Goal: Task Accomplishment & Management: Manage account settings

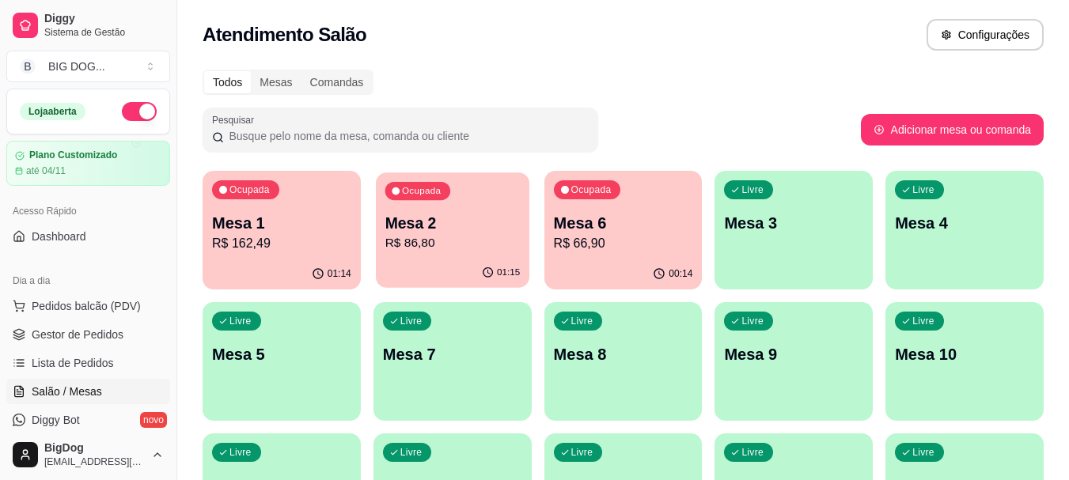
click at [407, 242] on p "R$ 86,80" at bounding box center [451, 243] width 135 height 18
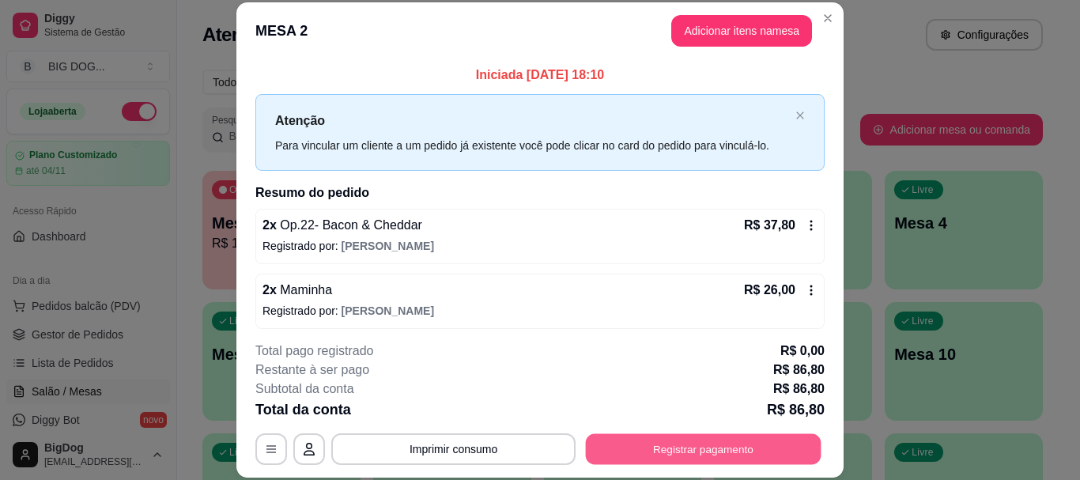
click at [733, 452] on button "Registrar pagamento" at bounding box center [704, 449] width 236 height 31
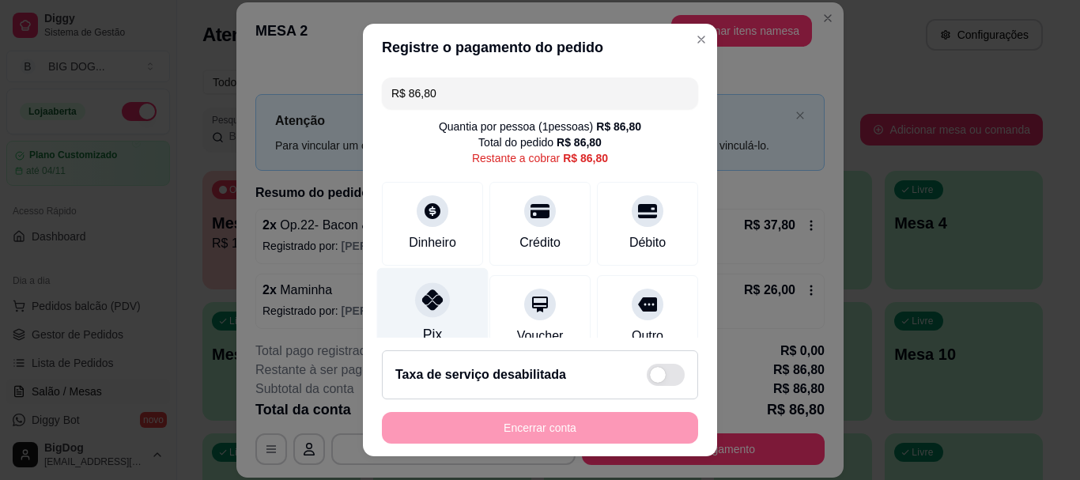
click at [399, 285] on div "Pix" at bounding box center [433, 314] width 112 height 93
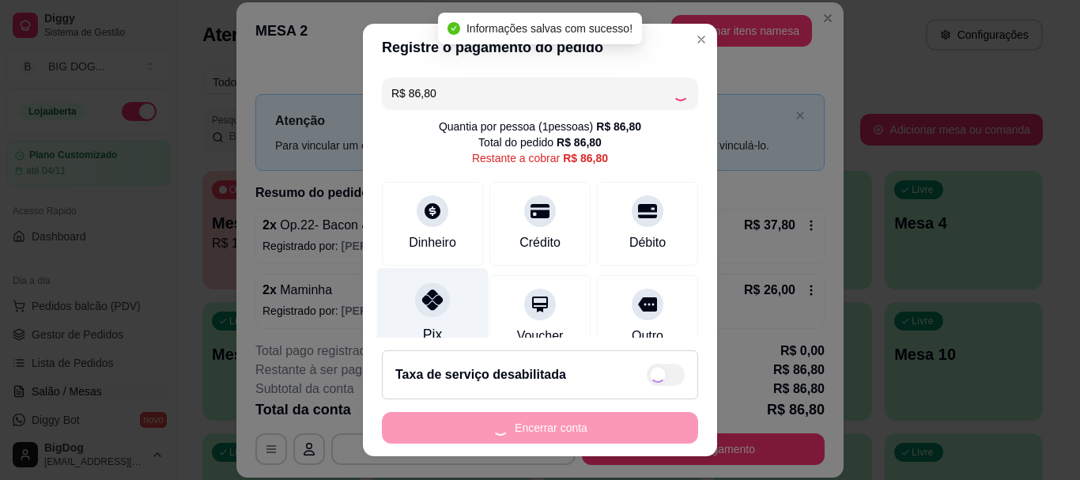
type input "R$ 0,00"
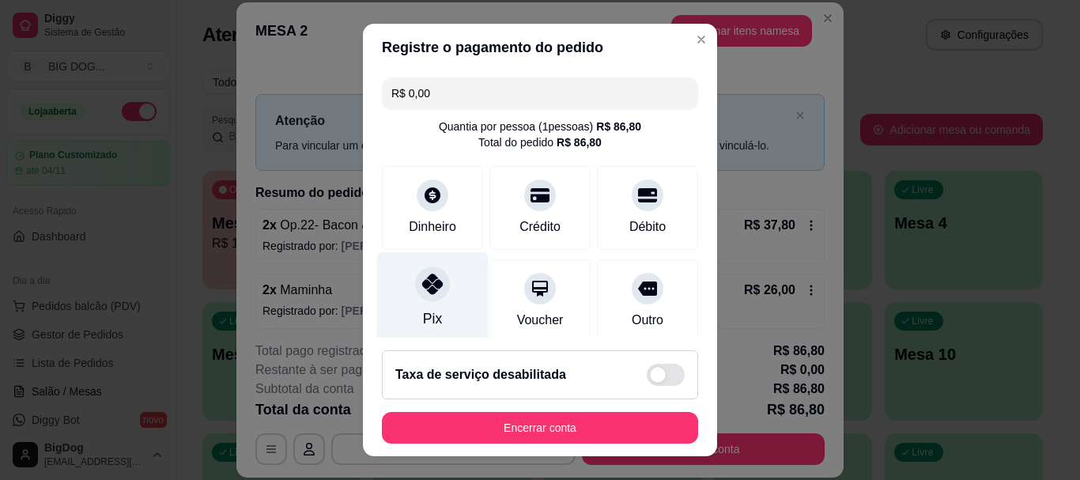
click at [422, 284] on icon at bounding box center [432, 284] width 21 height 21
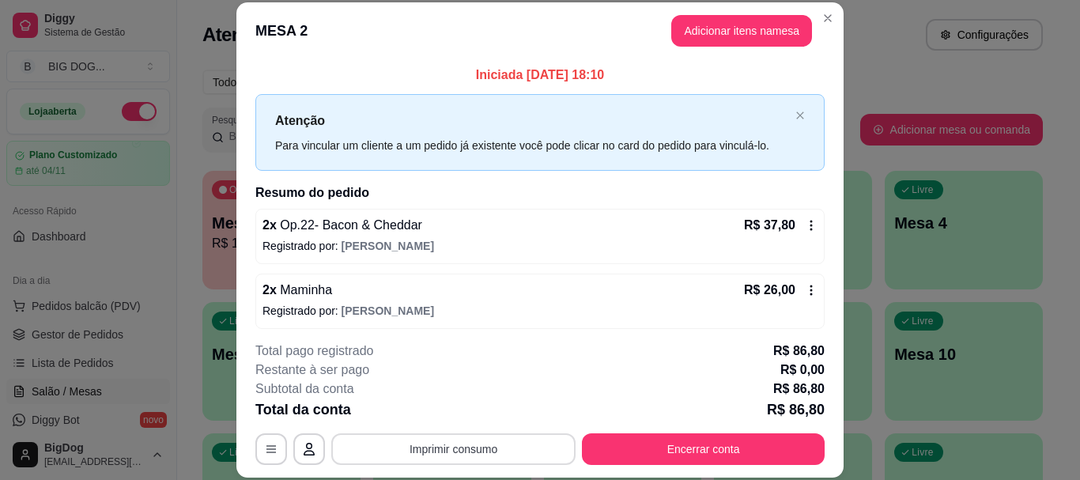
click at [527, 436] on button "Imprimir consumo" at bounding box center [453, 449] width 244 height 32
click at [470, 418] on button "IMPRESSORA" at bounding box center [452, 412] width 115 height 25
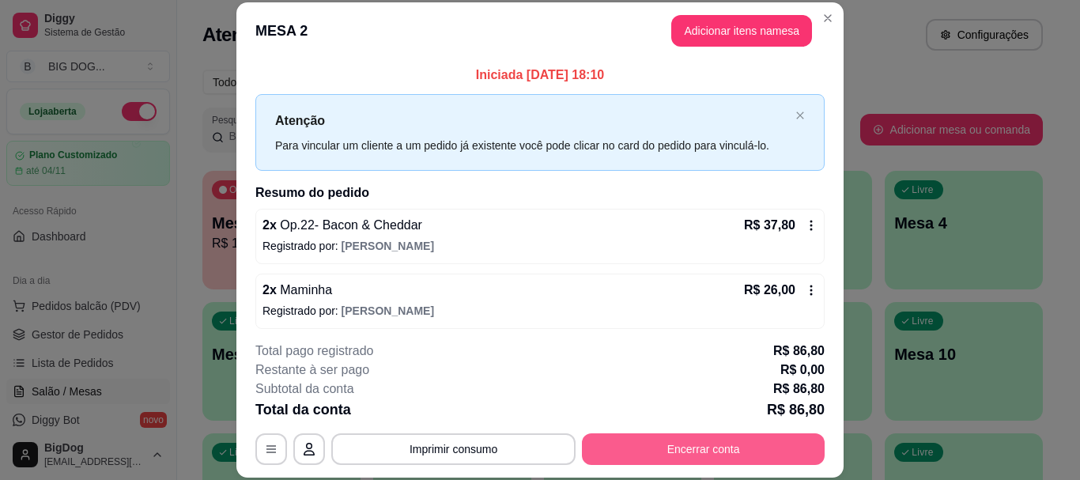
click at [636, 445] on button "Encerrar conta" at bounding box center [703, 449] width 243 height 32
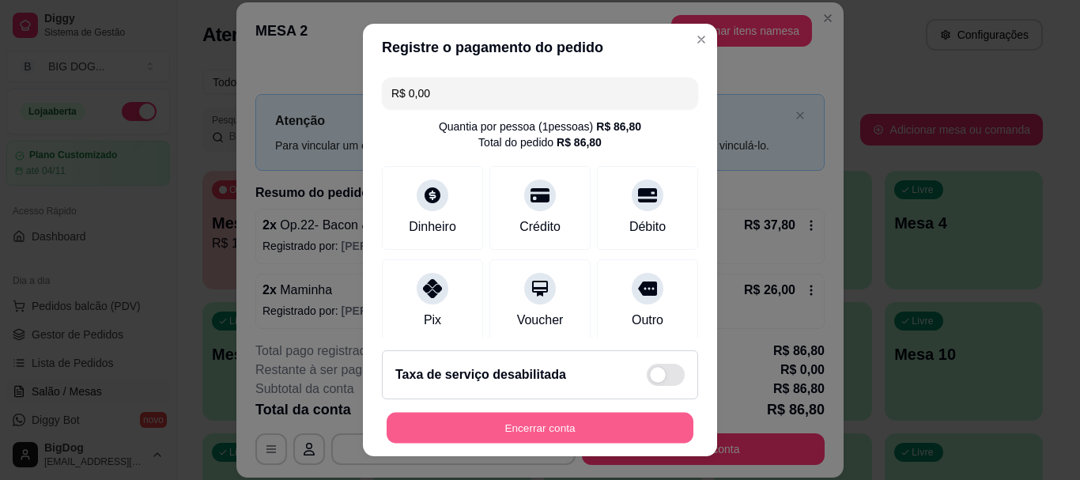
click at [620, 422] on button "Encerrar conta" at bounding box center [540, 427] width 307 height 31
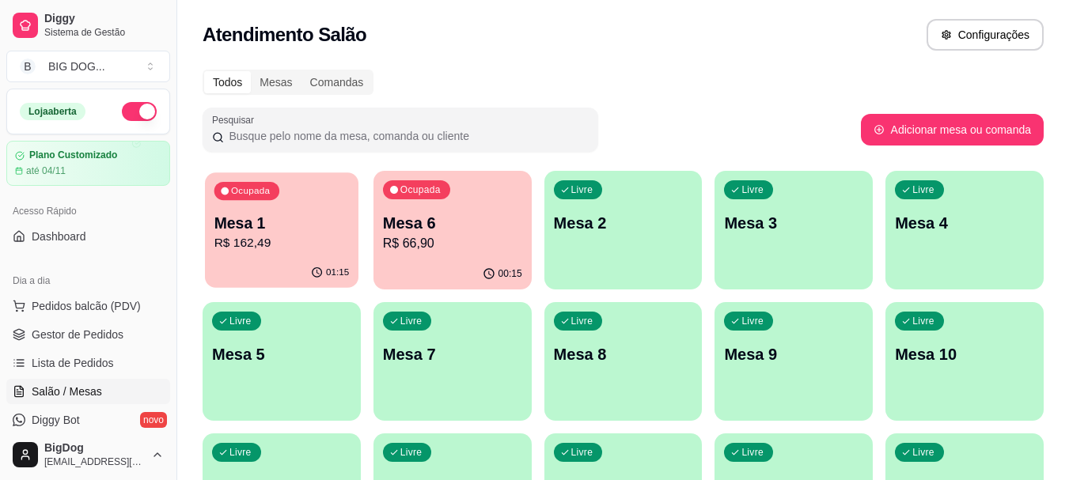
click at [274, 210] on div "Ocupada Mesa 1 R$ 162,49" at bounding box center [281, 214] width 153 height 85
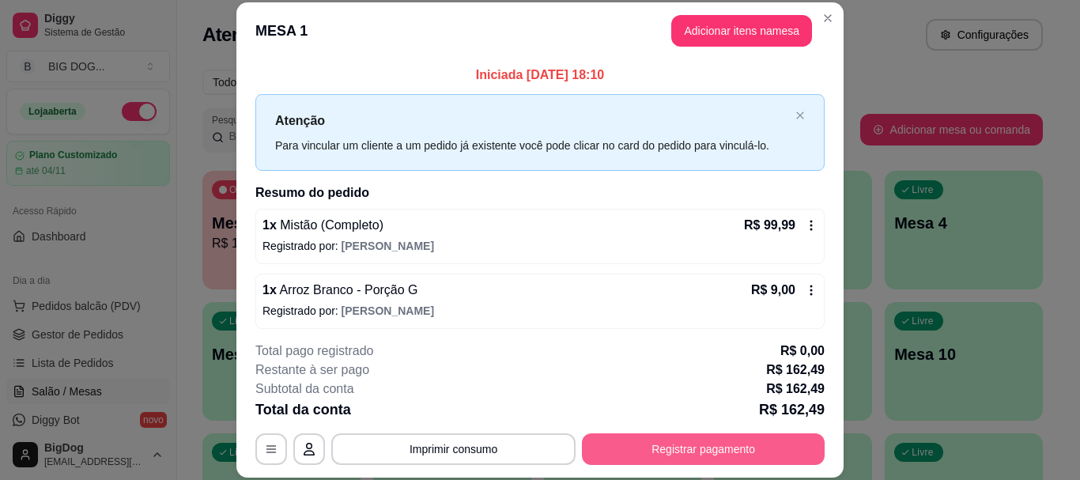
click at [677, 460] on button "Registrar pagamento" at bounding box center [703, 449] width 243 height 32
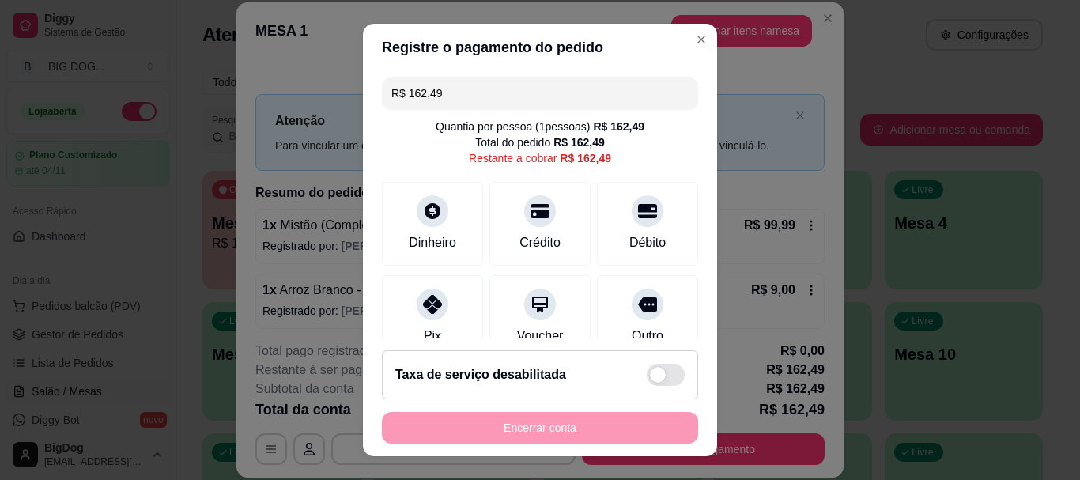
click at [631, 94] on input "R$ 162,49" at bounding box center [540, 94] width 297 height 32
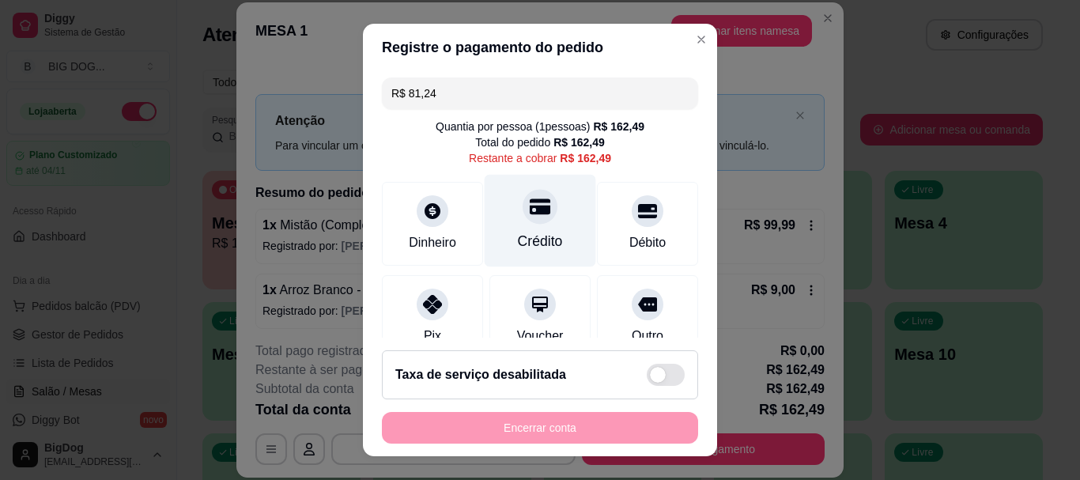
click at [523, 220] on div at bounding box center [540, 207] width 35 height 35
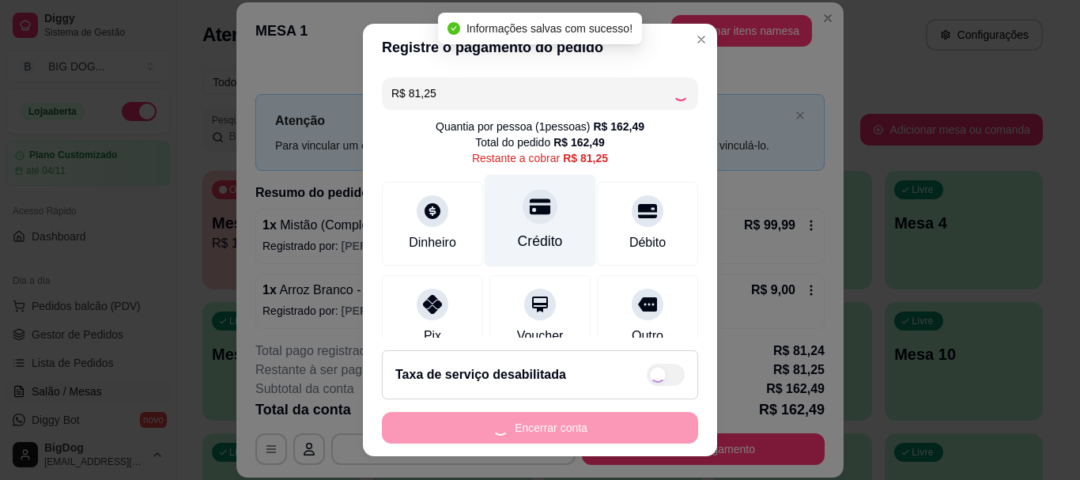
type input "R$ 0,00"
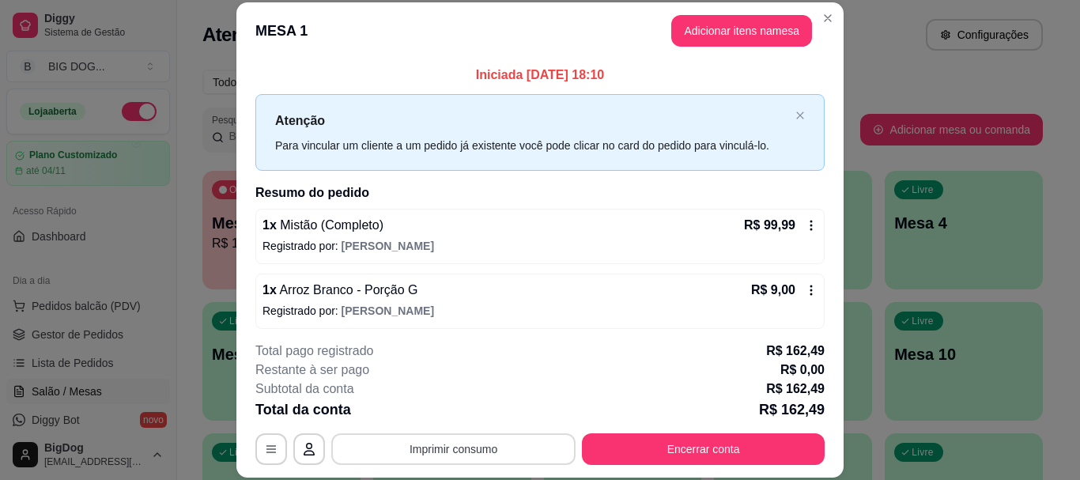
click at [493, 452] on button "Imprimir consumo" at bounding box center [453, 449] width 244 height 32
click at [475, 411] on button "IMPRESSORA" at bounding box center [452, 412] width 111 height 25
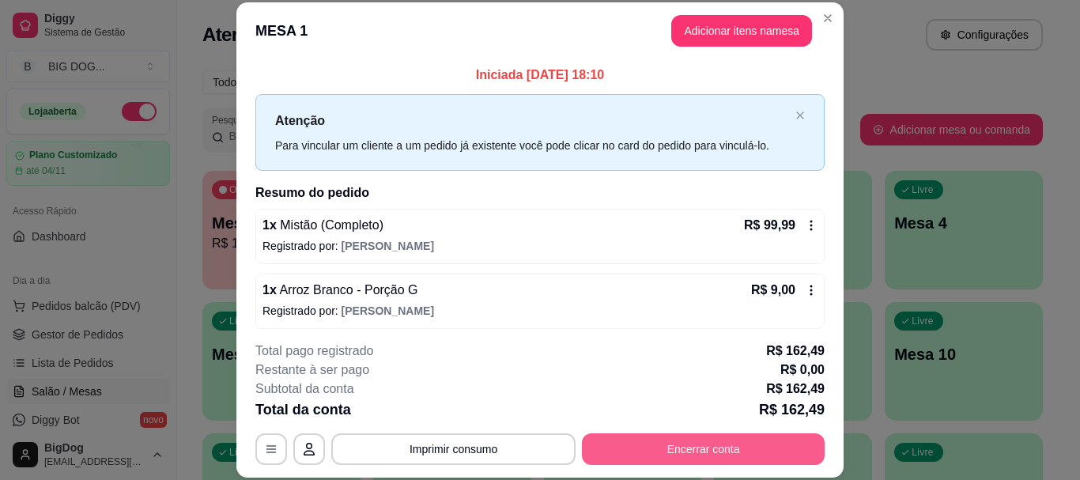
click at [736, 452] on button "Encerrar conta" at bounding box center [703, 449] width 243 height 32
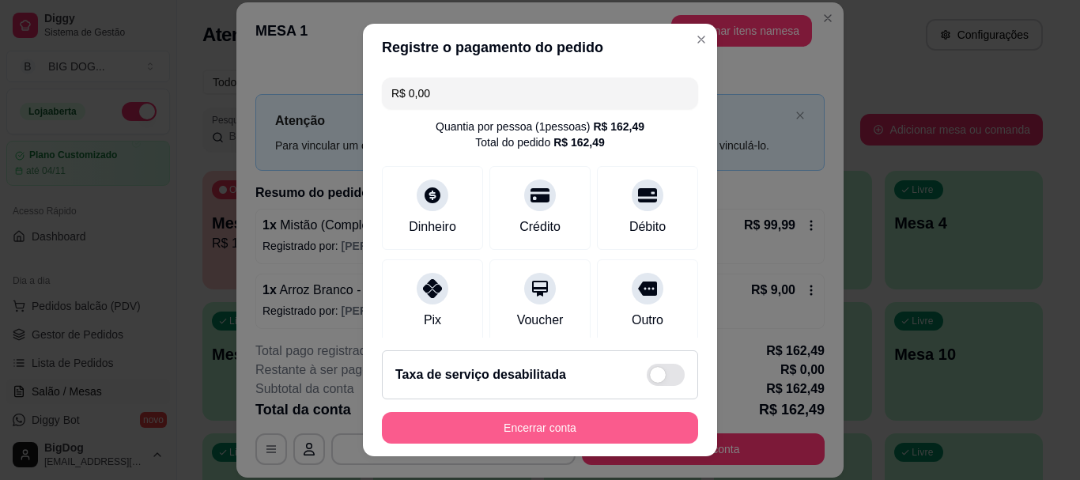
click at [561, 422] on button "Encerrar conta" at bounding box center [540, 428] width 316 height 32
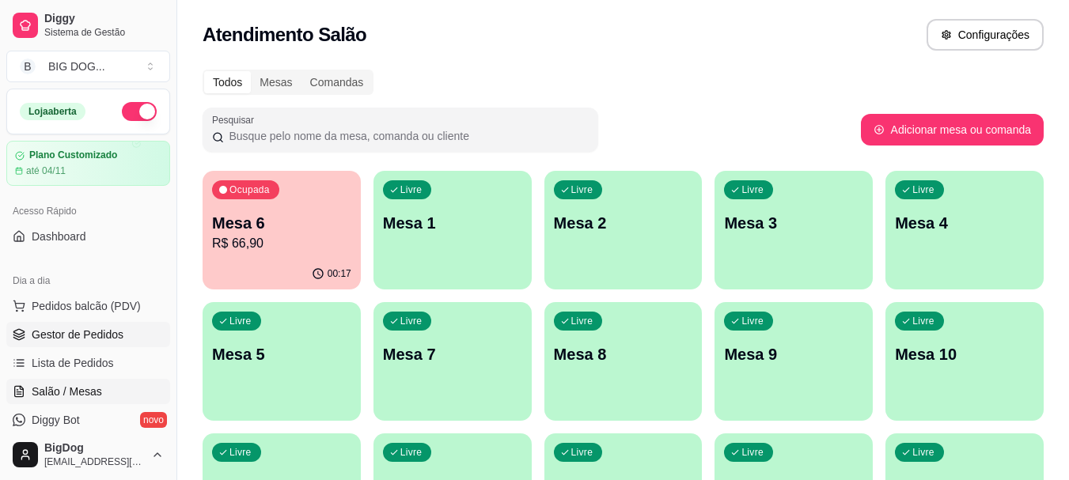
click at [103, 330] on span "Gestor de Pedidos" at bounding box center [78, 335] width 92 height 16
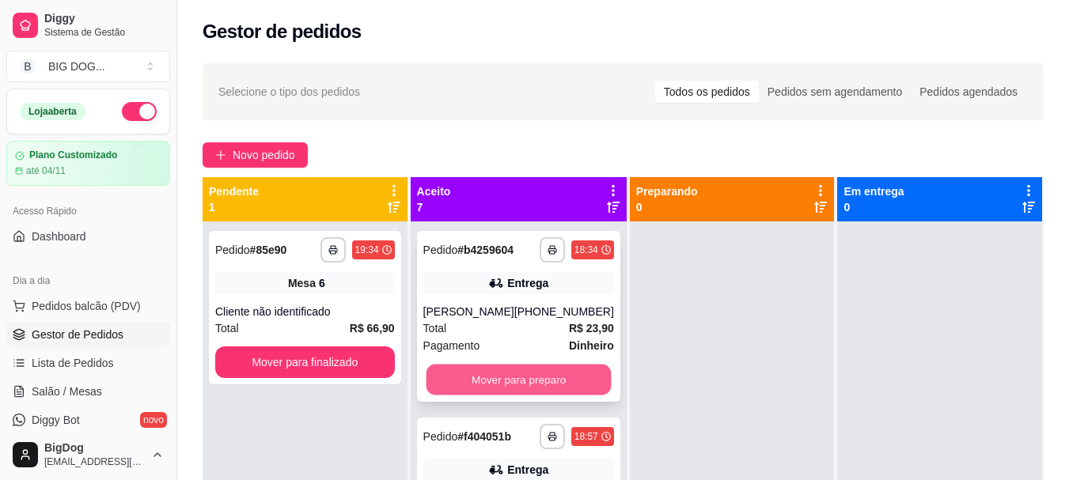
click at [505, 395] on button "Mover para preparo" at bounding box center [518, 380] width 185 height 31
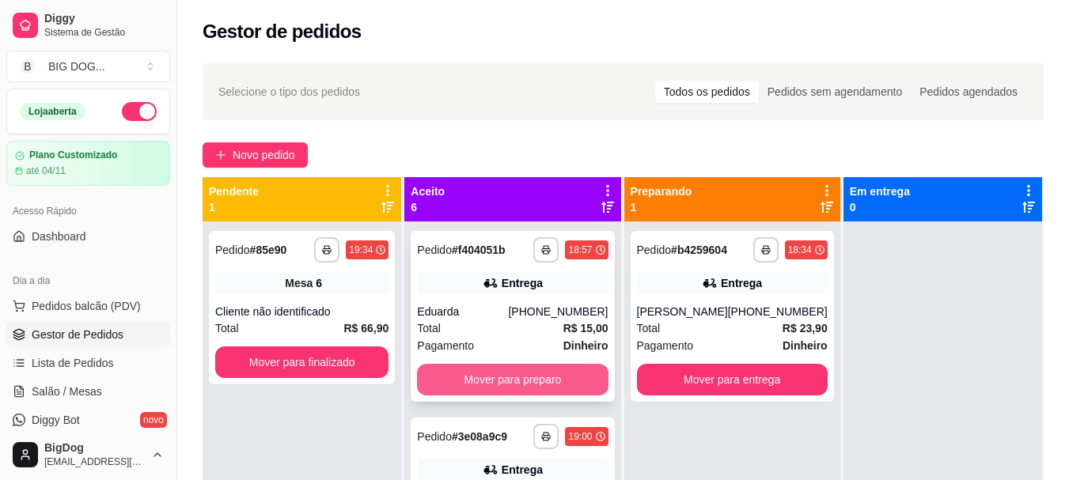
click at [581, 384] on button "Mover para preparo" at bounding box center [512, 380] width 191 height 32
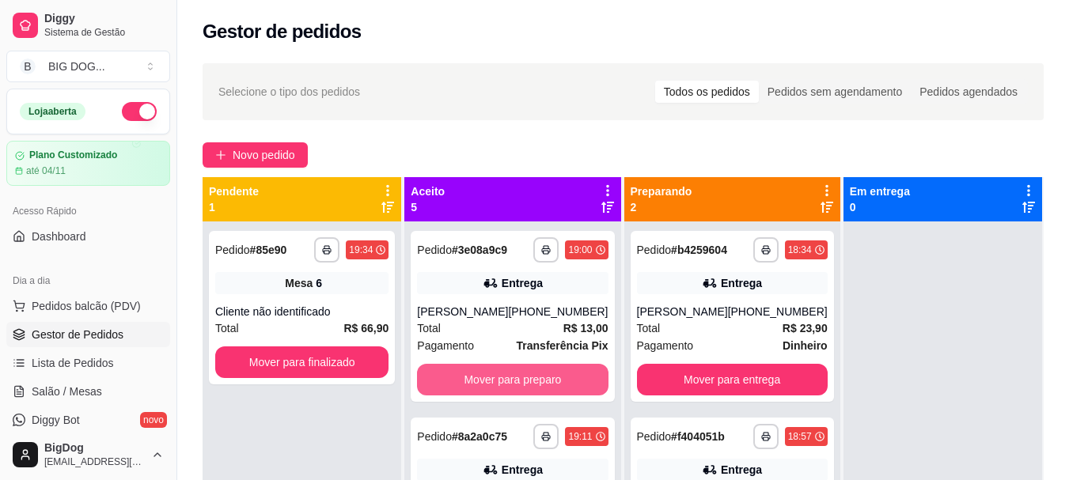
click at [581, 384] on button "Mover para preparo" at bounding box center [512, 380] width 191 height 32
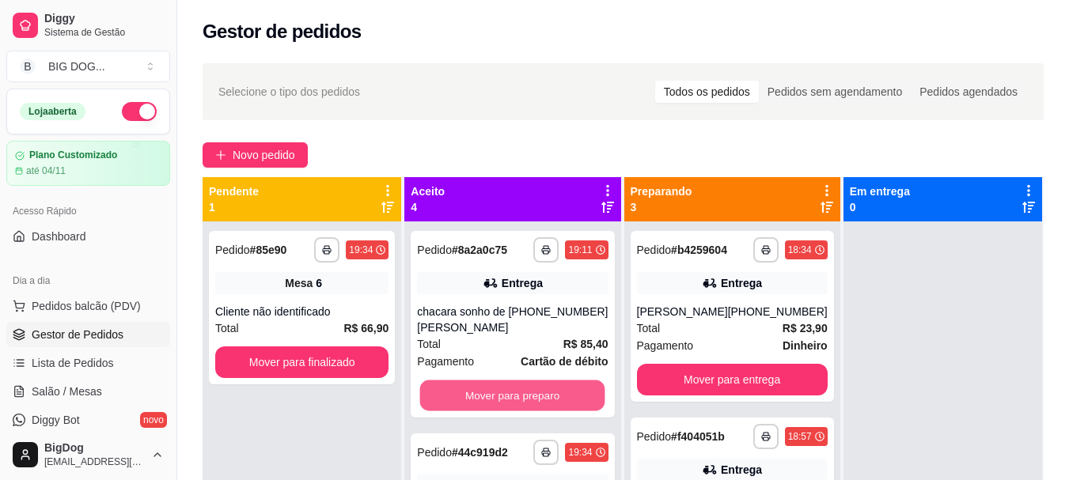
click at [581, 384] on button "Mover para preparo" at bounding box center [512, 395] width 185 height 31
click at [581, 384] on button "Mover para preparo" at bounding box center [512, 396] width 191 height 32
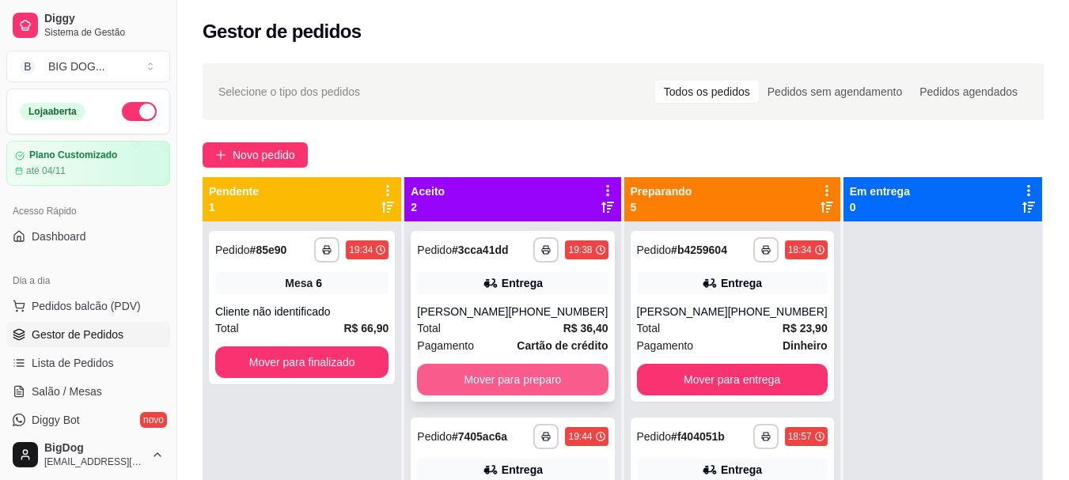
click at [530, 378] on button "Mover para preparo" at bounding box center [512, 380] width 191 height 32
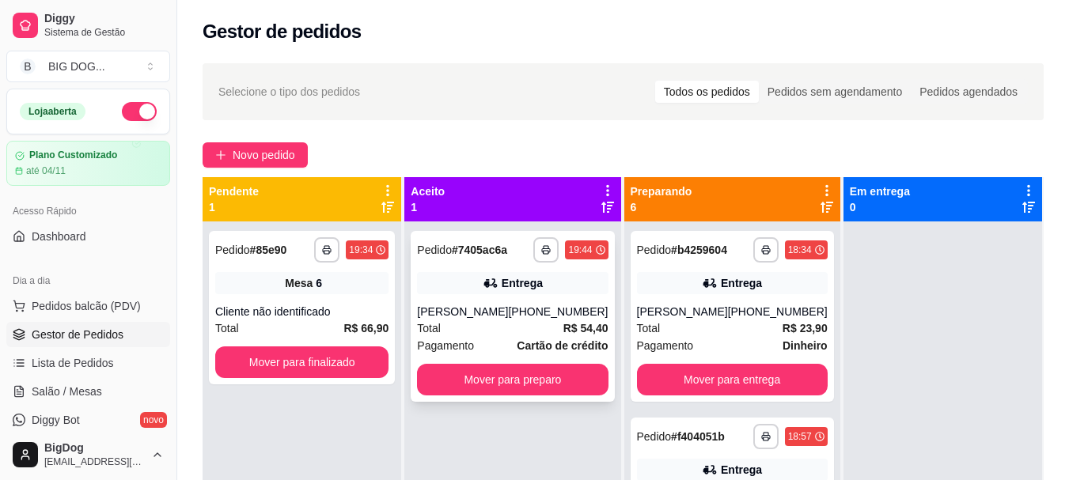
click at [496, 332] on div "Total R$ 54,40" at bounding box center [512, 328] width 191 height 17
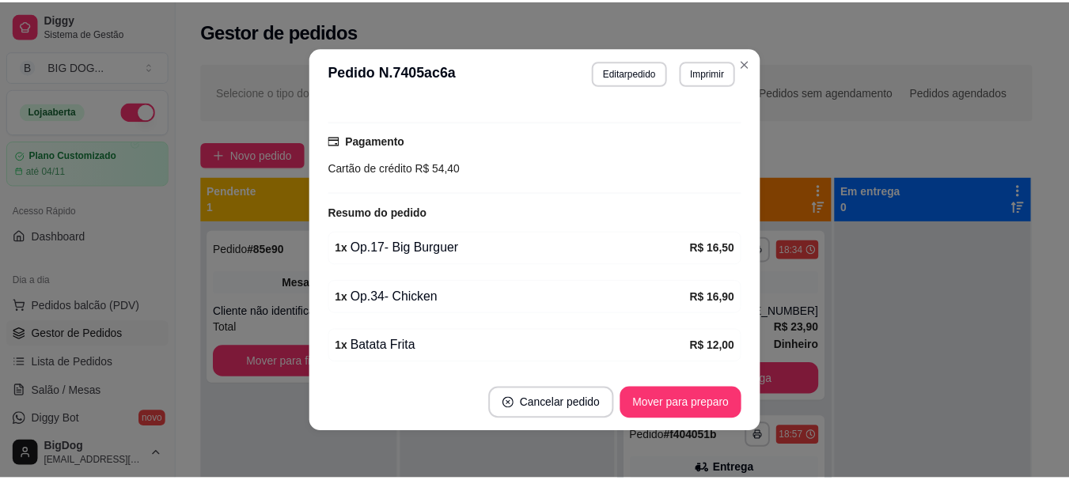
scroll to position [443, 0]
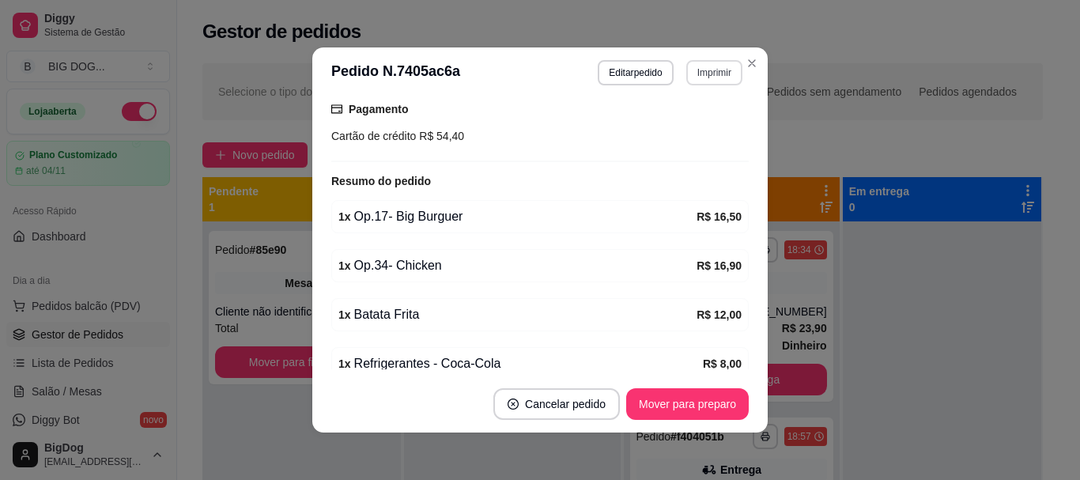
click at [717, 62] on button "Imprimir" at bounding box center [715, 72] width 56 height 25
click at [681, 128] on button "IMPRESSORA" at bounding box center [680, 127] width 111 height 25
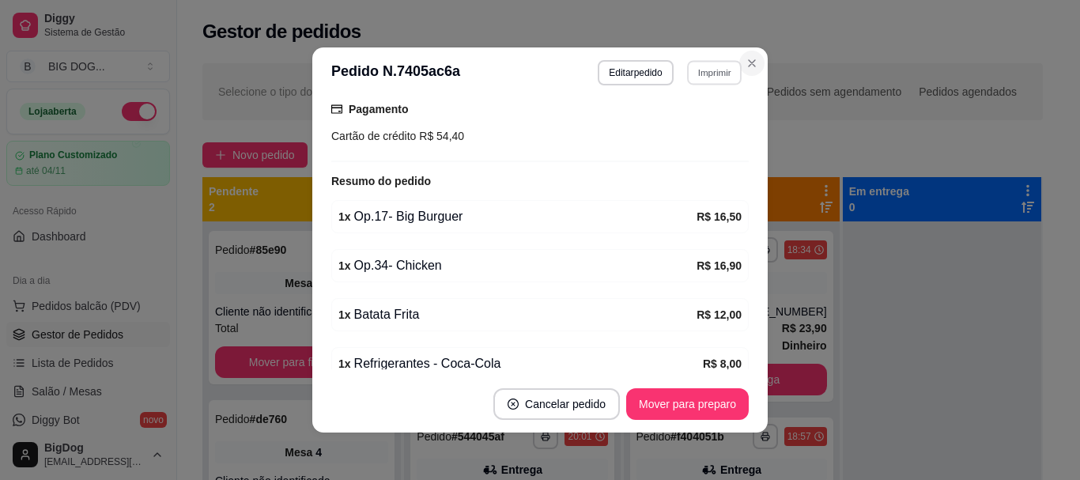
click at [755, 65] on button "Close" at bounding box center [752, 63] width 25 height 25
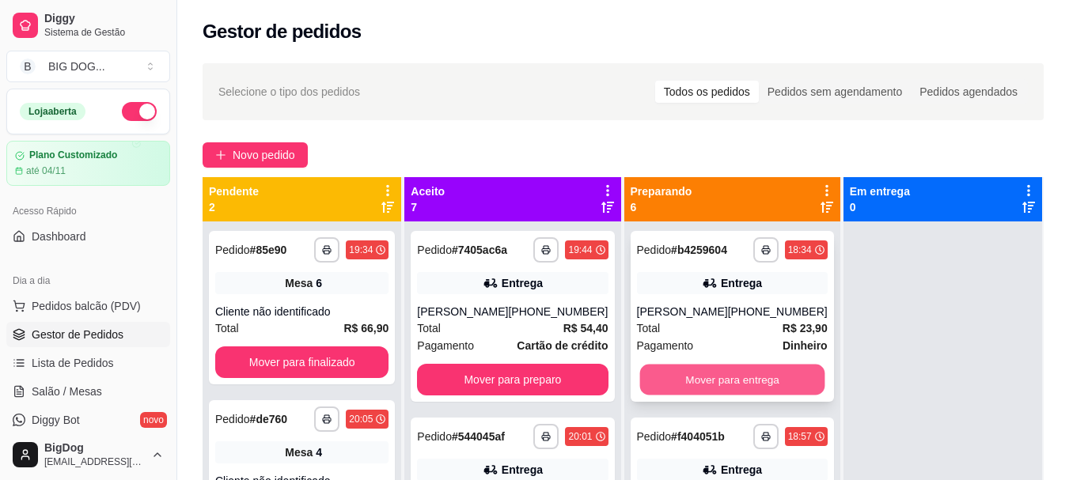
click at [752, 368] on button "Mover para entrega" at bounding box center [731, 380] width 185 height 31
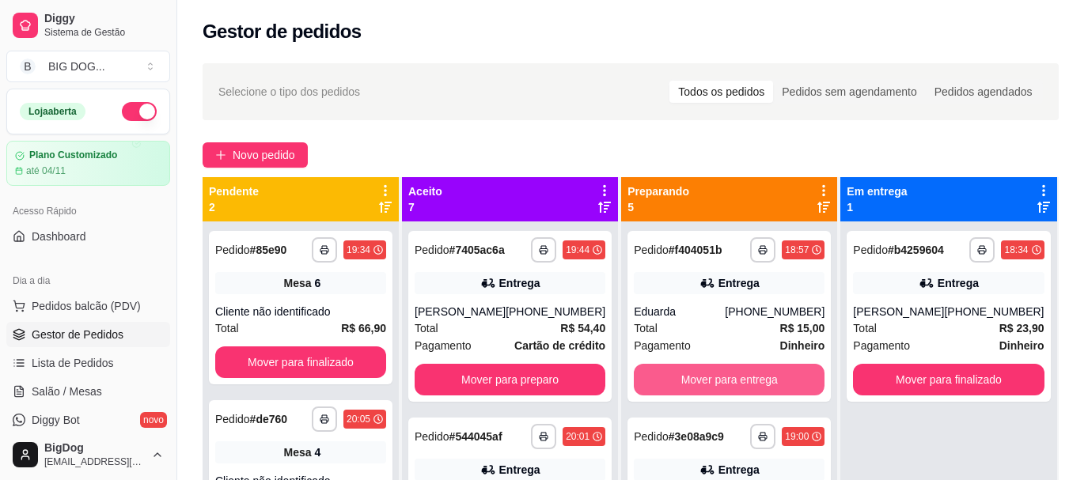
click at [752, 368] on button "Mover para entrega" at bounding box center [729, 380] width 191 height 32
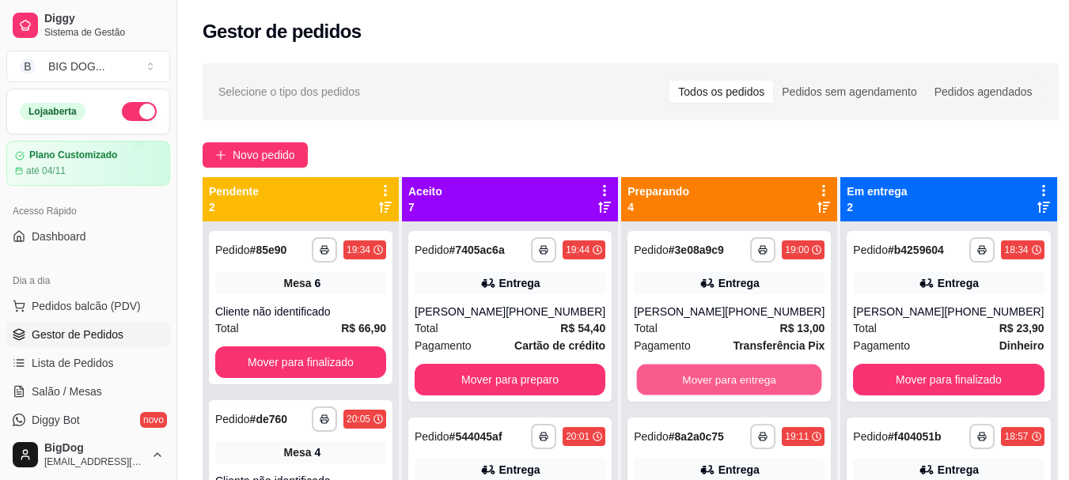
click at [752, 368] on button "Mover para entrega" at bounding box center [729, 380] width 185 height 31
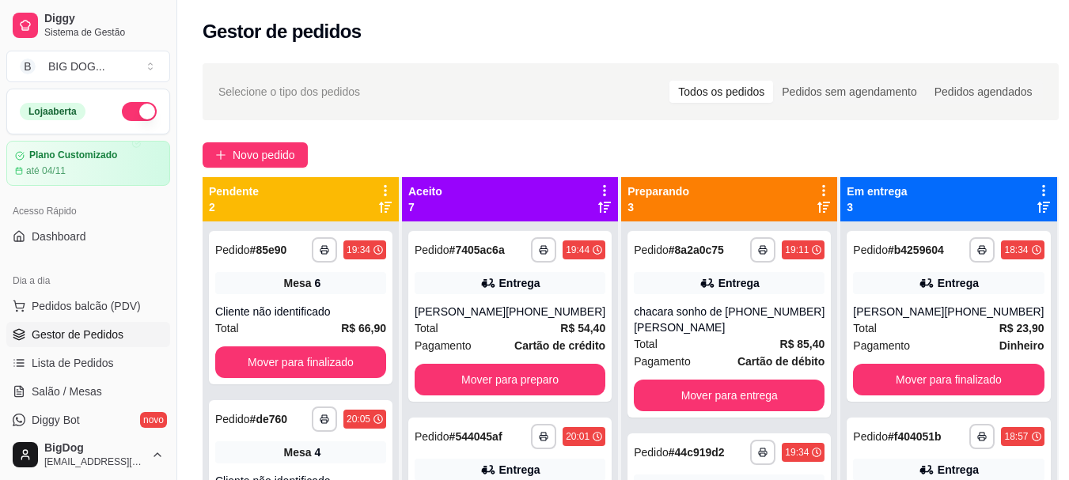
click at [752, 368] on strong "Cartão de débito" at bounding box center [780, 361] width 87 height 13
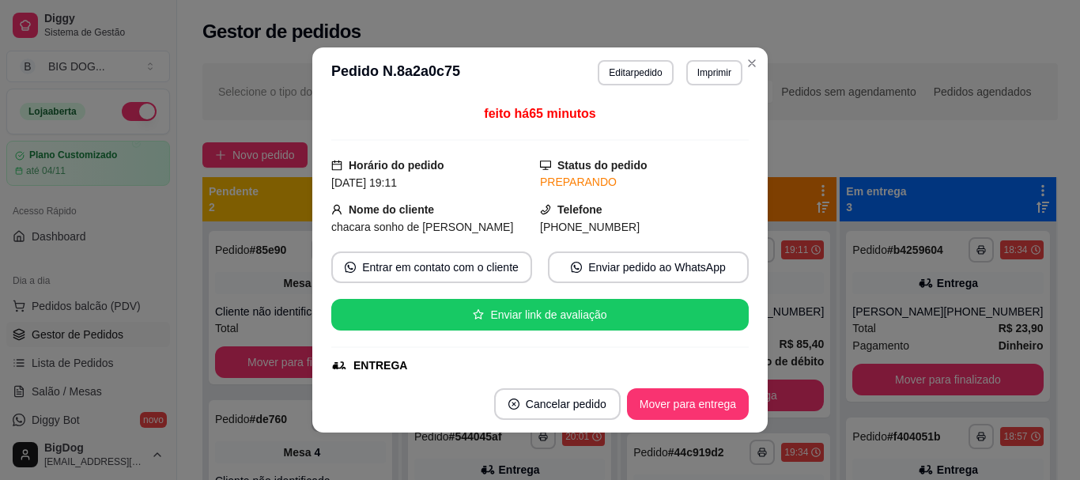
click at [748, 401] on footer "Cancelar pedido Mover para entrega" at bounding box center [540, 404] width 456 height 57
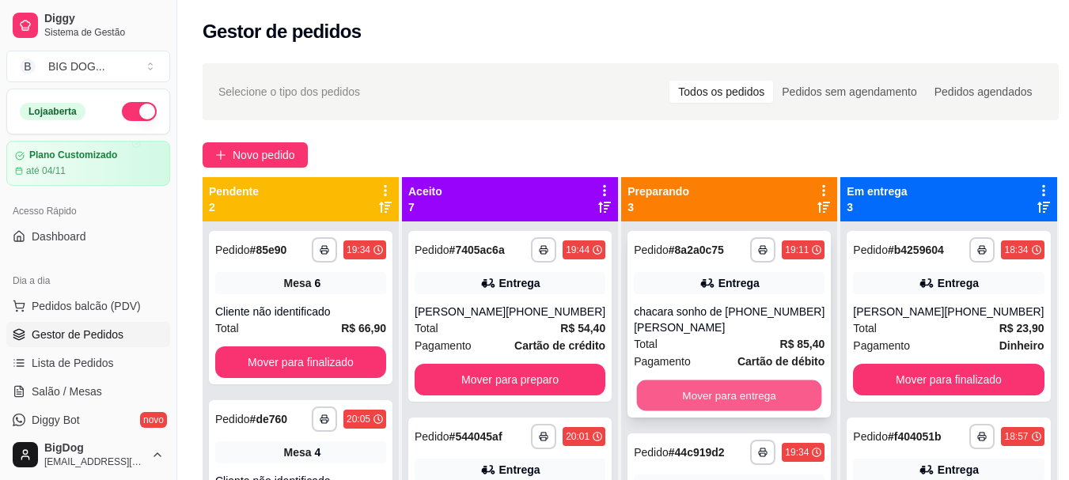
click at [734, 400] on button "Mover para entrega" at bounding box center [729, 395] width 185 height 31
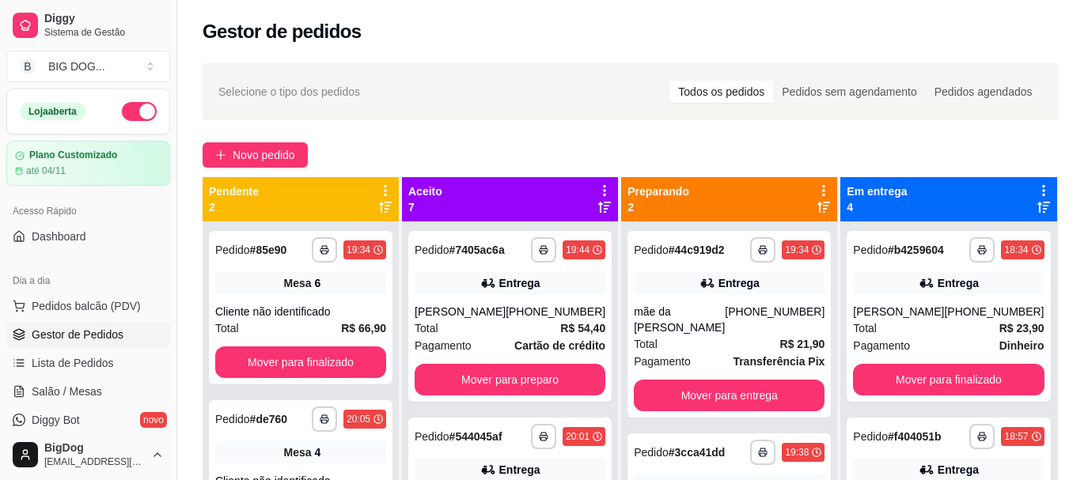
click at [734, 400] on div "**********" at bounding box center [728, 324] width 203 height 187
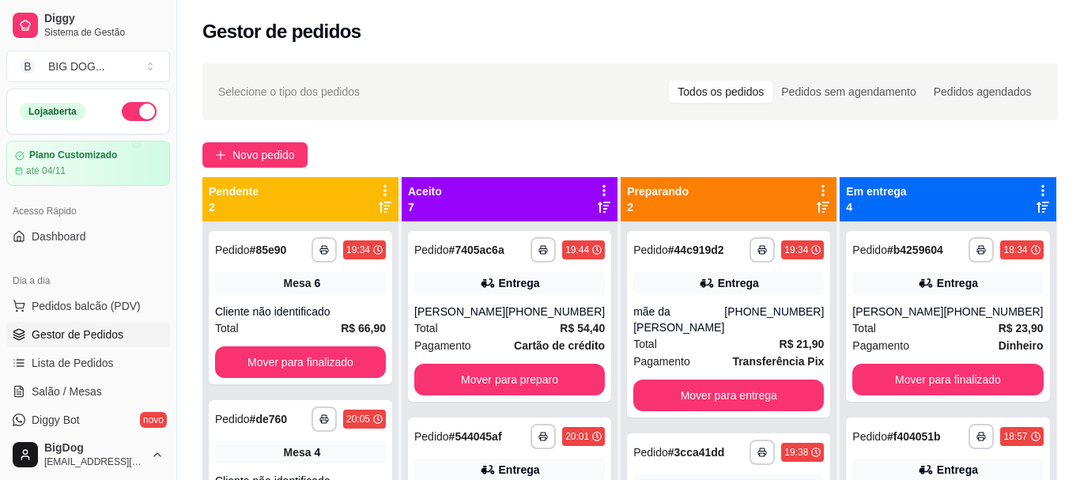
click at [739, 387] on footer "Cancelar pedido Mover para entrega" at bounding box center [540, 404] width 456 height 57
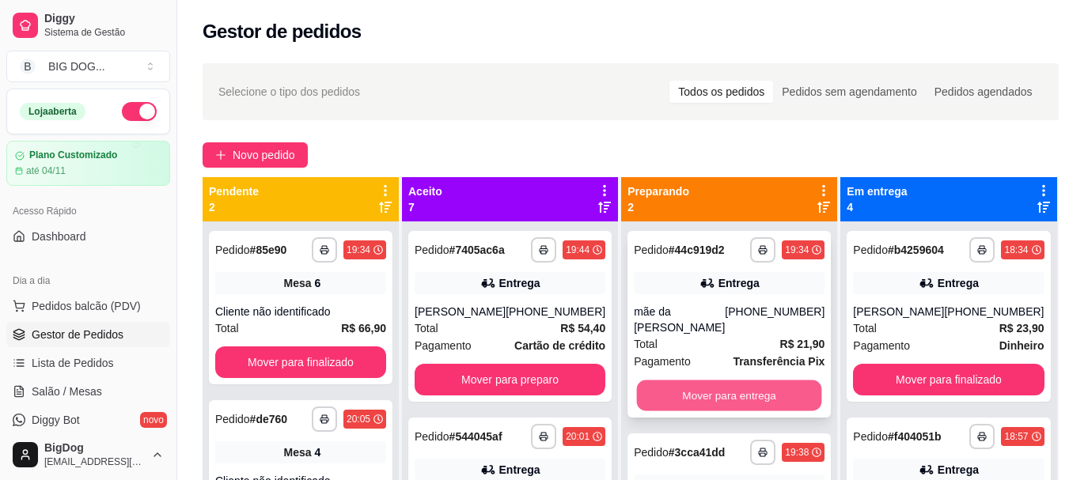
click at [706, 380] on button "Mover para entrega" at bounding box center [729, 395] width 185 height 31
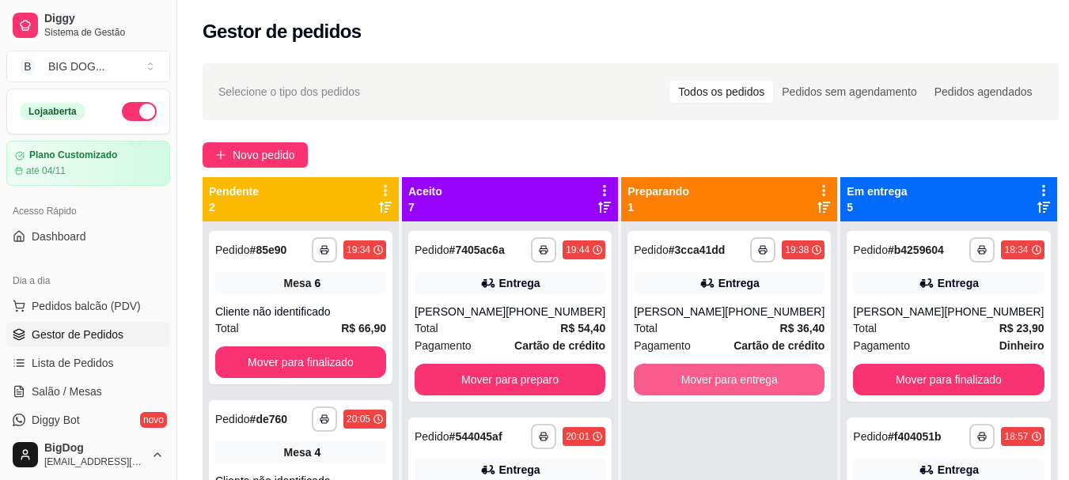
click at [706, 380] on button "Mover para entrega" at bounding box center [729, 380] width 191 height 32
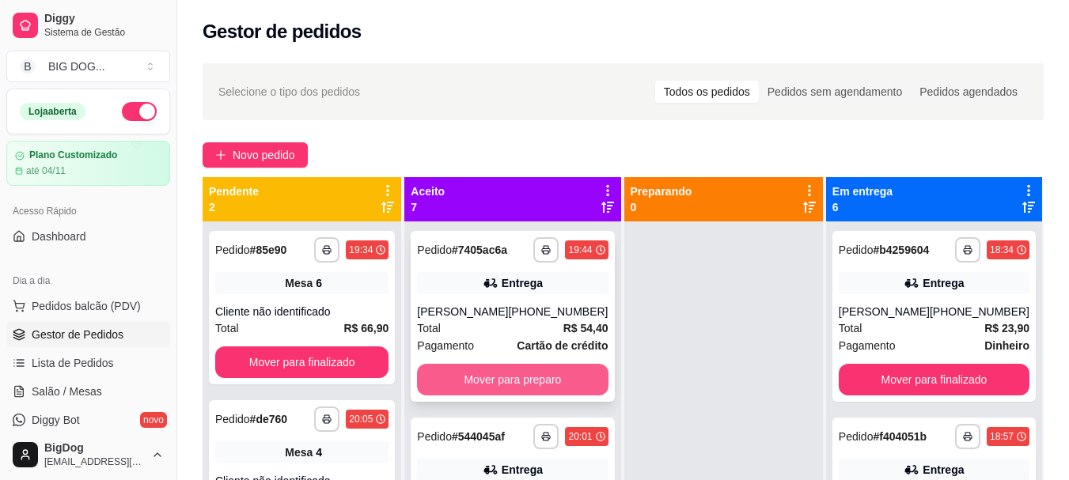
click at [566, 382] on button "Mover para preparo" at bounding box center [512, 380] width 191 height 32
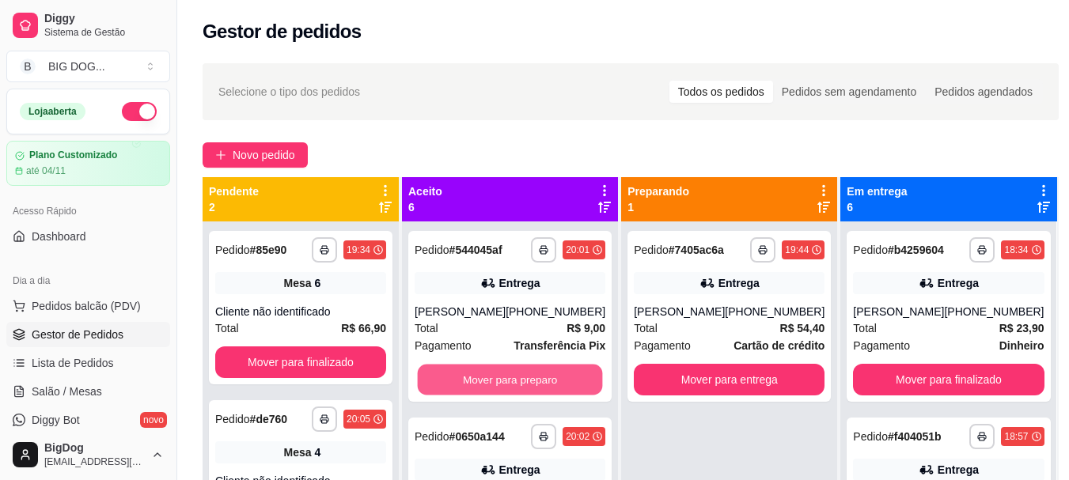
click at [566, 382] on button "Mover para preparo" at bounding box center [510, 380] width 185 height 31
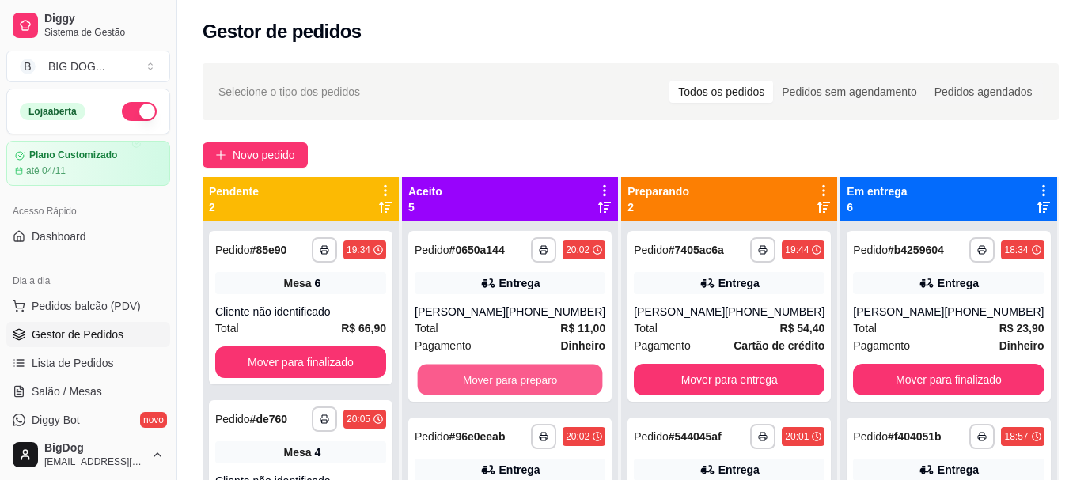
click at [566, 382] on button "Mover para preparo" at bounding box center [510, 380] width 185 height 31
click at [566, 382] on button "Mover para preparo" at bounding box center [509, 380] width 191 height 32
click at [566, 382] on button "Mover para preparo" at bounding box center [510, 380] width 185 height 31
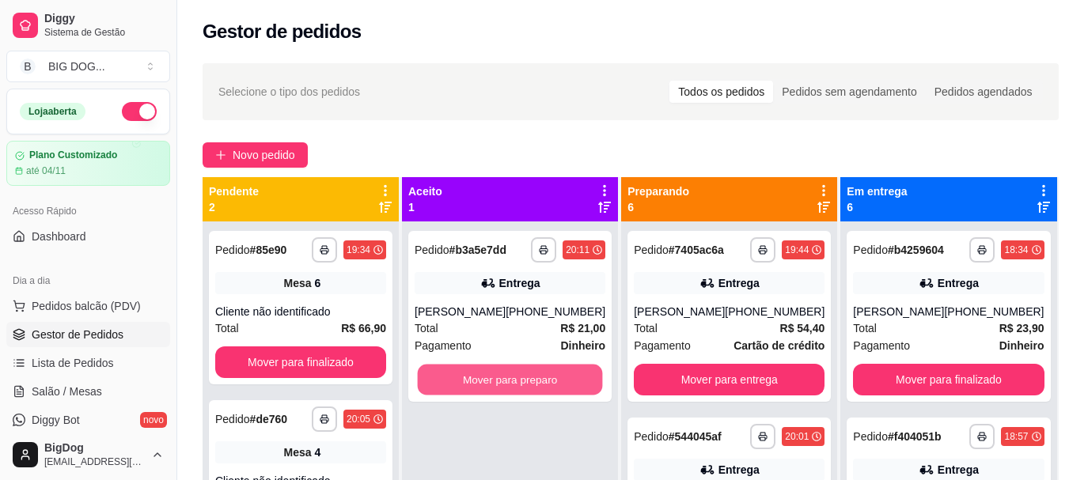
click at [566, 382] on button "Mover para preparo" at bounding box center [510, 380] width 185 height 31
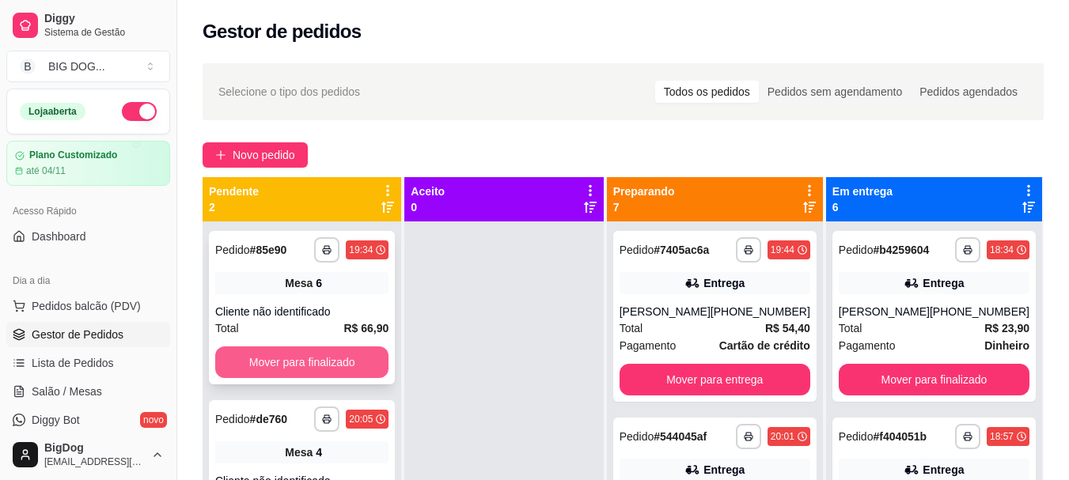
click at [355, 361] on button "Mover para finalizado" at bounding box center [301, 362] width 173 height 32
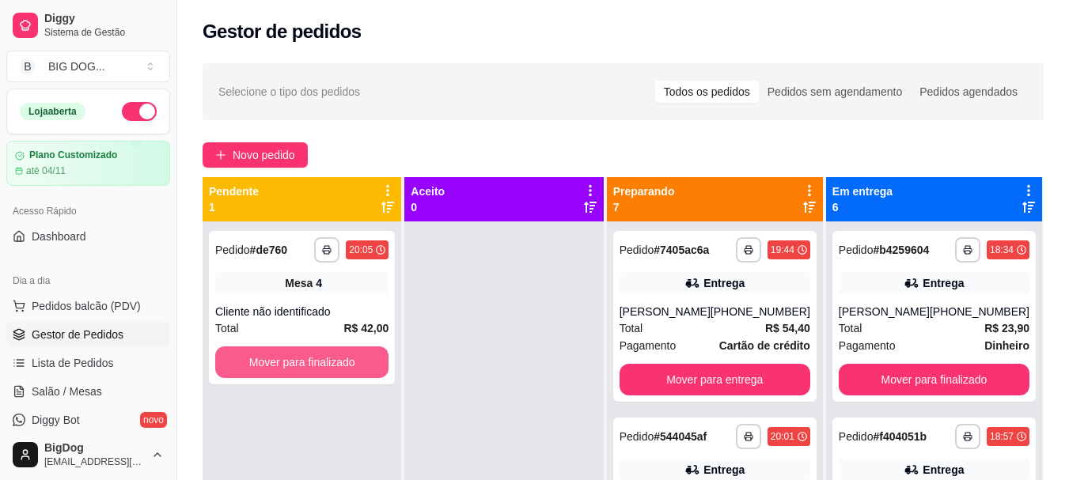
click at [355, 361] on button "Mover para finalizado" at bounding box center [301, 362] width 173 height 32
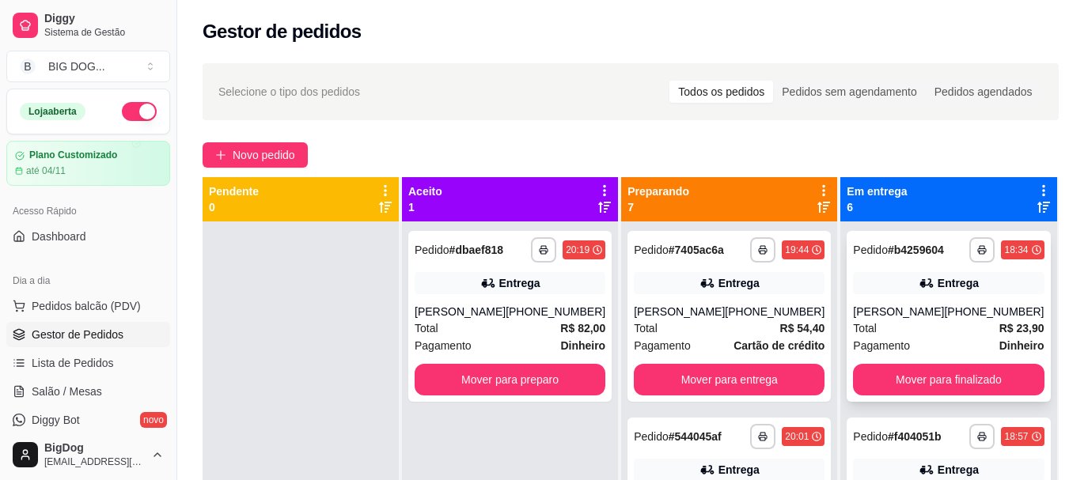
click at [895, 318] on div "[PERSON_NAME]" at bounding box center [898, 312] width 91 height 16
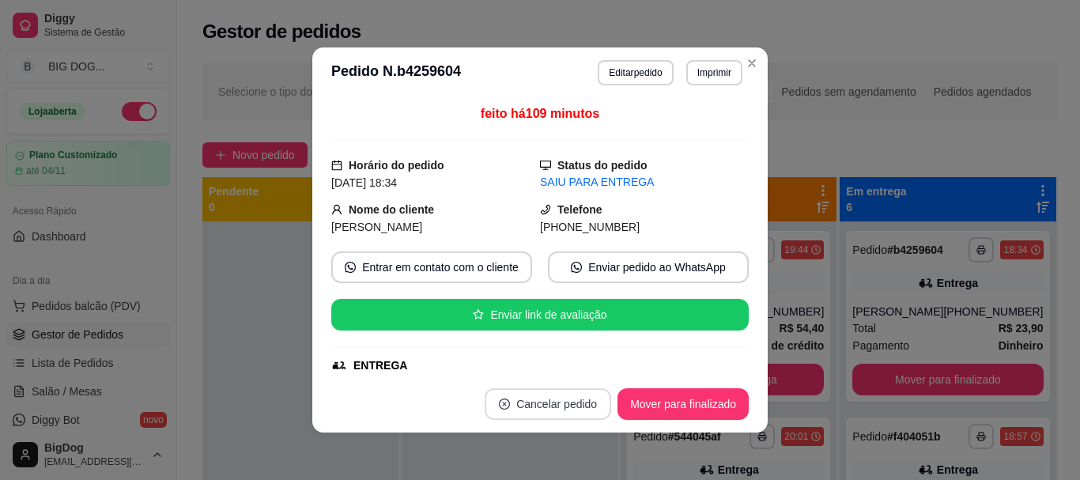
click at [567, 398] on button "Cancelar pedido" at bounding box center [548, 404] width 127 height 32
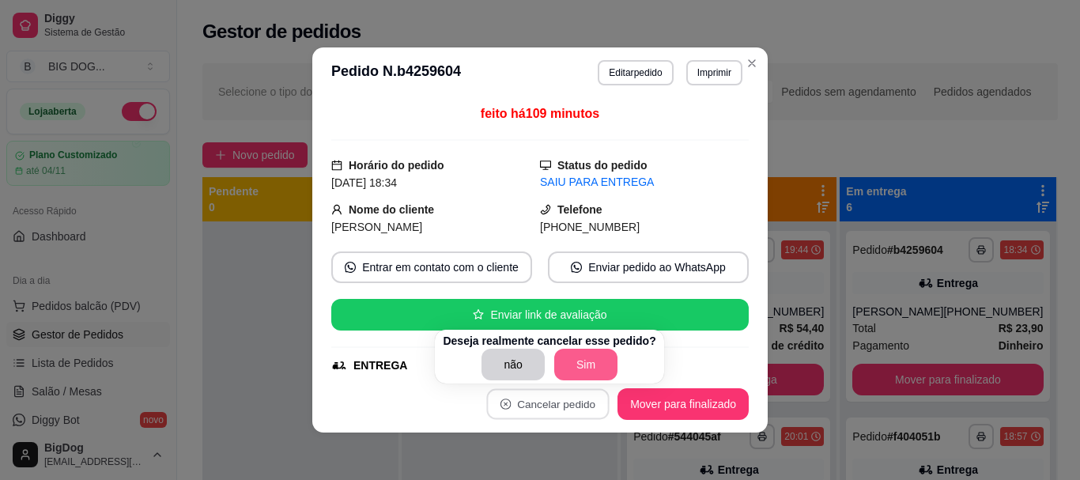
click at [580, 366] on button "Sim" at bounding box center [585, 365] width 63 height 32
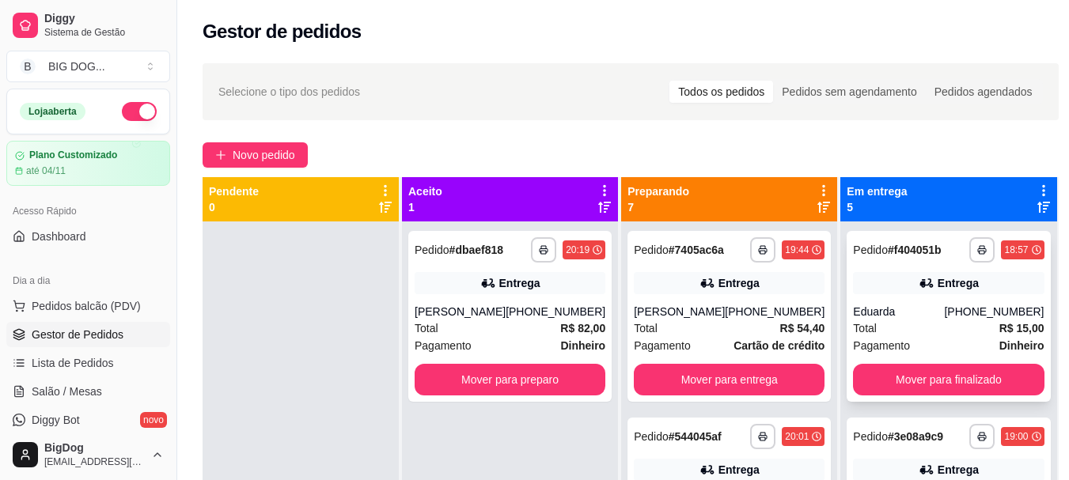
click at [933, 301] on div "**********" at bounding box center [947, 316] width 203 height 171
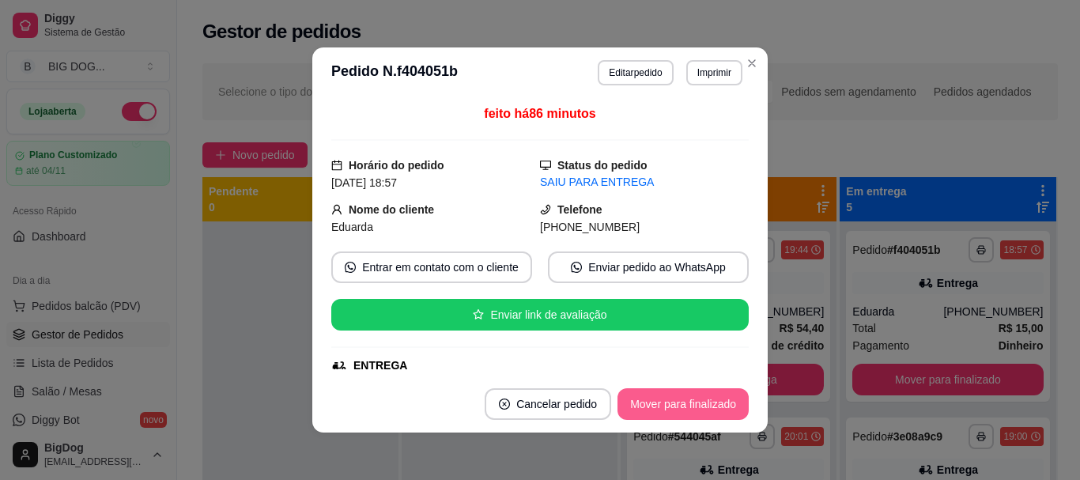
click at [668, 407] on button "Mover para finalizado" at bounding box center [683, 404] width 131 height 32
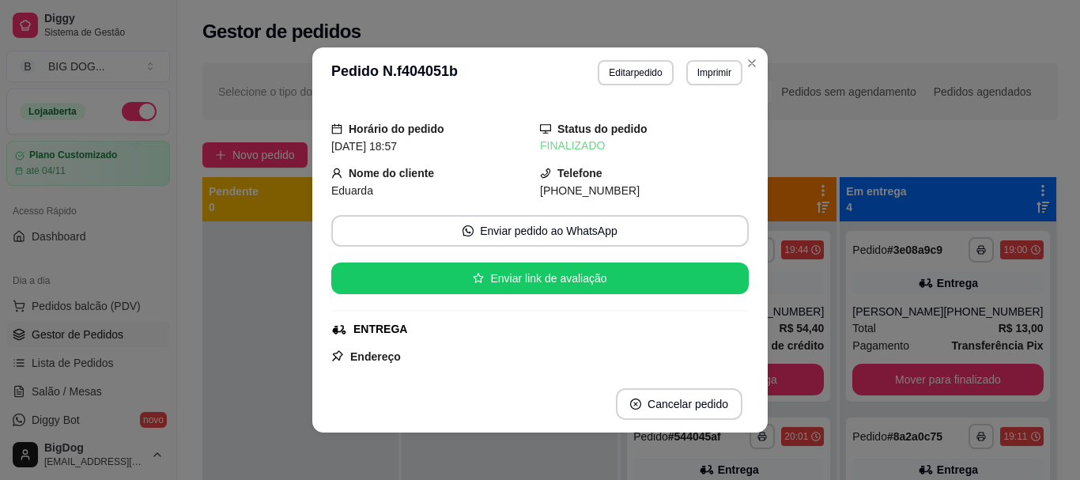
click at [752, 51] on header "**********" at bounding box center [540, 72] width 456 height 51
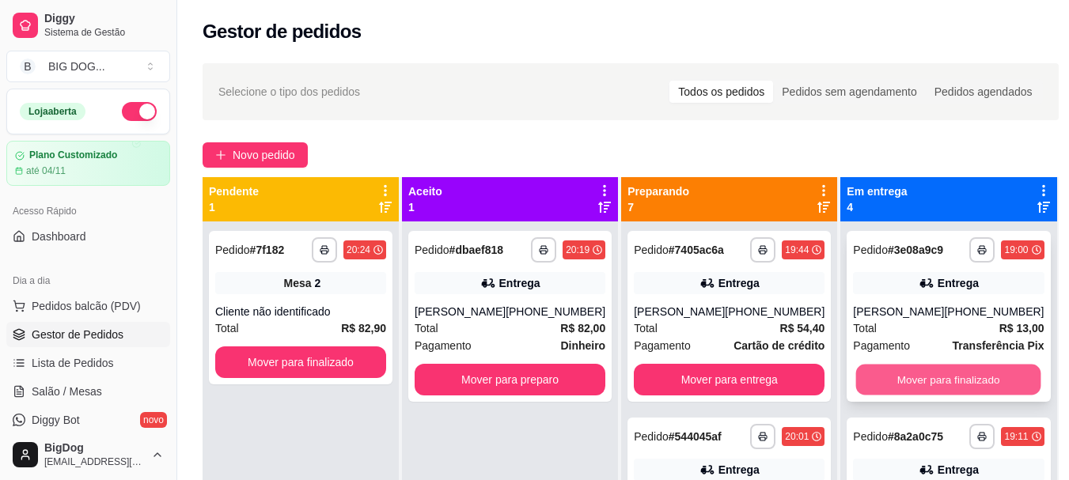
click at [879, 378] on button "Mover para finalizado" at bounding box center [948, 380] width 185 height 31
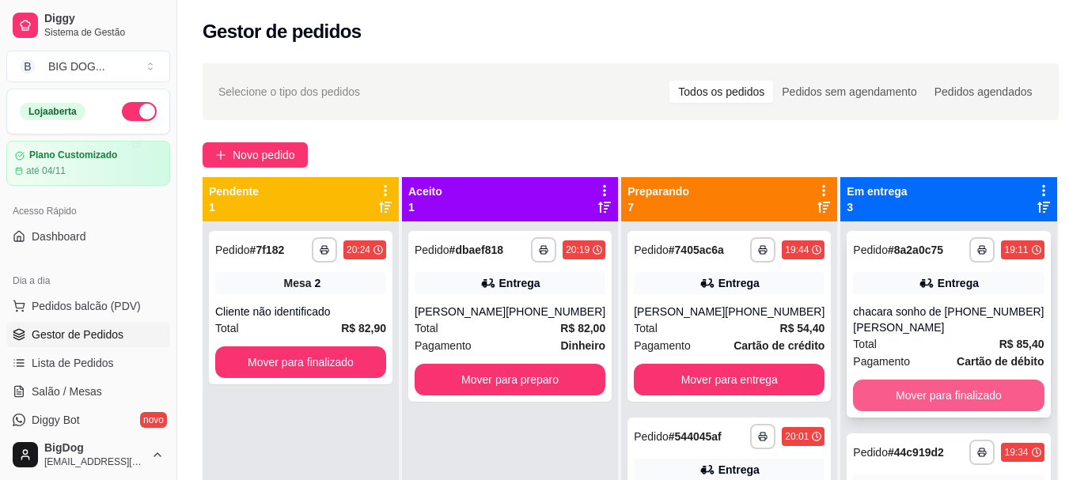
click at [967, 396] on button "Mover para finalizado" at bounding box center [948, 396] width 191 height 32
click at [975, 392] on button "Mover para finalizado" at bounding box center [948, 395] width 185 height 31
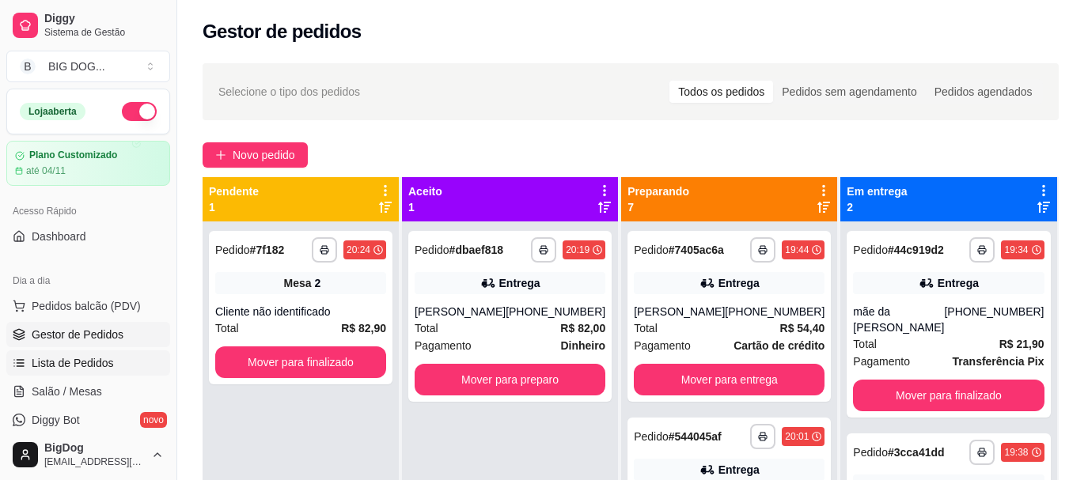
click at [92, 351] on link "Lista de Pedidos" at bounding box center [88, 362] width 164 height 25
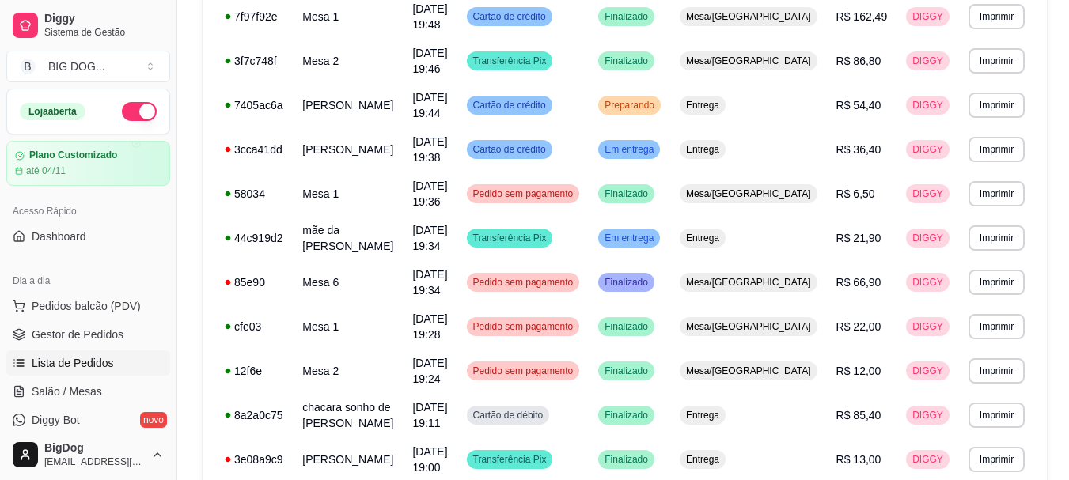
scroll to position [664, 0]
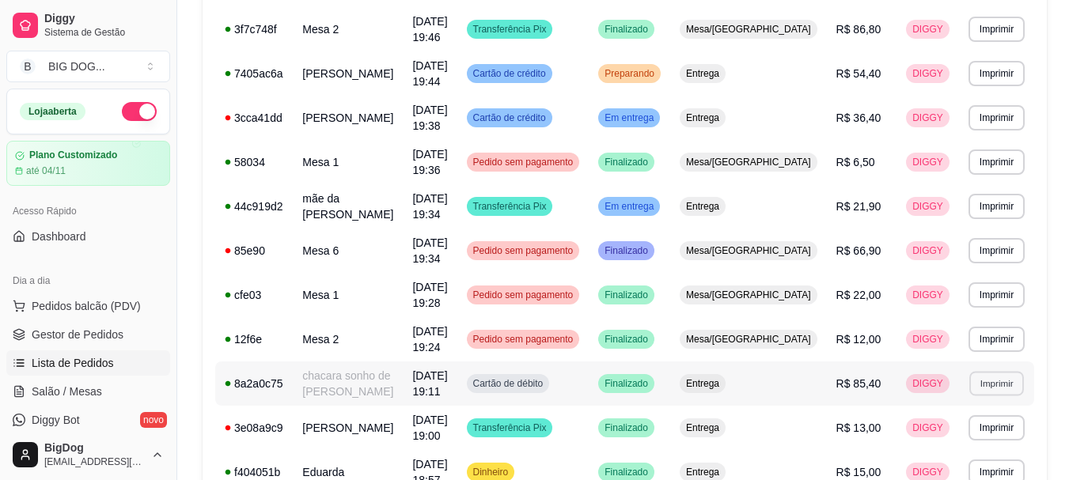
click at [982, 384] on button "Imprimir" at bounding box center [996, 383] width 55 height 25
click at [955, 433] on button "IMPRESSORA" at bounding box center [965, 438] width 111 height 25
click at [96, 392] on span "Salão / Mesas" at bounding box center [67, 392] width 70 height 16
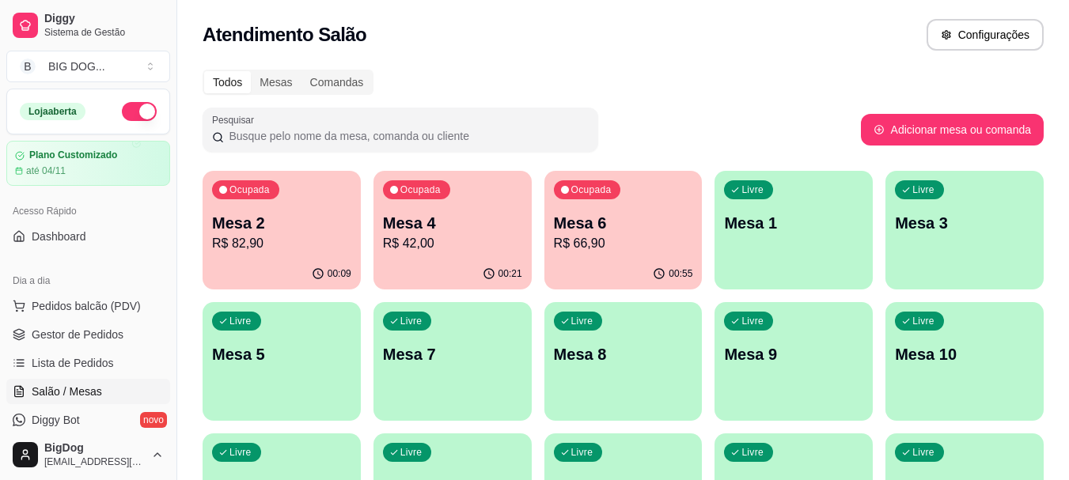
click at [246, 226] on p "Mesa 2" at bounding box center [281, 223] width 139 height 22
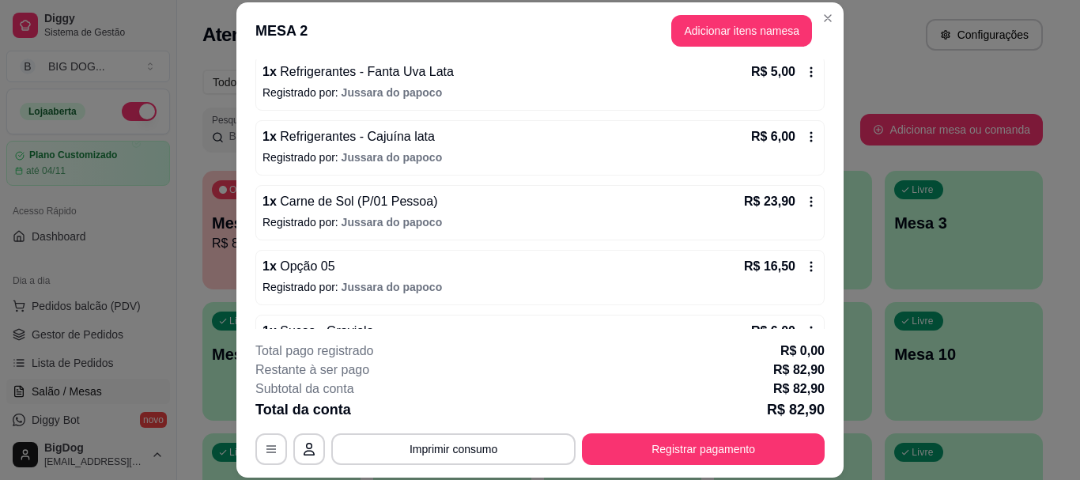
scroll to position [380, 0]
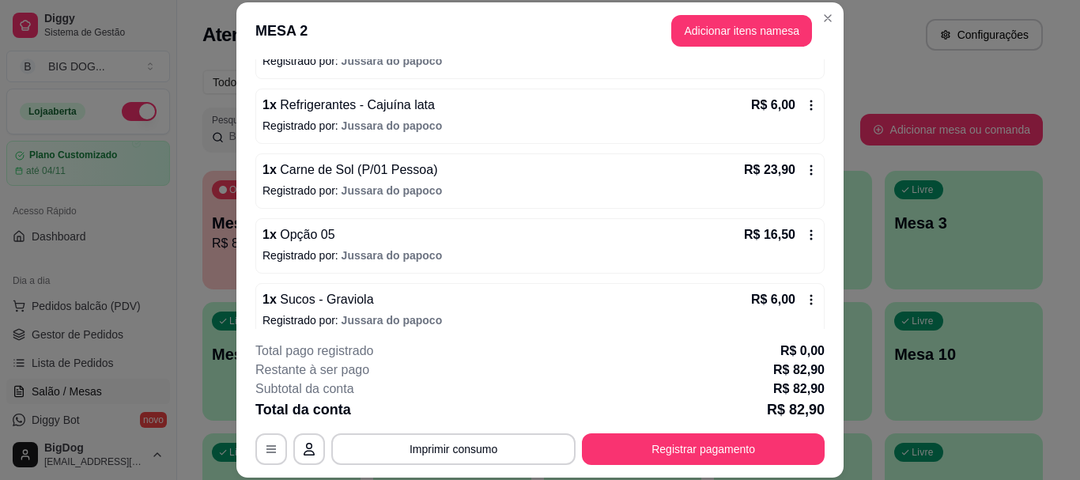
click at [805, 237] on icon at bounding box center [811, 235] width 13 height 13
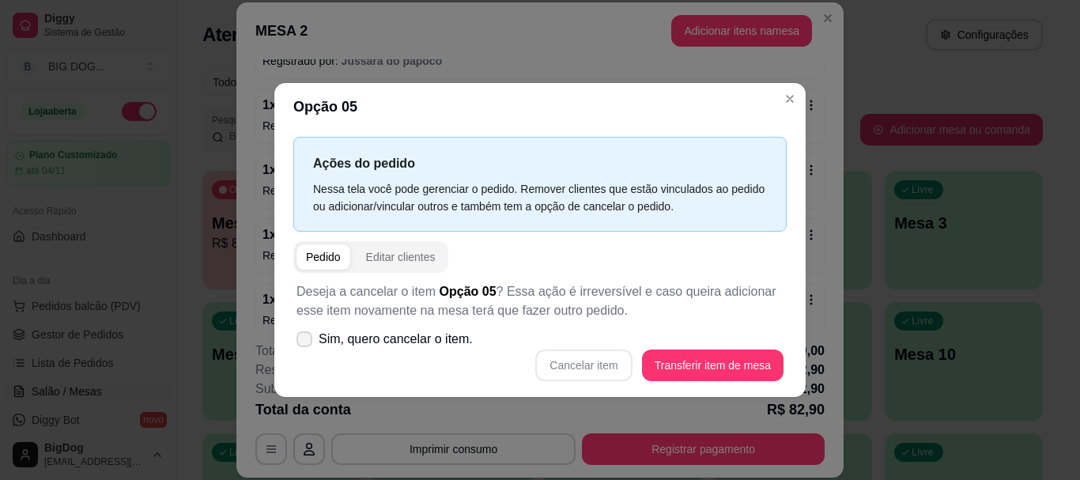
click at [307, 342] on icon at bounding box center [304, 339] width 13 height 9
click at [306, 342] on input "Sim, quero cancelar o item." at bounding box center [301, 347] width 10 height 10
checkbox input "true"
click at [624, 361] on button "Cancelar item" at bounding box center [584, 365] width 94 height 31
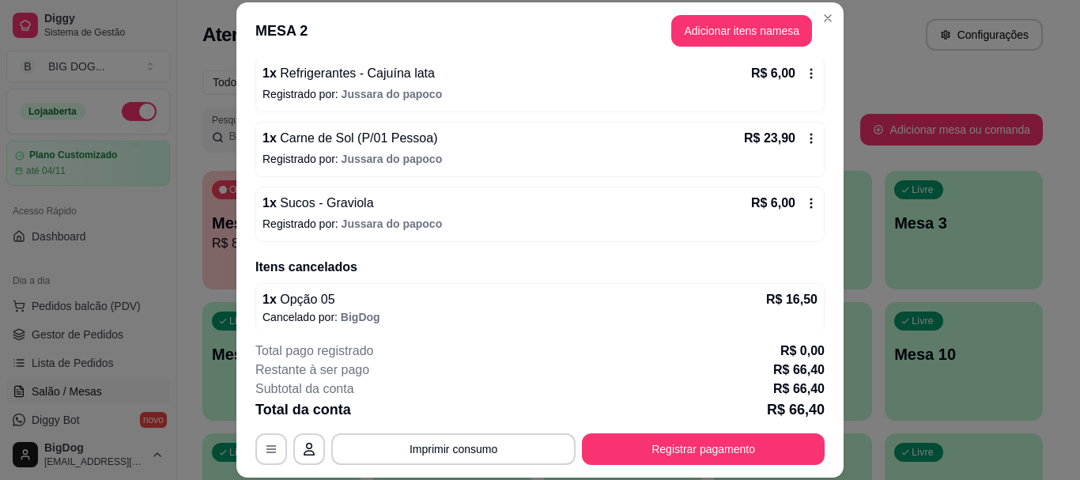
scroll to position [421, 0]
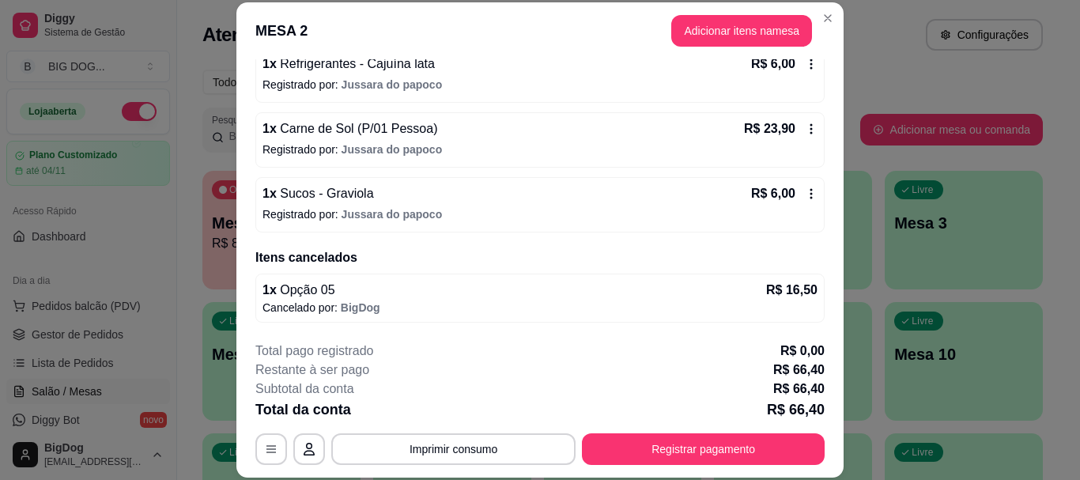
click at [826, 58] on header "MESA 2 Adicionar itens na mesa" at bounding box center [539, 30] width 607 height 57
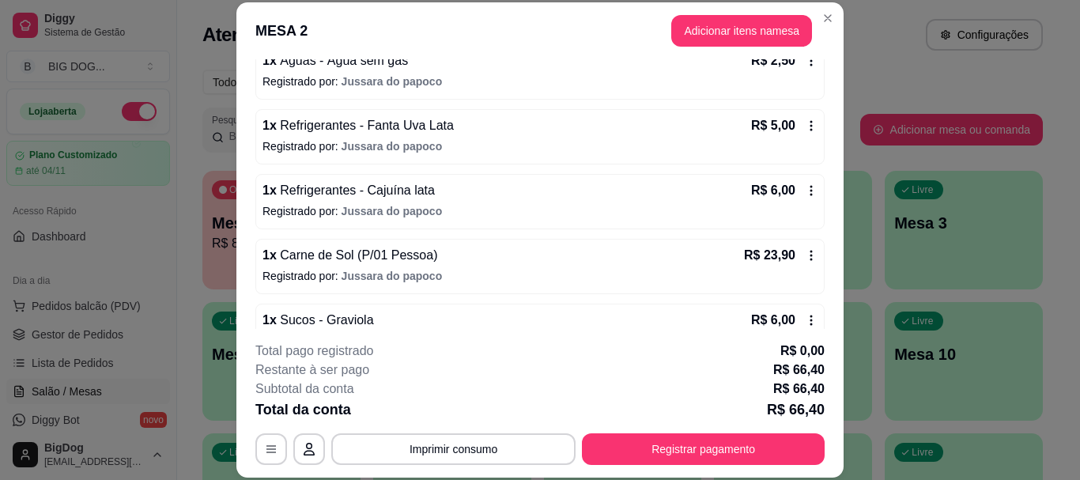
scroll to position [263, 0]
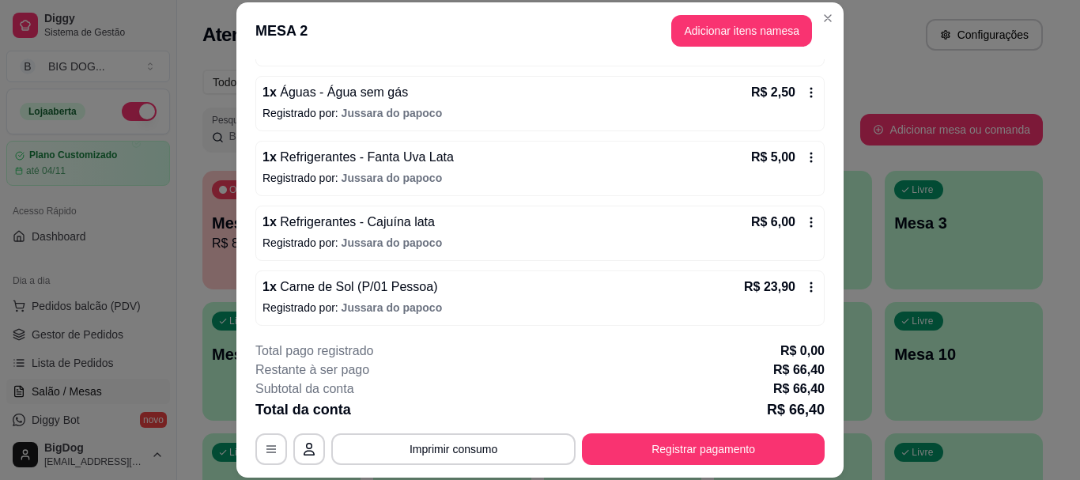
click at [811, 154] on icon at bounding box center [812, 158] width 2 height 10
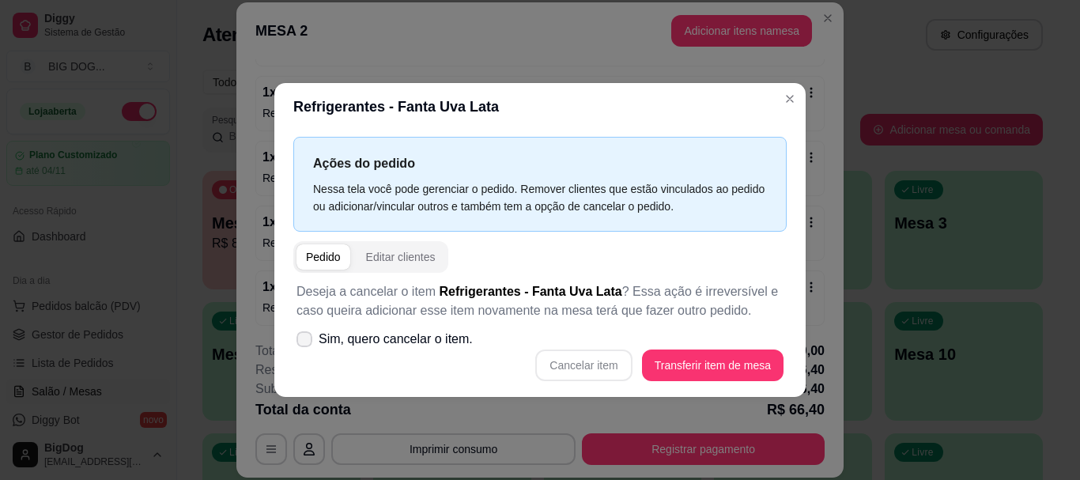
click at [297, 335] on span at bounding box center [305, 339] width 16 height 16
click at [297, 342] on input "Sim, quero cancelar o item." at bounding box center [301, 347] width 10 height 10
checkbox input "true"
click at [577, 359] on button "Cancelar item" at bounding box center [584, 365] width 94 height 31
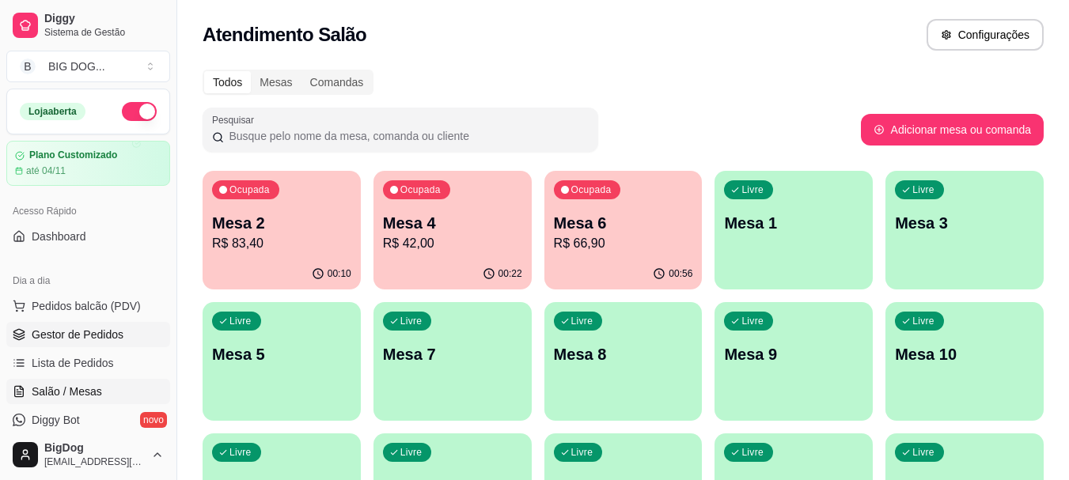
click at [126, 333] on link "Gestor de Pedidos" at bounding box center [88, 334] width 164 height 25
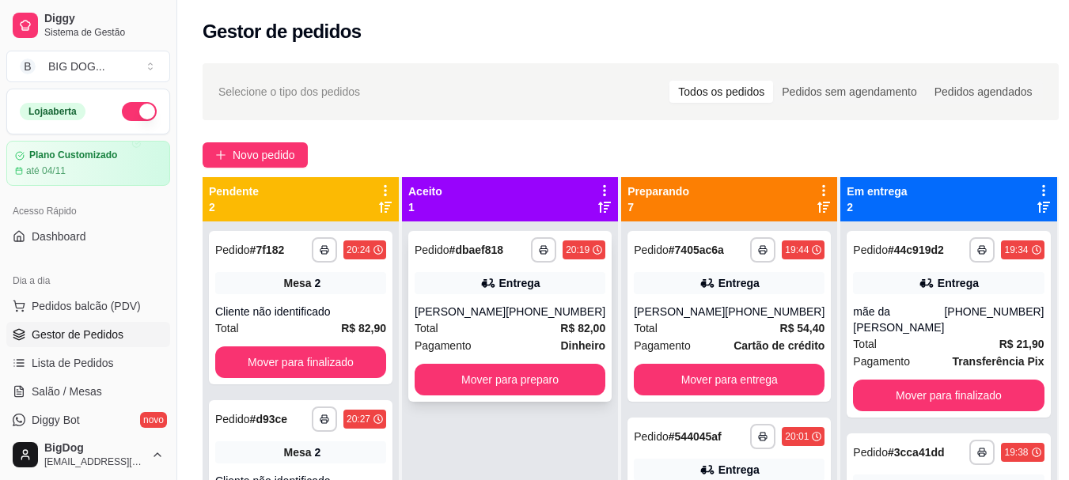
click at [470, 299] on div "**********" at bounding box center [509, 316] width 203 height 171
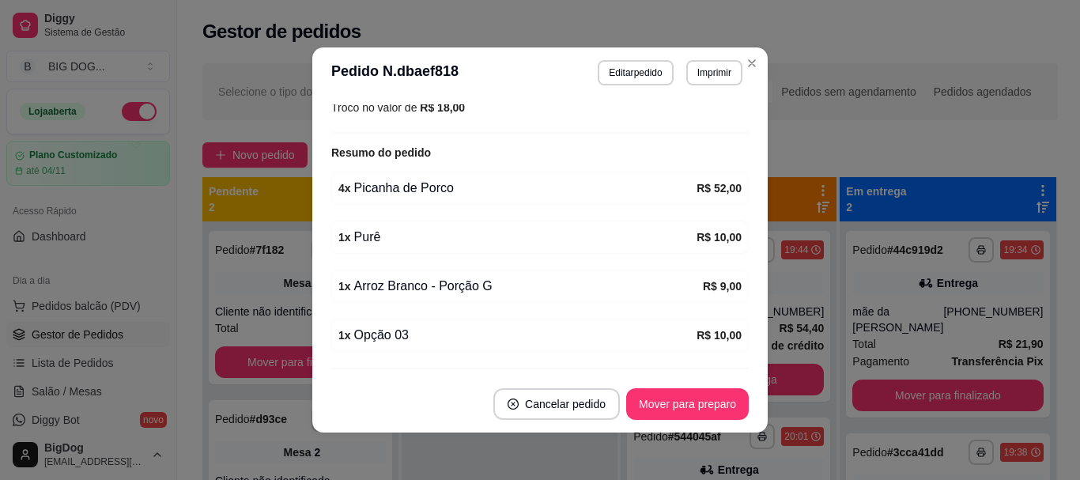
scroll to position [532, 0]
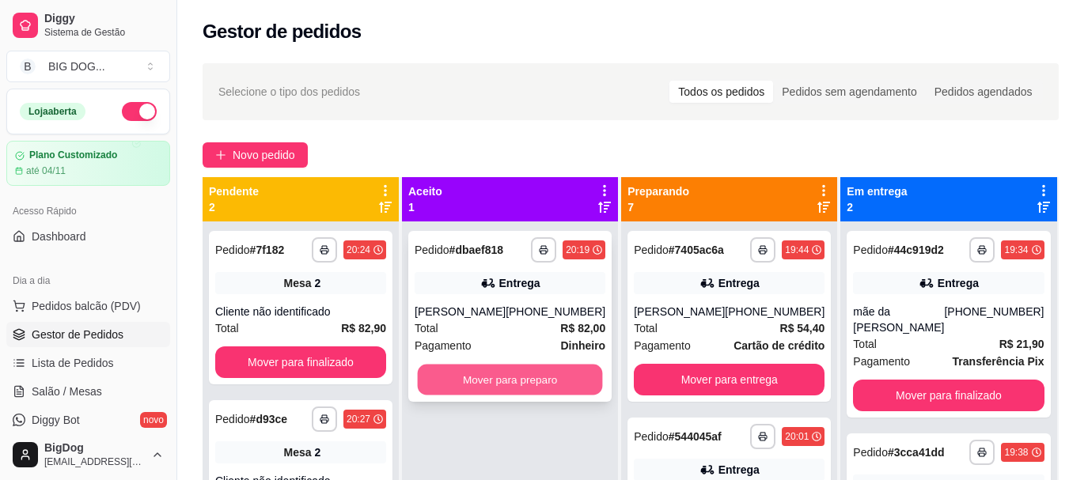
click at [511, 390] on button "Mover para preparo" at bounding box center [510, 380] width 185 height 31
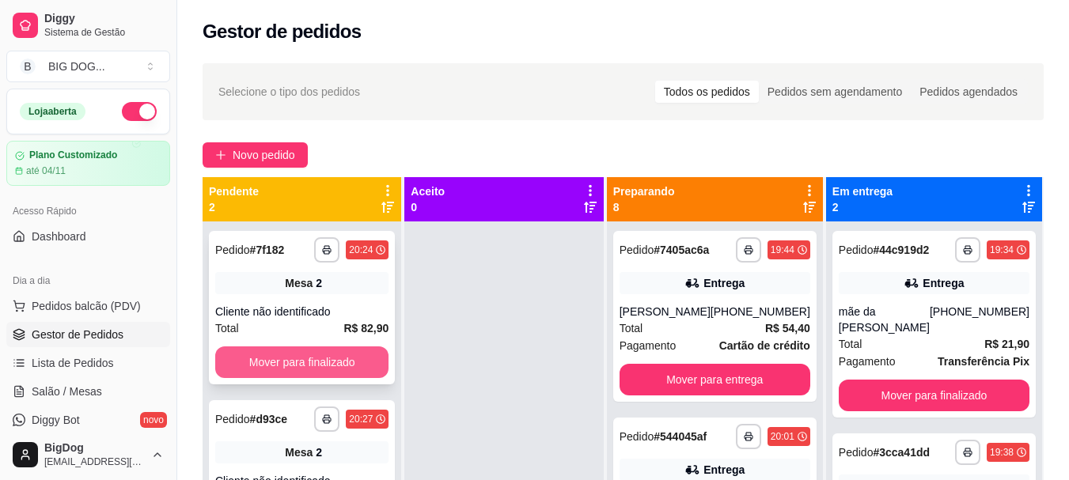
click at [343, 357] on button "Mover para finalizado" at bounding box center [301, 362] width 173 height 32
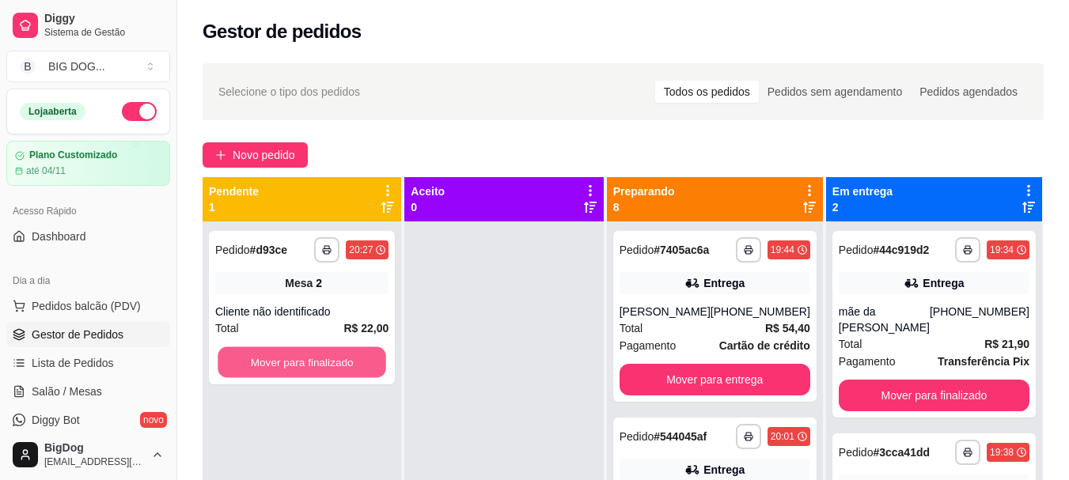
click at [343, 357] on button "Mover para finalizado" at bounding box center [302, 362] width 168 height 31
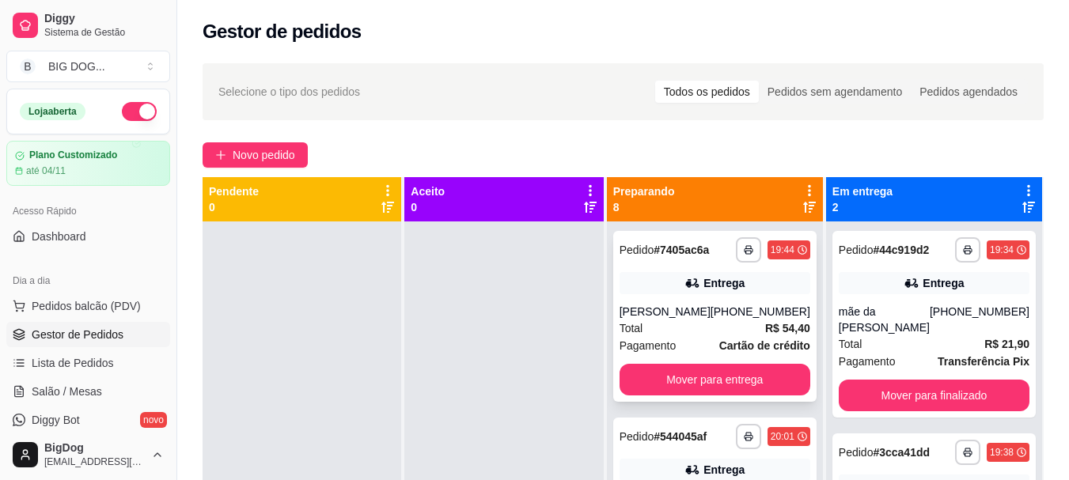
click at [692, 304] on div "[PERSON_NAME]" at bounding box center [664, 312] width 91 height 16
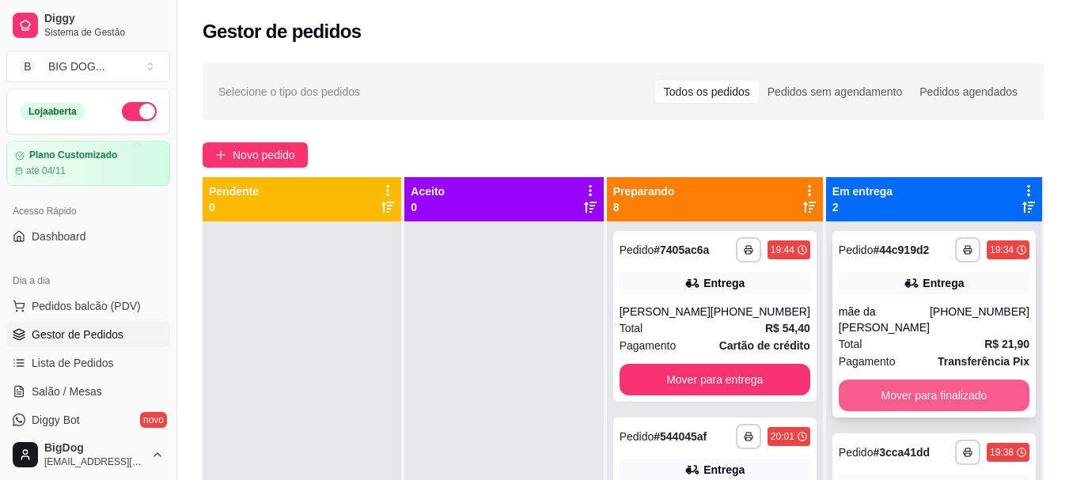
click at [892, 380] on button "Mover para finalizado" at bounding box center [933, 396] width 191 height 32
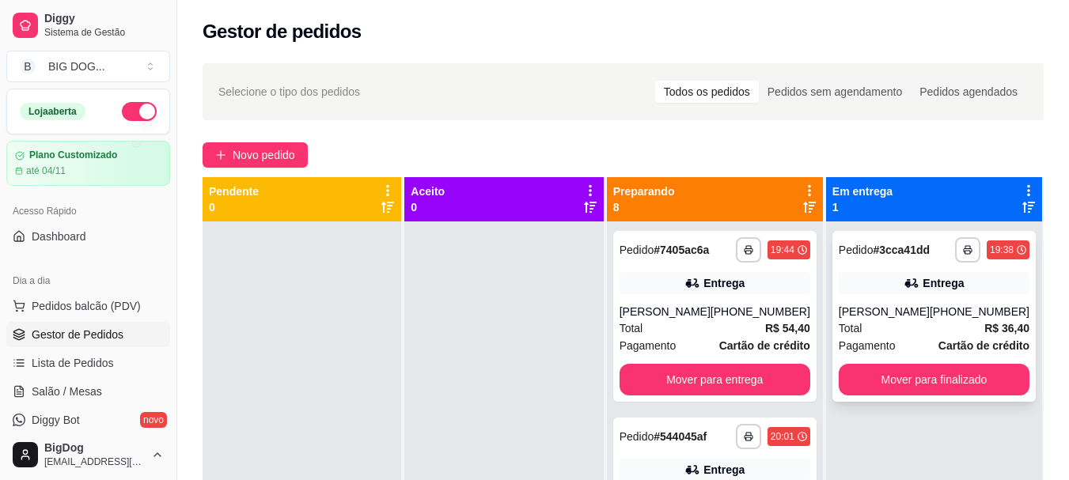
click at [897, 322] on div "Total R$ 36,40" at bounding box center [933, 328] width 191 height 17
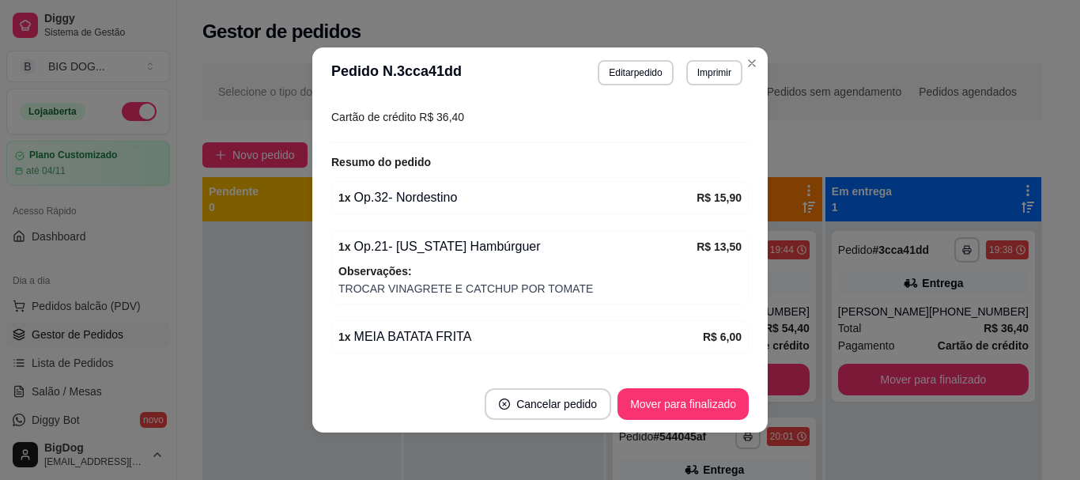
scroll to position [475, 0]
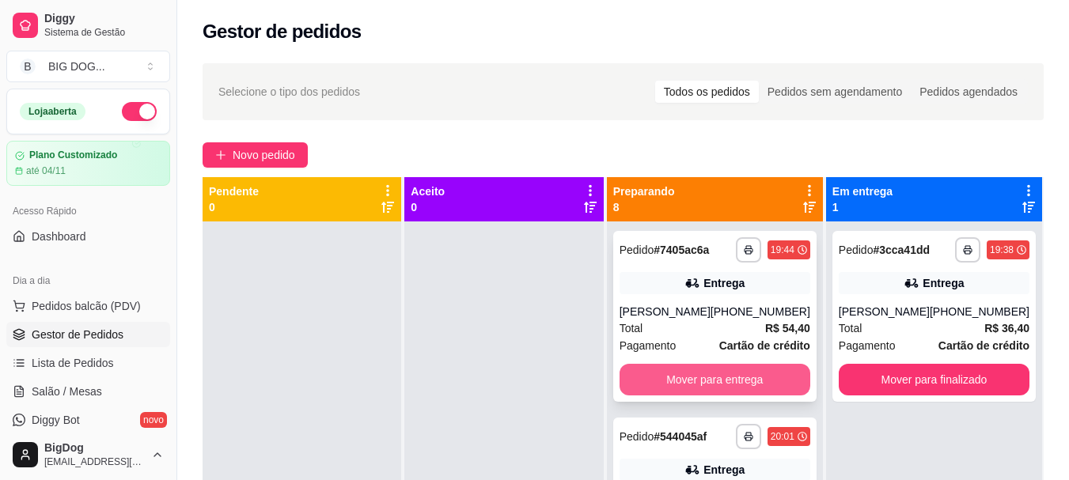
click at [723, 380] on button "Mover para entrega" at bounding box center [714, 380] width 191 height 32
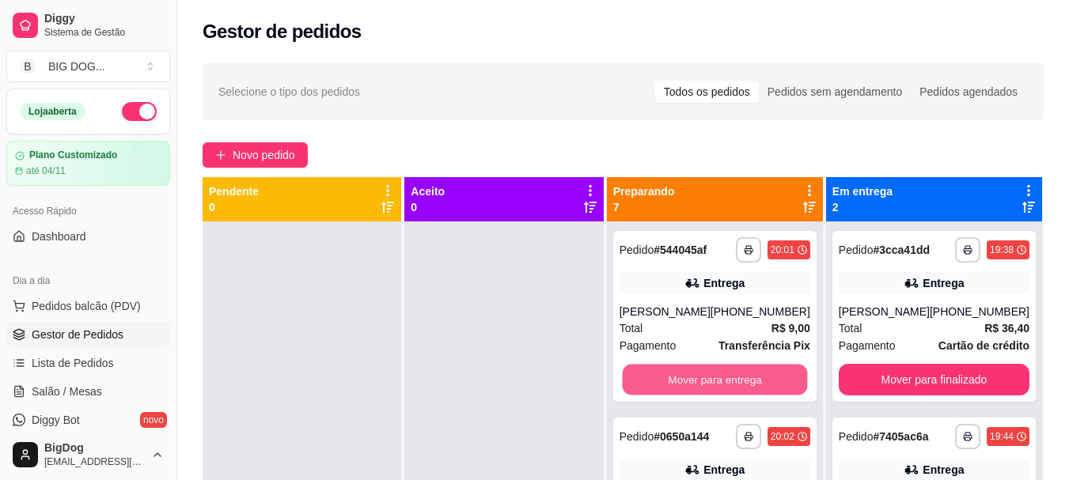
click at [723, 380] on button "Mover para entrega" at bounding box center [714, 380] width 185 height 31
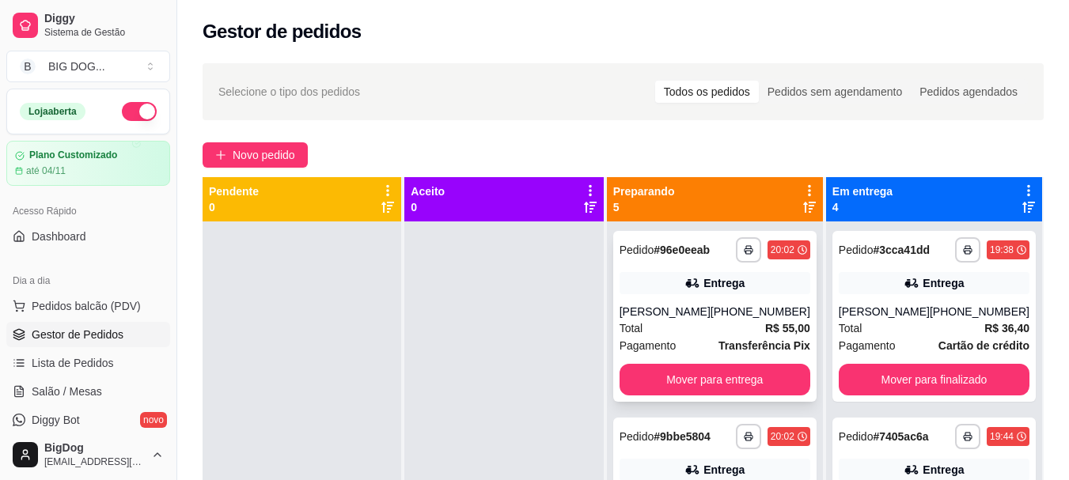
click at [707, 329] on div "Total R$ 55,00" at bounding box center [714, 328] width 191 height 17
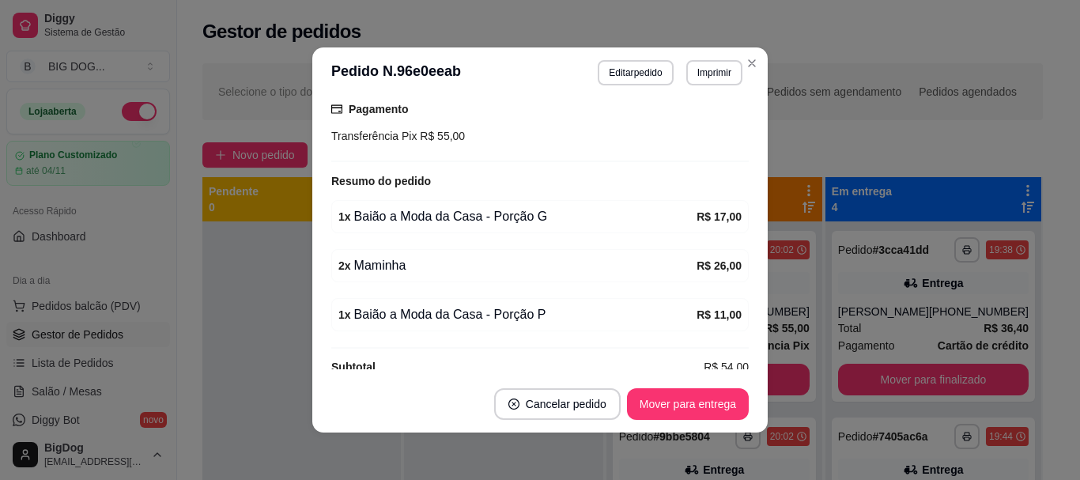
scroll to position [467, 0]
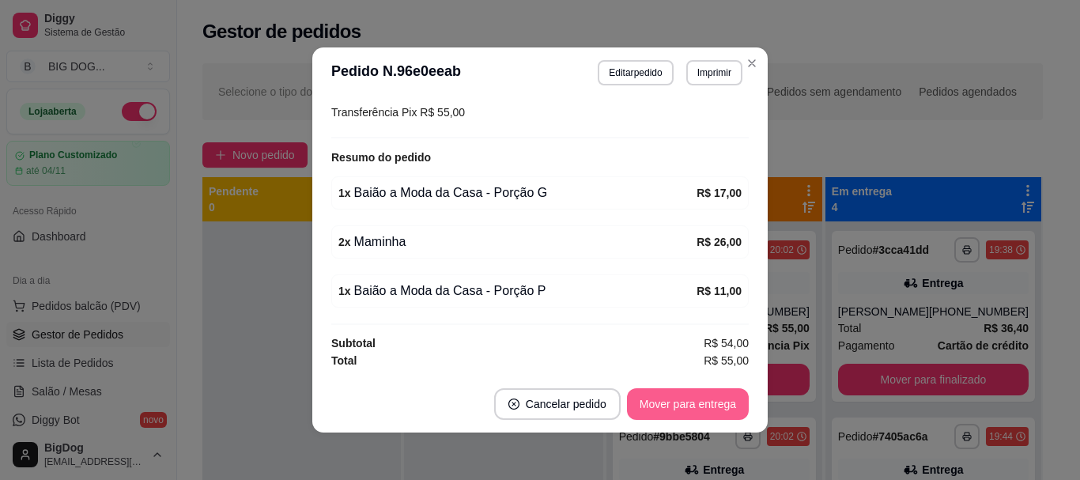
click at [679, 401] on button "Mover para entrega" at bounding box center [688, 404] width 122 height 32
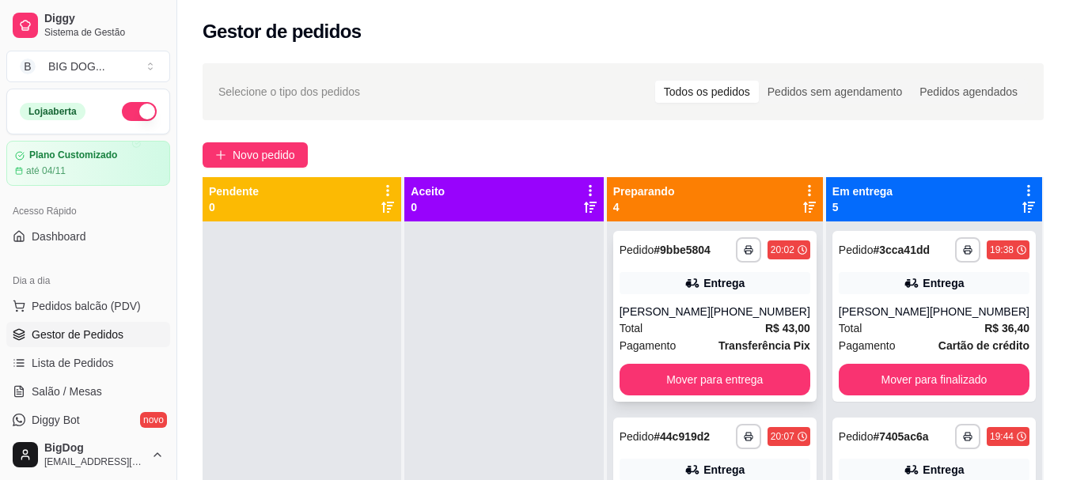
click at [682, 330] on div "Total R$ 43,00" at bounding box center [714, 328] width 191 height 17
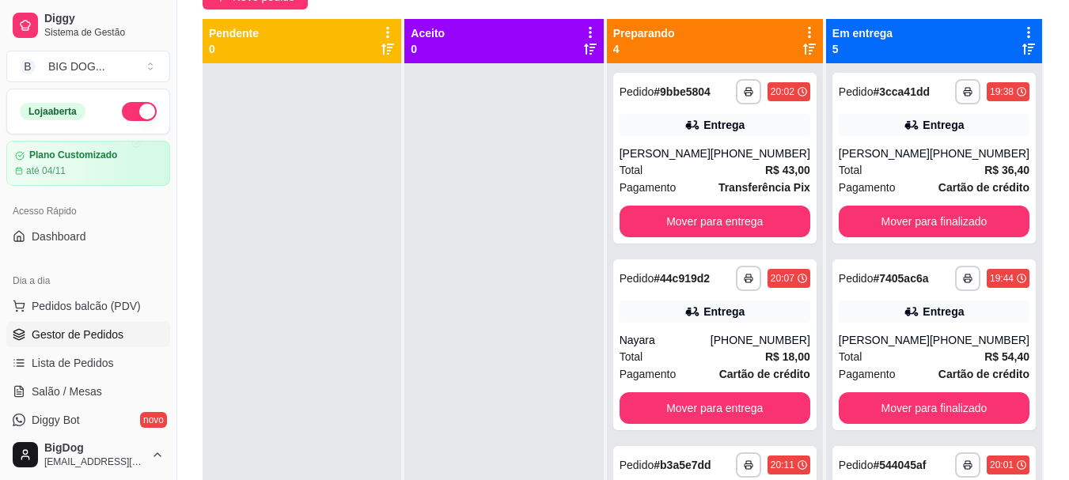
scroll to position [190, 0]
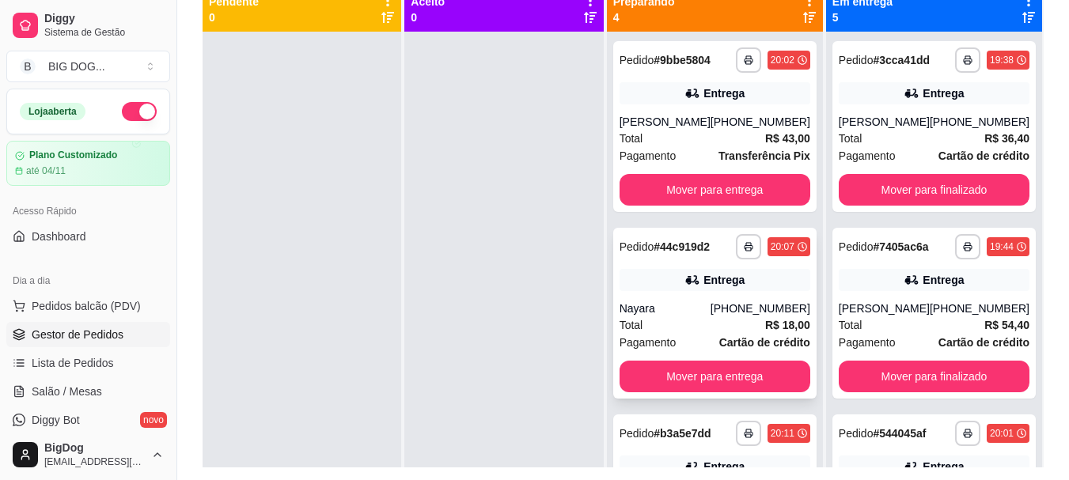
click at [700, 296] on div "**********" at bounding box center [714, 313] width 203 height 171
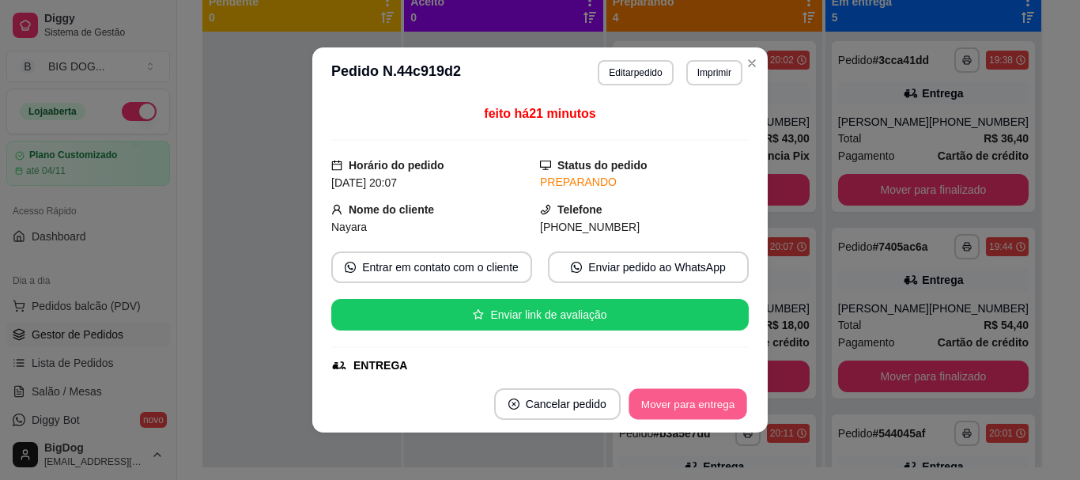
click at [719, 403] on button "Mover para entrega" at bounding box center [688, 404] width 119 height 31
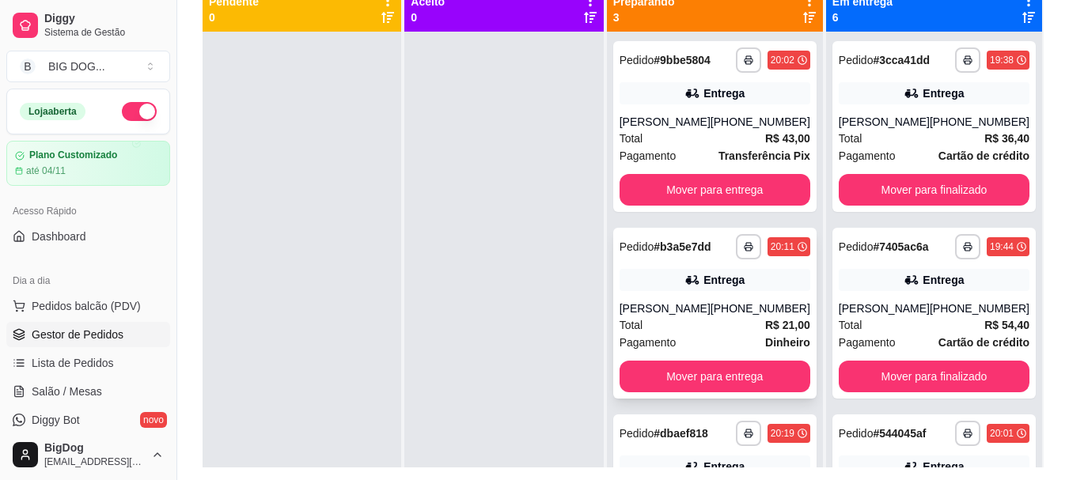
click at [706, 296] on div "**********" at bounding box center [714, 313] width 203 height 171
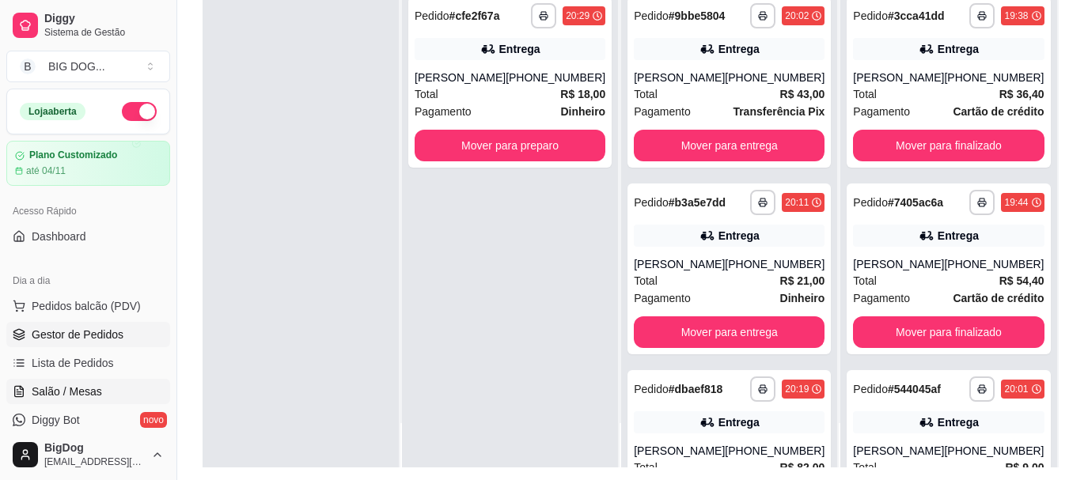
click at [78, 388] on span "Salão / Mesas" at bounding box center [67, 392] width 70 height 16
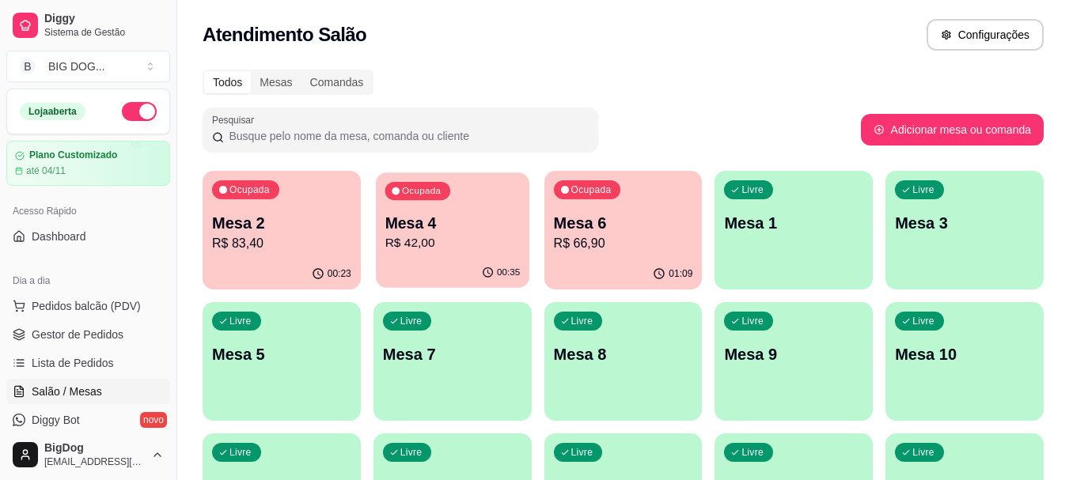
click at [466, 232] on p "Mesa 4" at bounding box center [451, 223] width 135 height 21
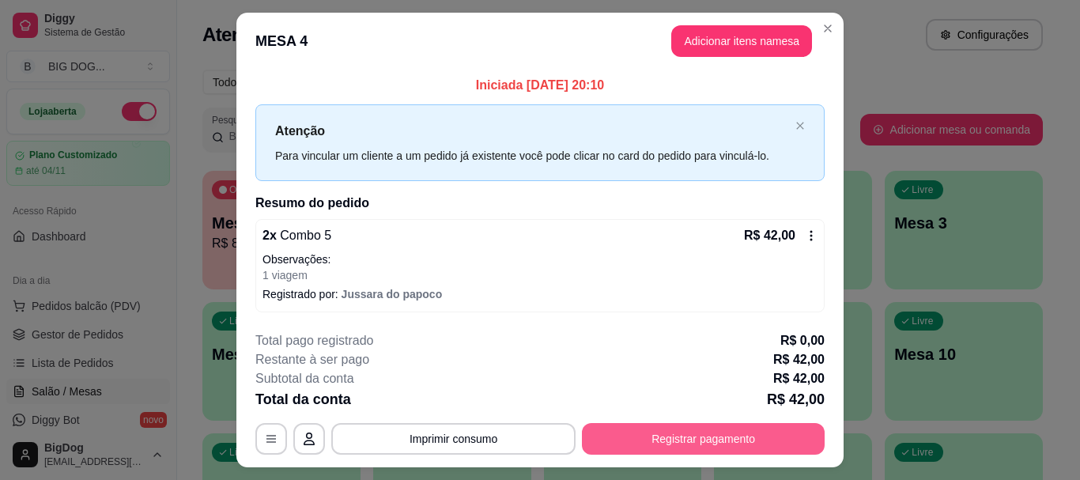
click at [630, 431] on button "Registrar pagamento" at bounding box center [703, 439] width 243 height 32
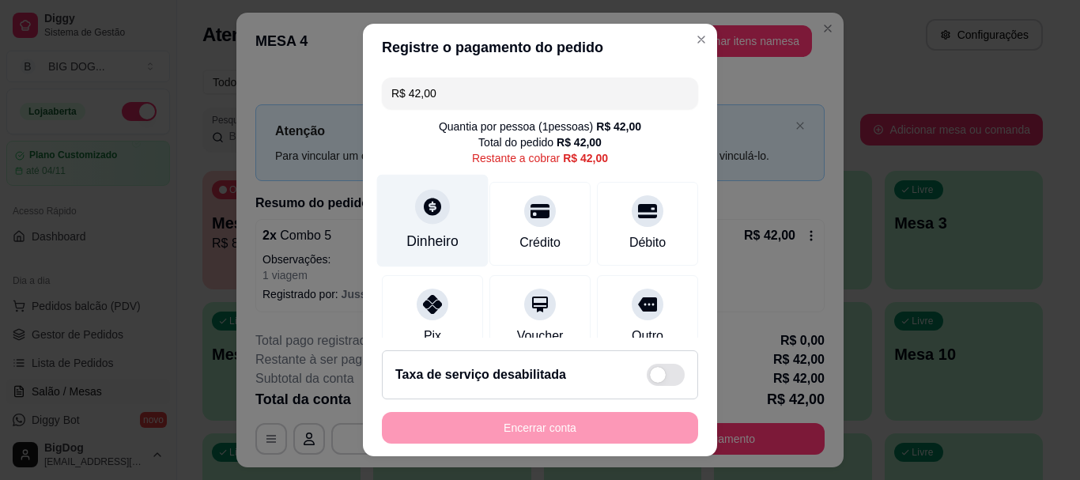
click at [405, 211] on div "Dinheiro" at bounding box center [433, 221] width 112 height 93
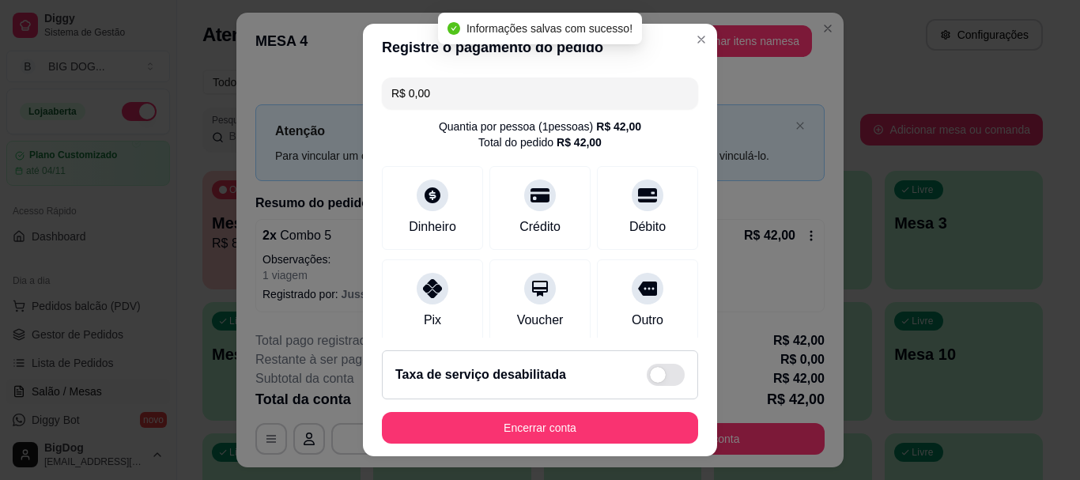
type input "R$ 0,00"
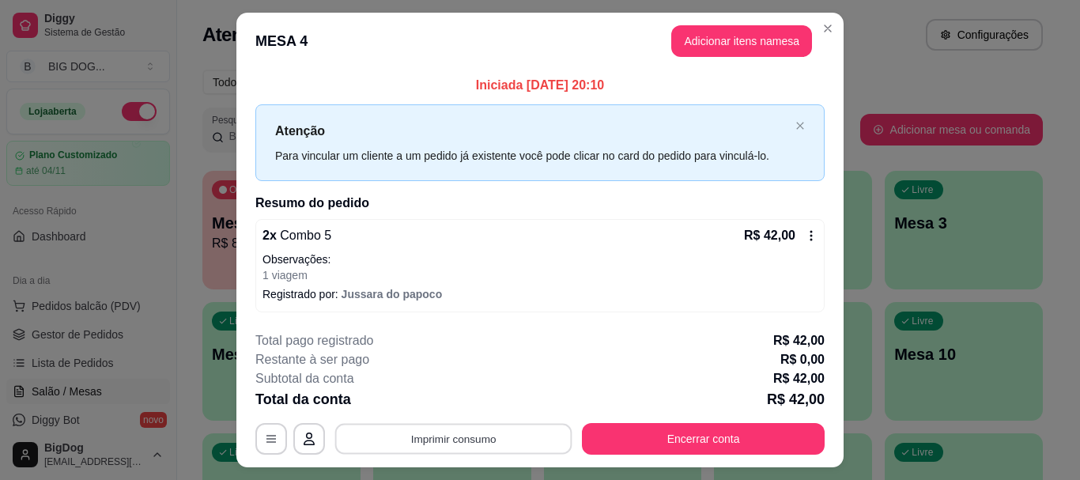
click at [449, 429] on button "Imprimir consumo" at bounding box center [453, 439] width 237 height 31
click at [464, 403] on button "IMPRESSORA" at bounding box center [452, 402] width 115 height 25
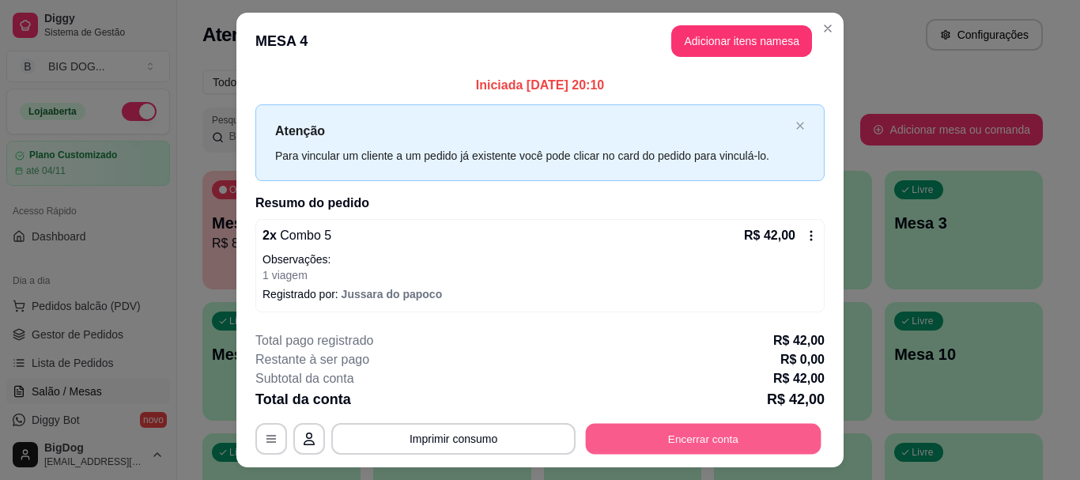
click at [759, 446] on button "Encerrar conta" at bounding box center [704, 439] width 236 height 31
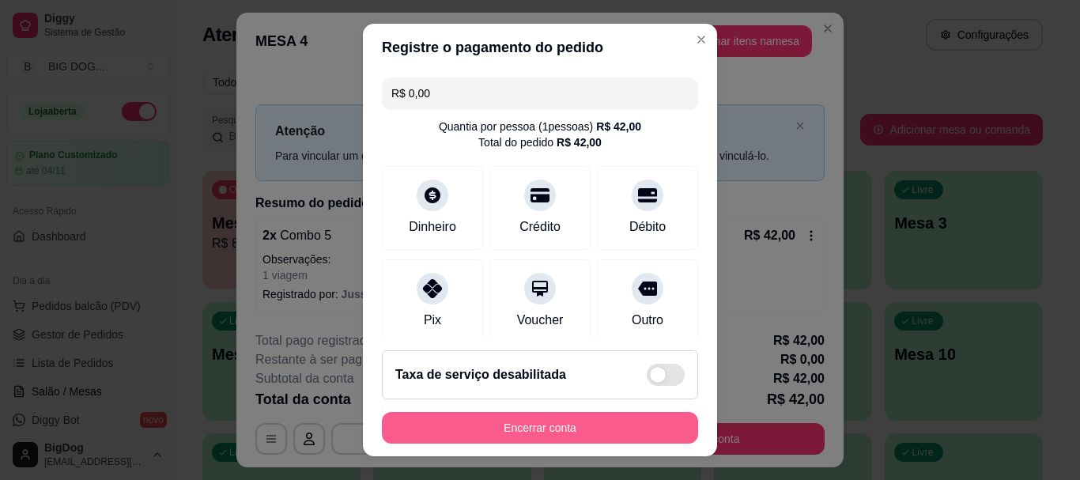
click at [608, 432] on button "Encerrar conta" at bounding box center [540, 428] width 316 height 32
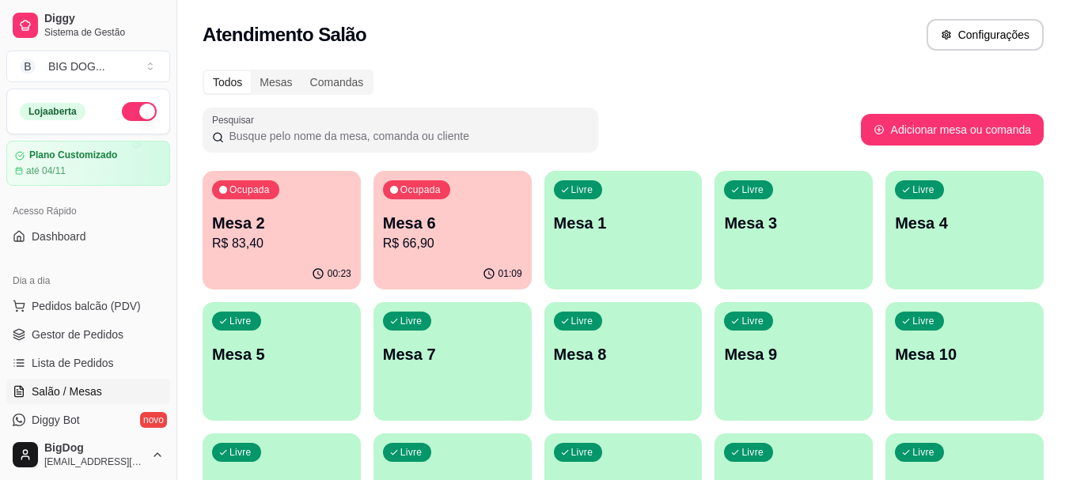
click at [474, 243] on p "R$ 66,90" at bounding box center [452, 243] width 139 height 19
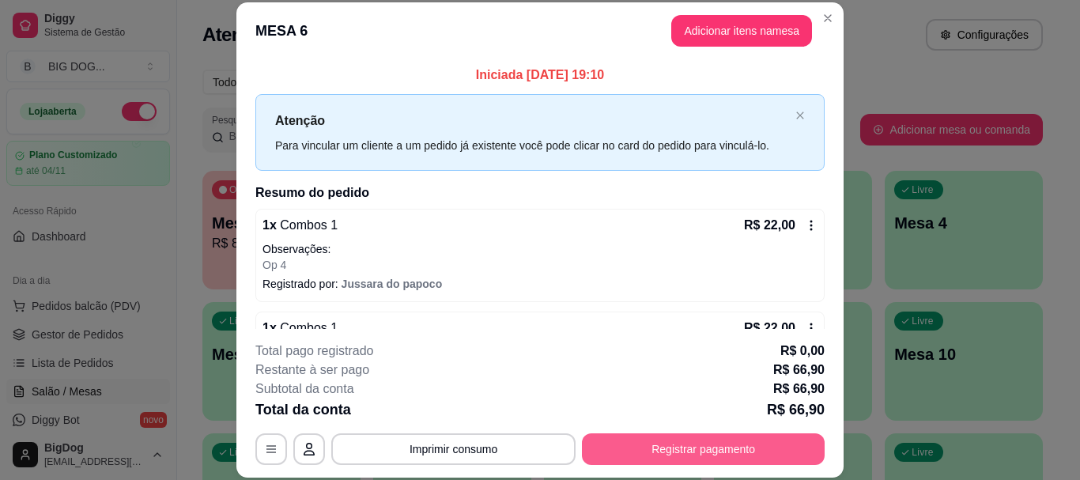
click at [706, 448] on button "Registrar pagamento" at bounding box center [703, 449] width 243 height 32
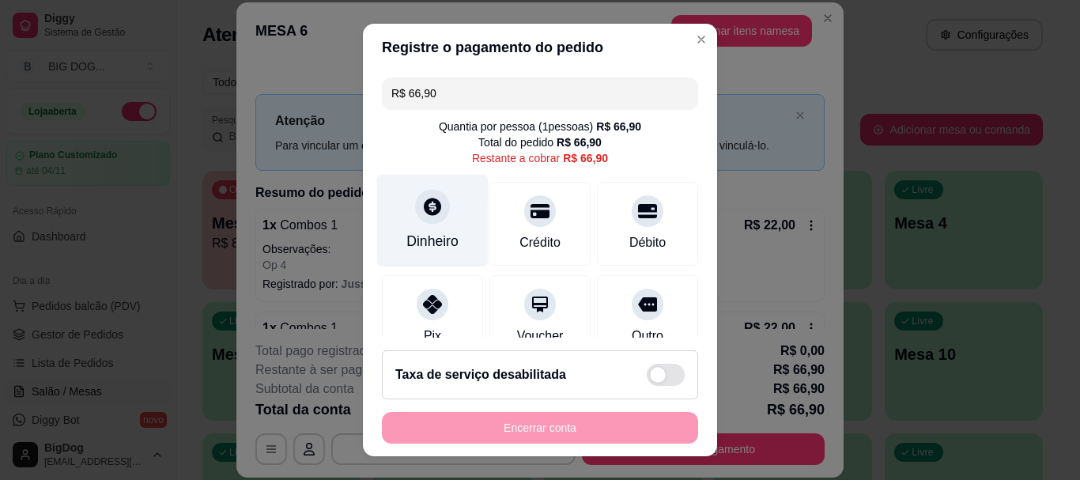
click at [424, 202] on icon at bounding box center [432, 207] width 21 height 21
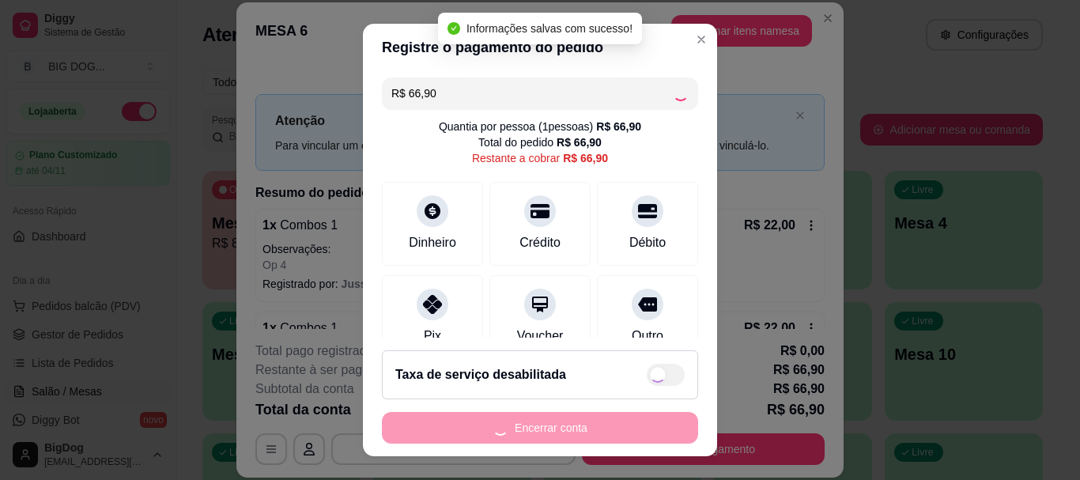
type input "R$ 0,00"
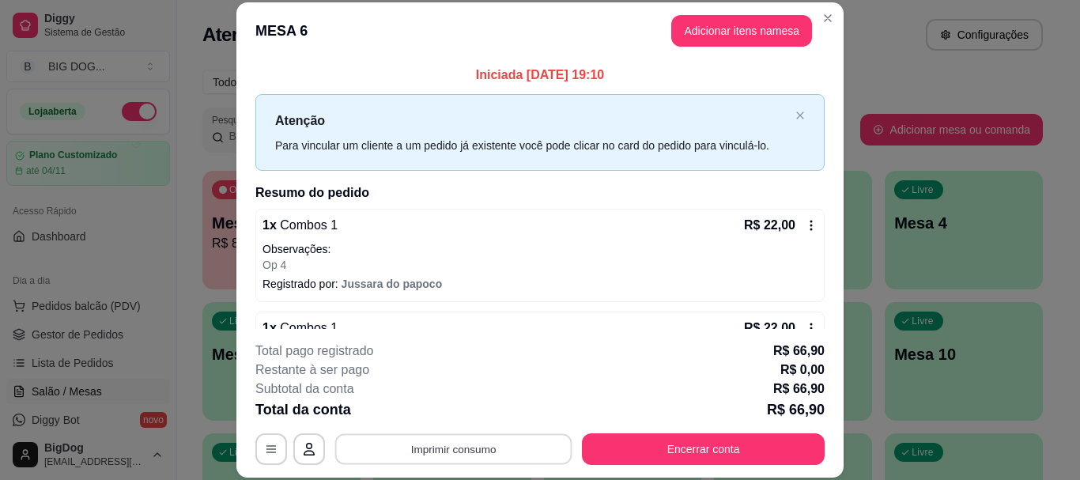
click at [492, 453] on button "Imprimir consumo" at bounding box center [453, 449] width 237 height 31
click at [484, 420] on button "IMPRESSORA" at bounding box center [452, 412] width 111 height 25
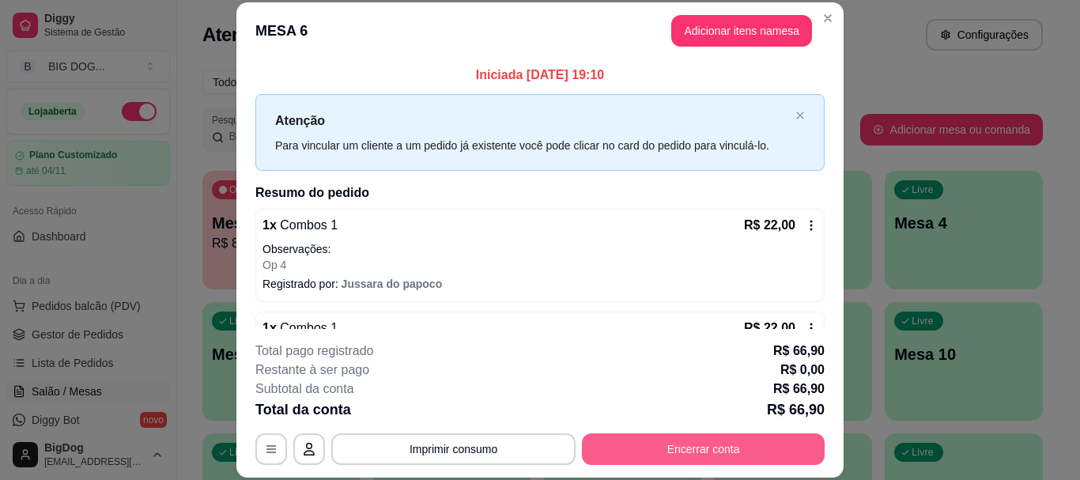
click at [734, 448] on button "Encerrar conta" at bounding box center [703, 449] width 243 height 32
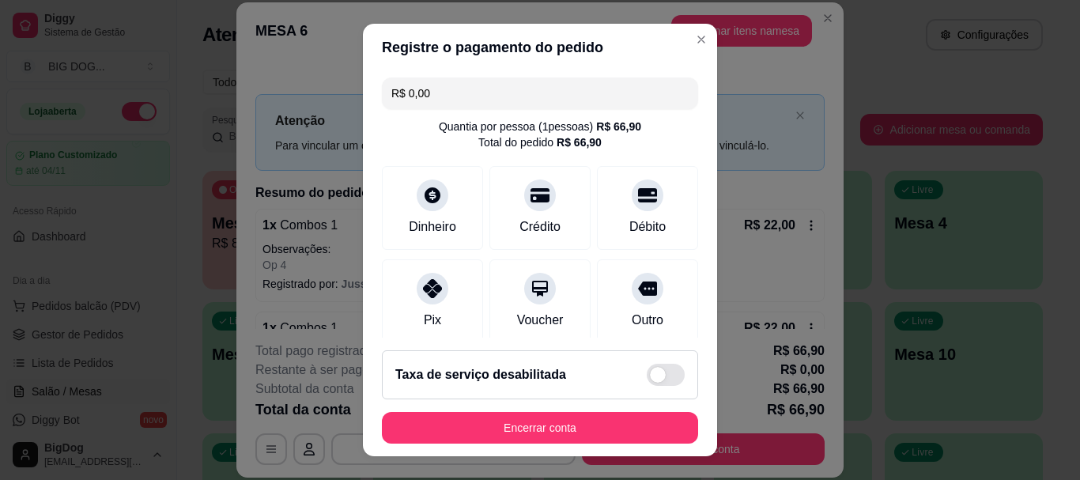
click at [624, 451] on footer "Taxa de serviço desabilitada Encerrar conta" at bounding box center [540, 397] width 354 height 119
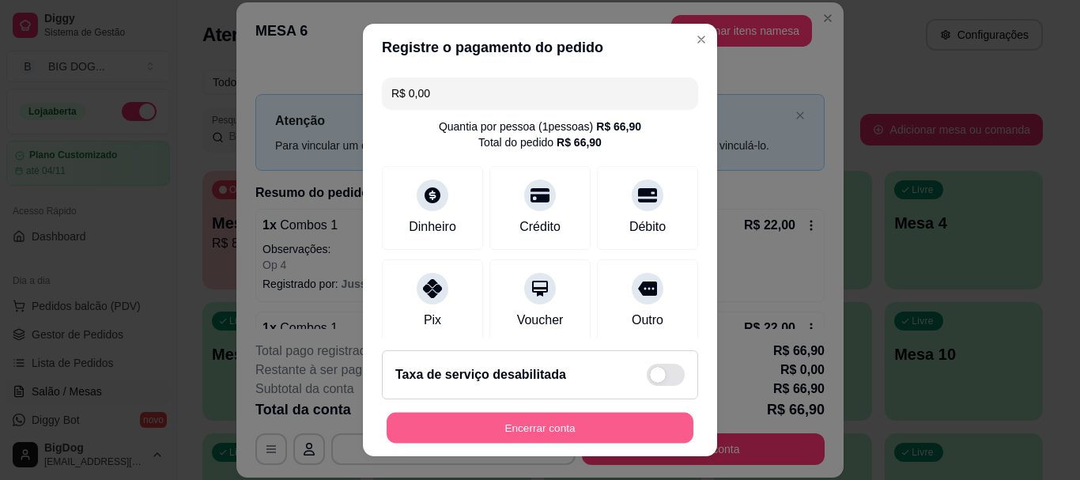
click at [628, 429] on button "Encerrar conta" at bounding box center [540, 427] width 307 height 31
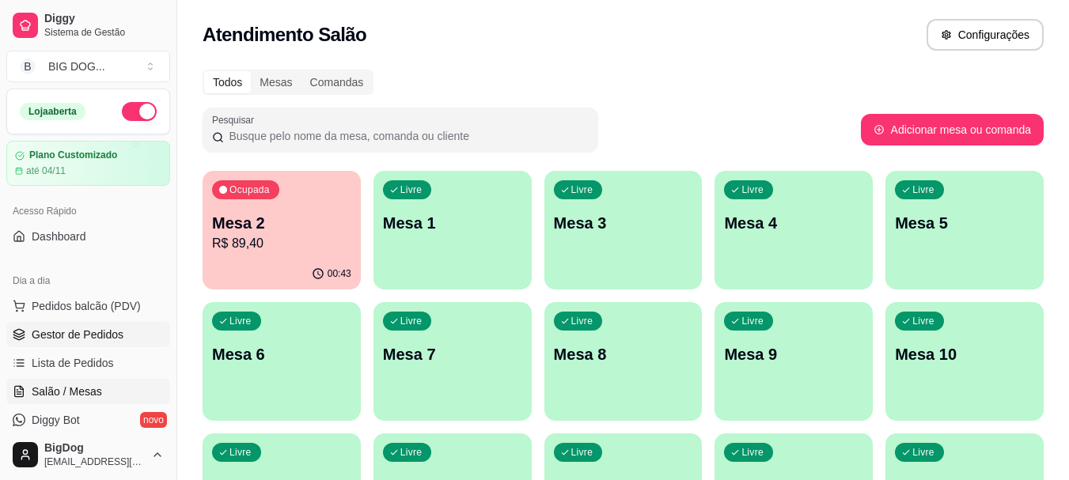
click at [83, 339] on span "Gestor de Pedidos" at bounding box center [78, 335] width 92 height 16
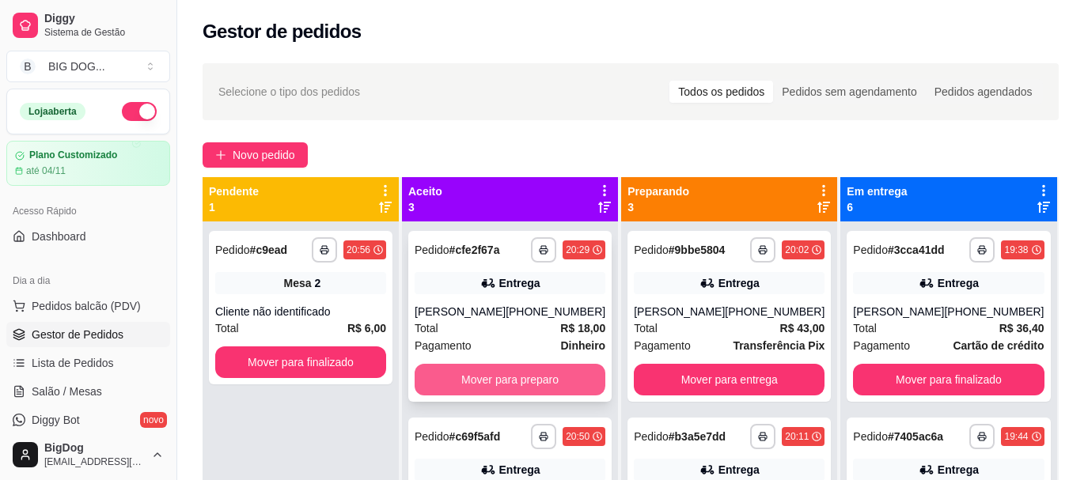
click at [565, 374] on button "Mover para preparo" at bounding box center [509, 380] width 191 height 32
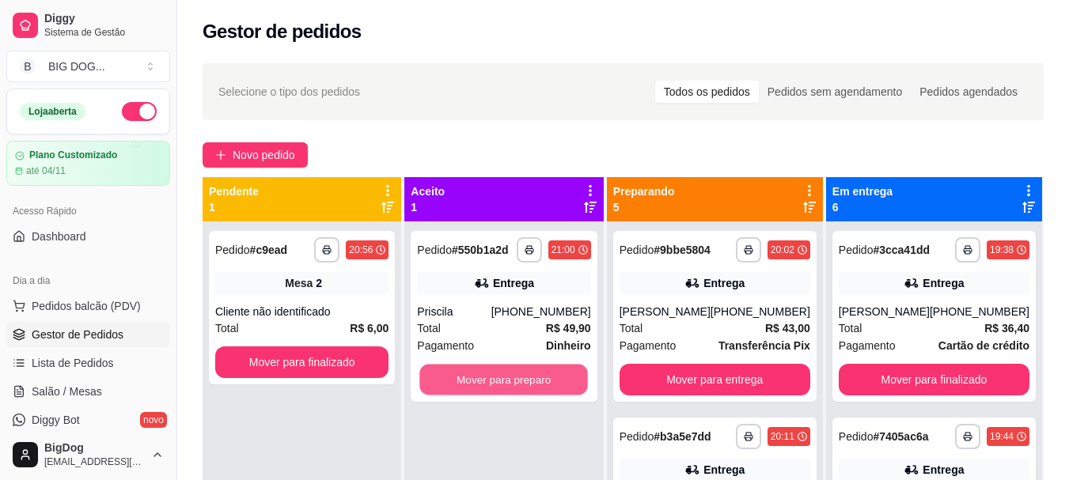
click at [565, 374] on button "Mover para preparo" at bounding box center [504, 380] width 168 height 31
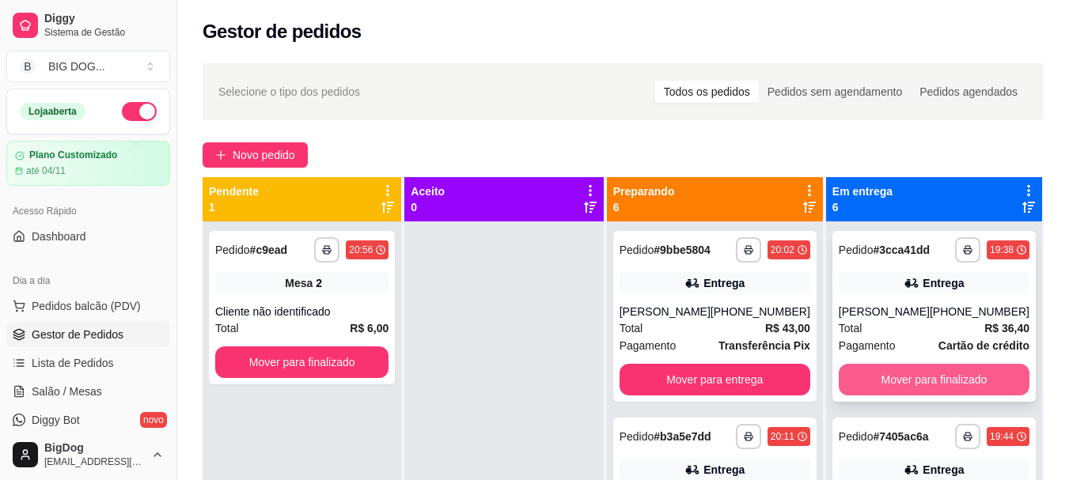
click at [891, 373] on button "Mover para finalizado" at bounding box center [933, 380] width 191 height 32
click at [891, 373] on button "Mover para finalizado" at bounding box center [933, 380] width 185 height 31
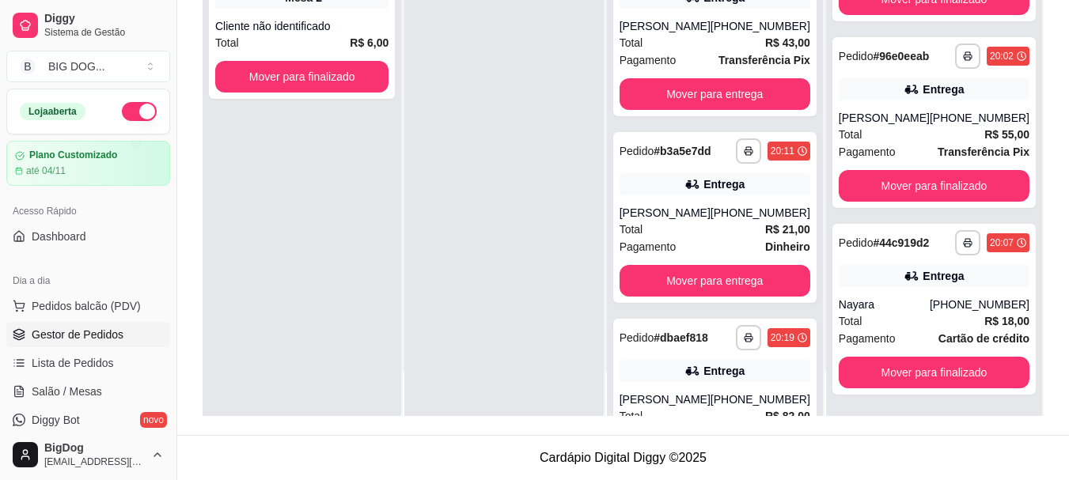
scroll to position [96, 0]
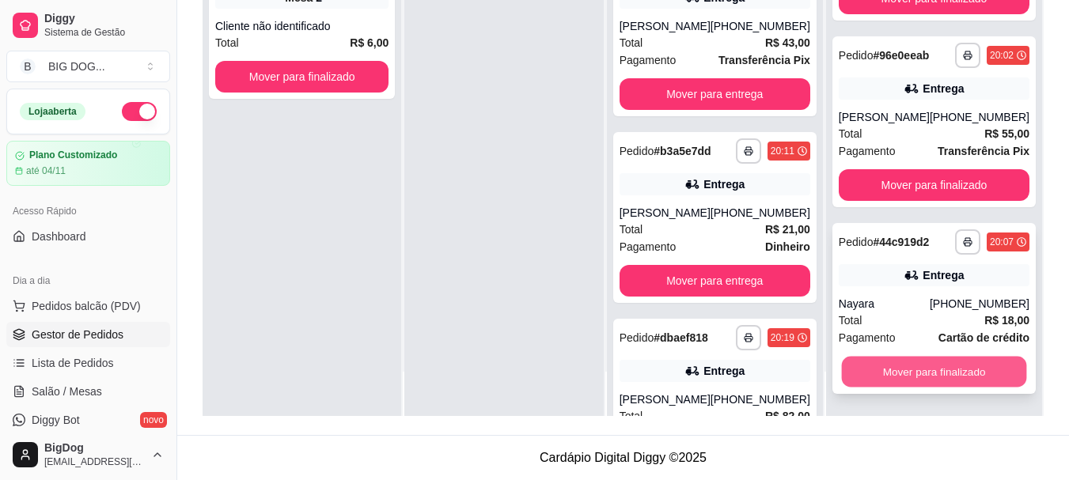
click at [971, 367] on button "Mover para finalizado" at bounding box center [933, 372] width 185 height 31
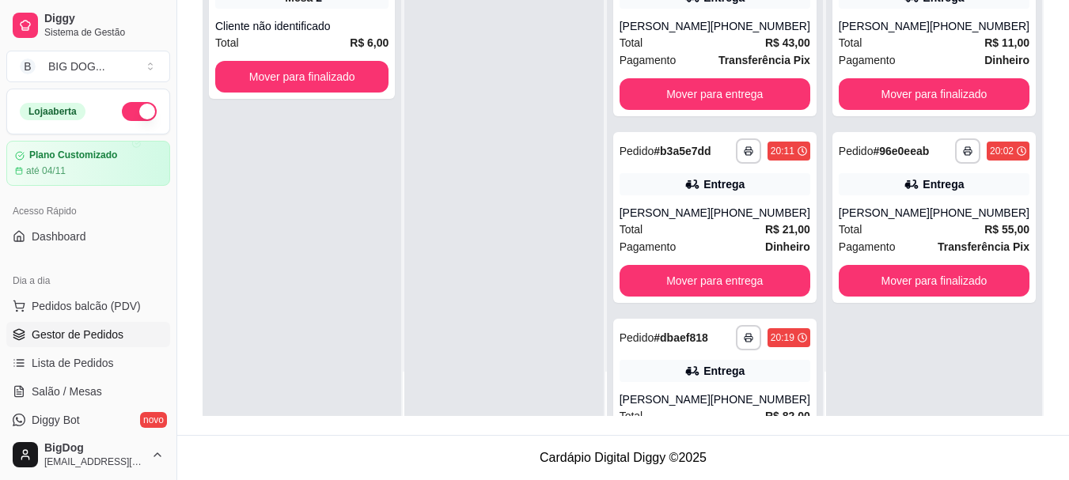
scroll to position [0, 0]
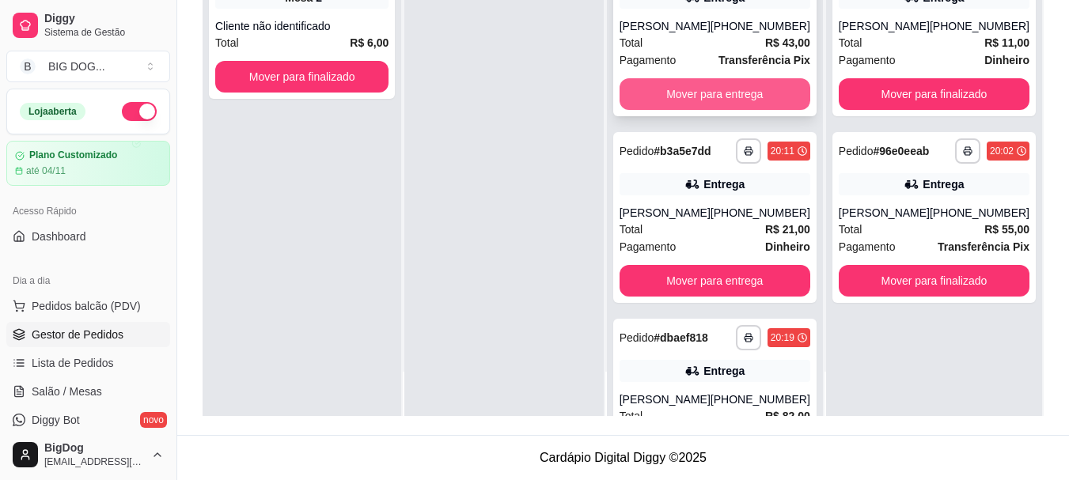
click at [767, 104] on button "Mover para entrega" at bounding box center [714, 94] width 191 height 32
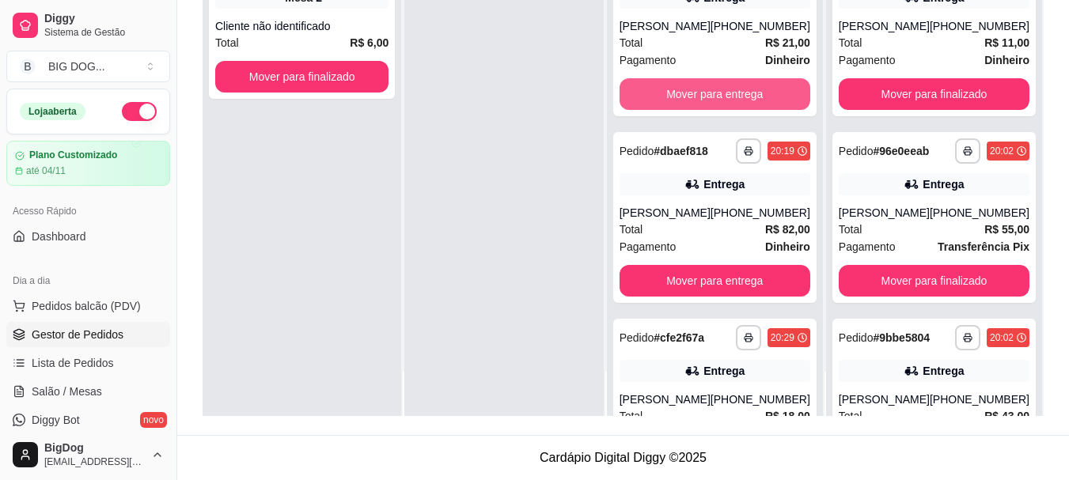
click at [767, 104] on button "Mover para entrega" at bounding box center [714, 94] width 191 height 32
click at [767, 104] on button "Mover para entrega" at bounding box center [714, 94] width 185 height 31
click at [767, 104] on button "Mover para entrega" at bounding box center [714, 94] width 191 height 32
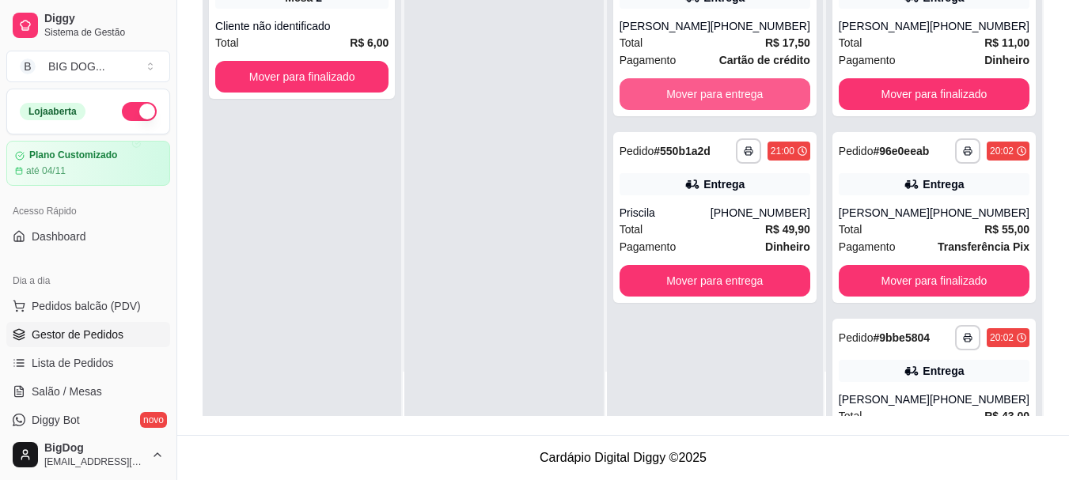
click at [767, 104] on button "Mover para entrega" at bounding box center [714, 94] width 191 height 32
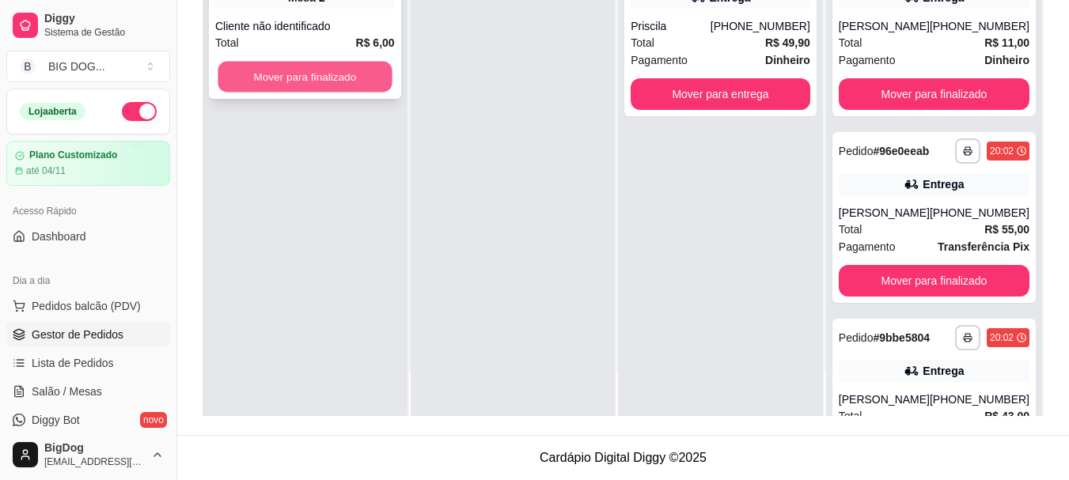
click at [366, 74] on button "Mover para finalizado" at bounding box center [305, 77] width 174 height 31
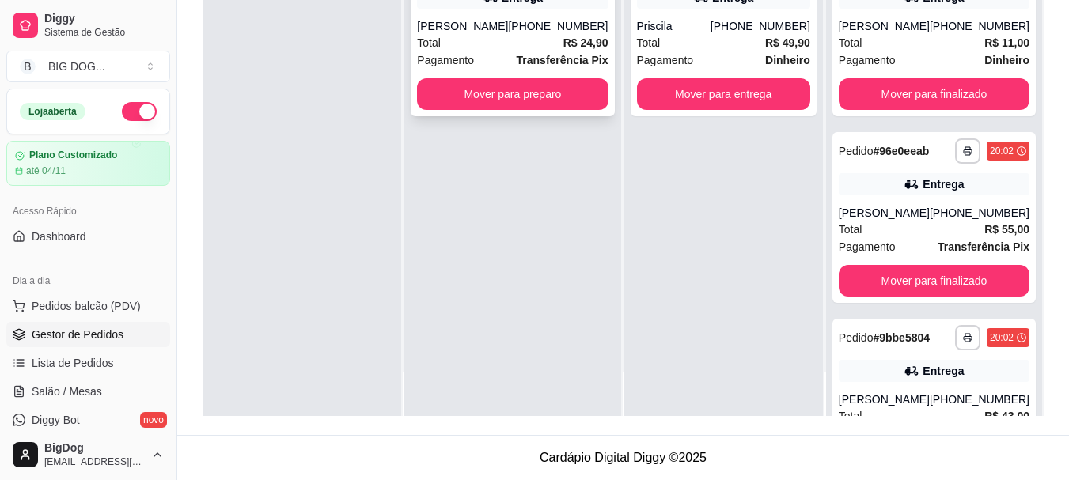
click at [504, 39] on div "Total R$ 24,90" at bounding box center [512, 42] width 191 height 17
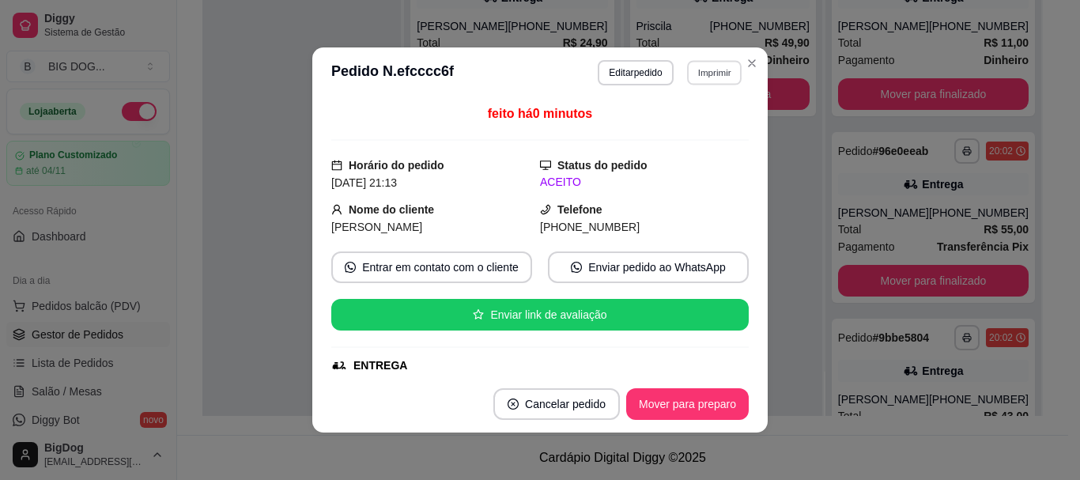
click at [702, 69] on button "Imprimir" at bounding box center [714, 72] width 55 height 25
click at [701, 118] on button "IMPRESSORA" at bounding box center [680, 127] width 111 height 25
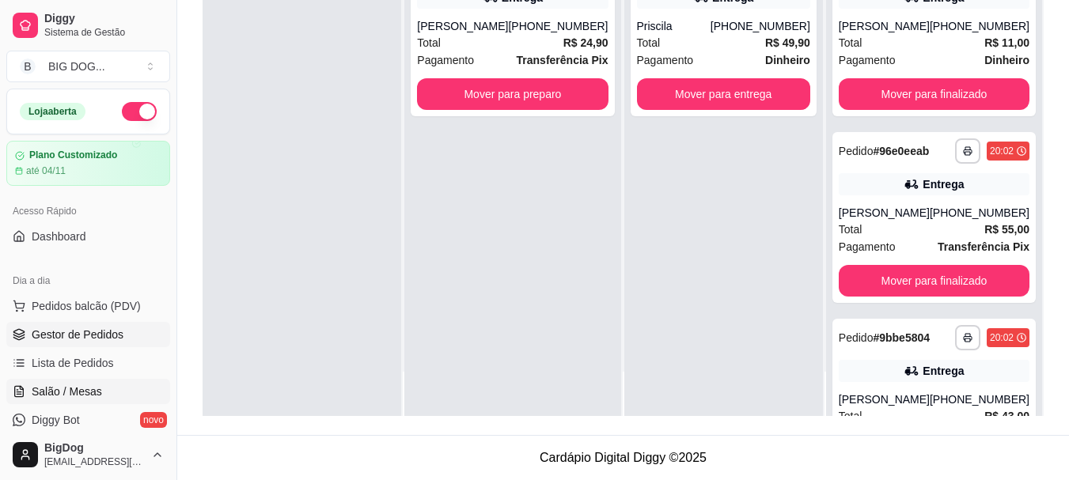
click at [85, 393] on span "Salão / Mesas" at bounding box center [67, 392] width 70 height 16
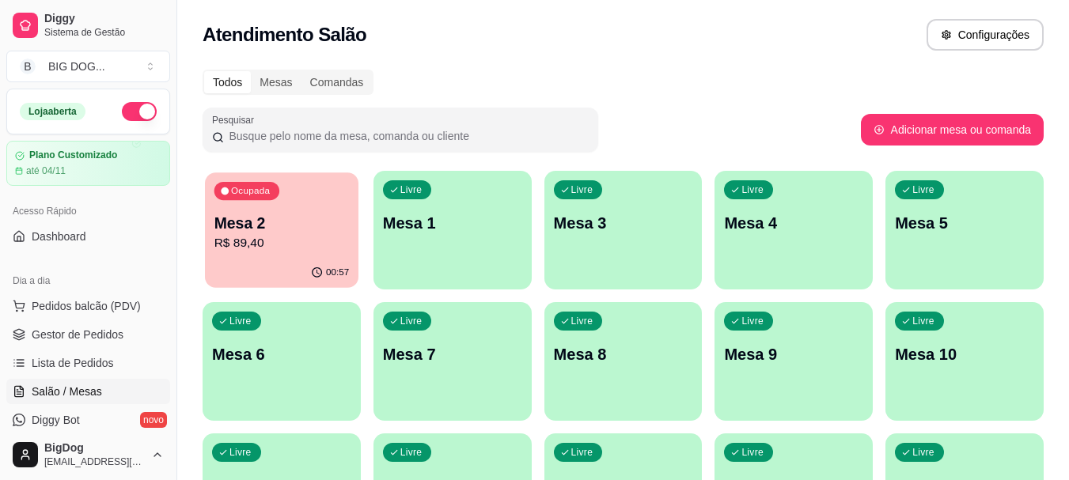
click at [297, 220] on p "Mesa 2" at bounding box center [281, 223] width 135 height 21
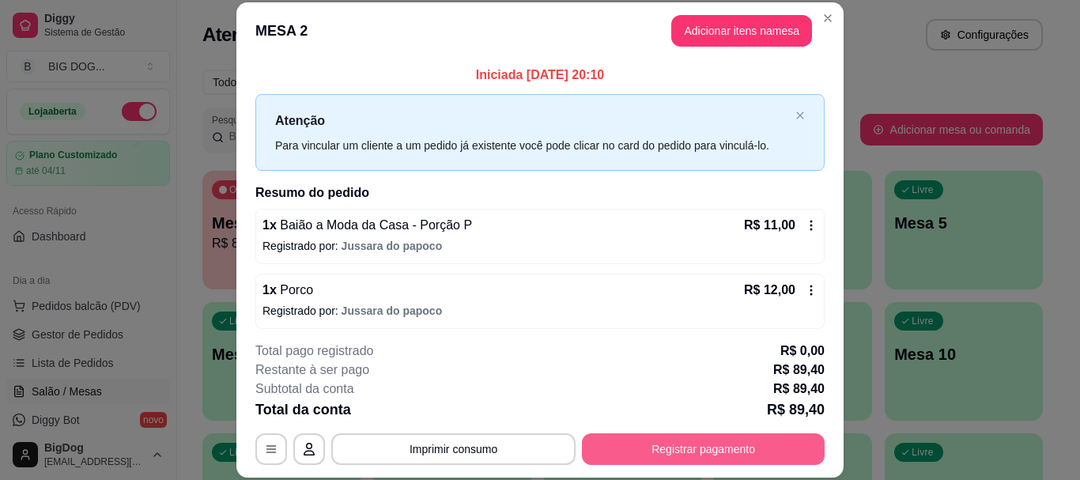
click at [631, 447] on button "Registrar pagamento" at bounding box center [703, 449] width 243 height 32
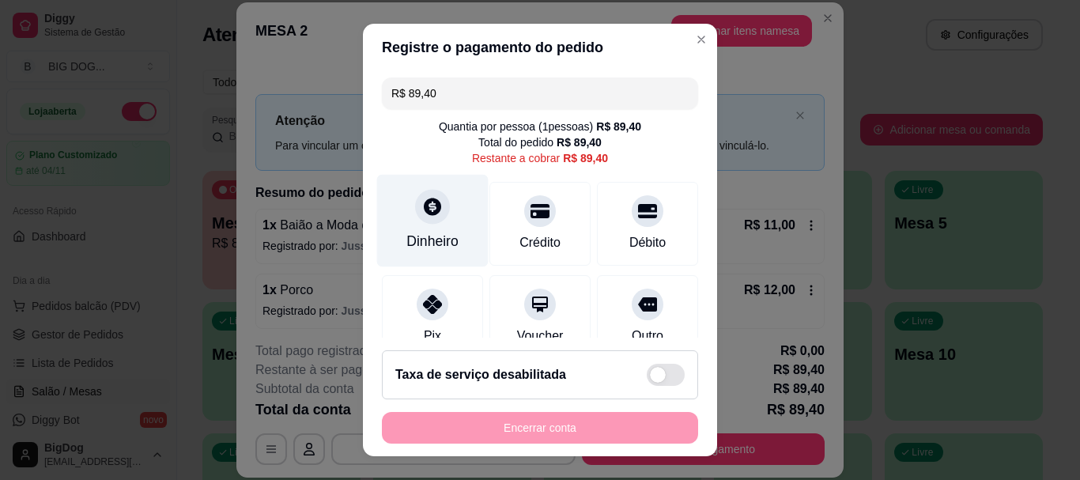
click at [407, 240] on div "Dinheiro" at bounding box center [433, 242] width 52 height 21
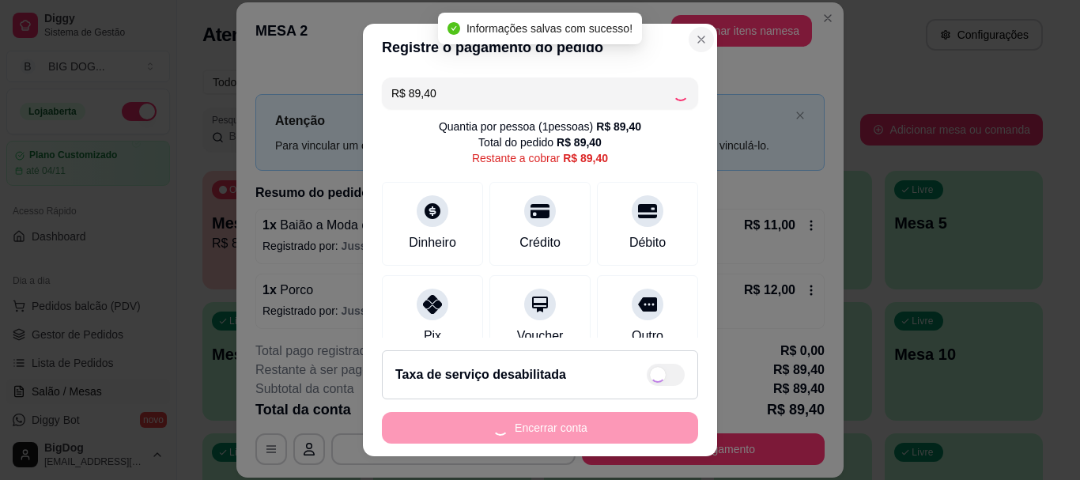
type input "R$ 0,00"
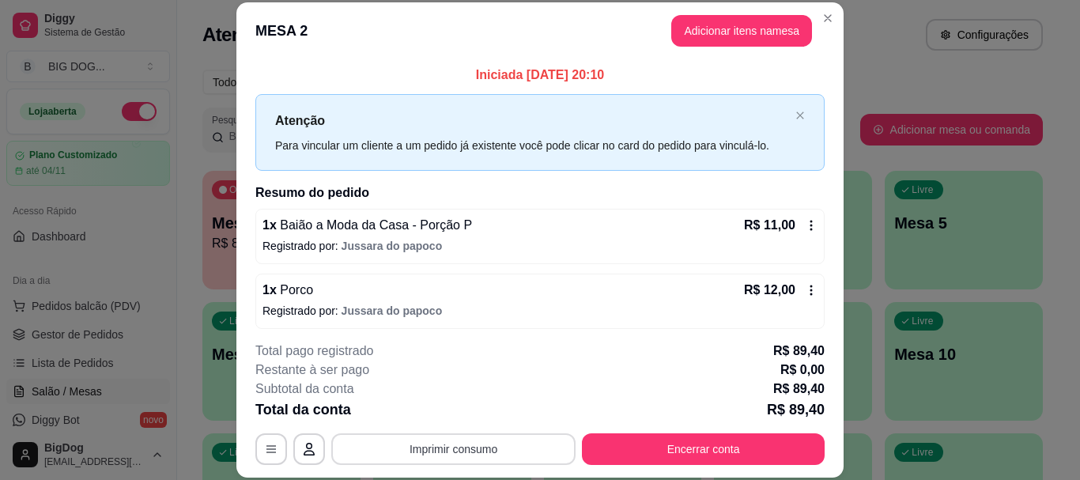
click at [514, 446] on button "Imprimir consumo" at bounding box center [453, 449] width 244 height 32
click at [478, 419] on button "IMPRESSORA" at bounding box center [452, 412] width 115 height 25
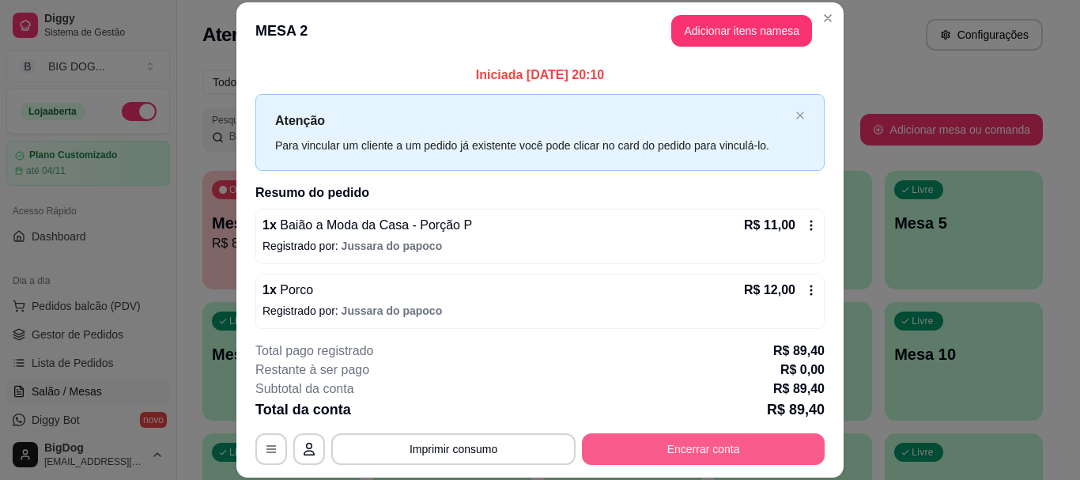
click at [622, 437] on button "Encerrar conta" at bounding box center [703, 449] width 243 height 32
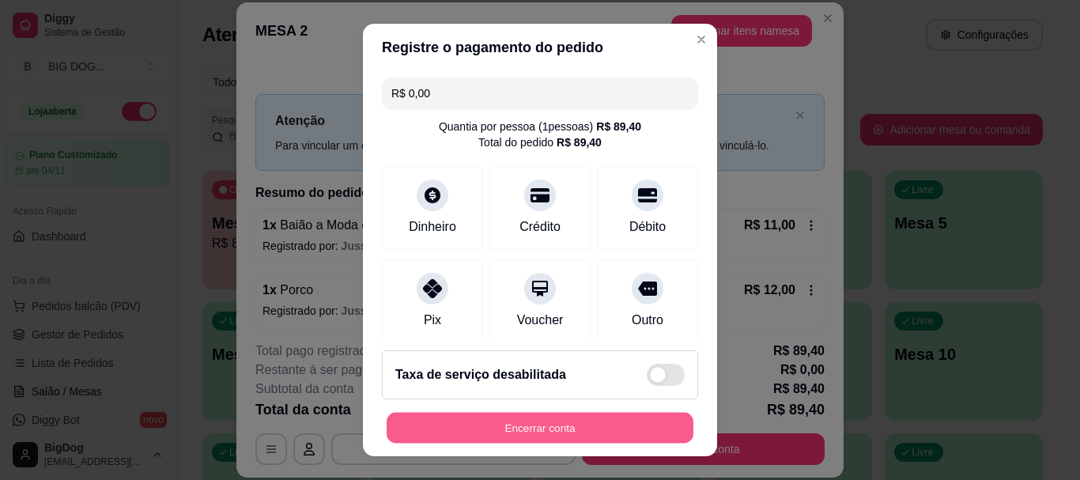
click at [539, 417] on button "Encerrar conta" at bounding box center [540, 427] width 307 height 31
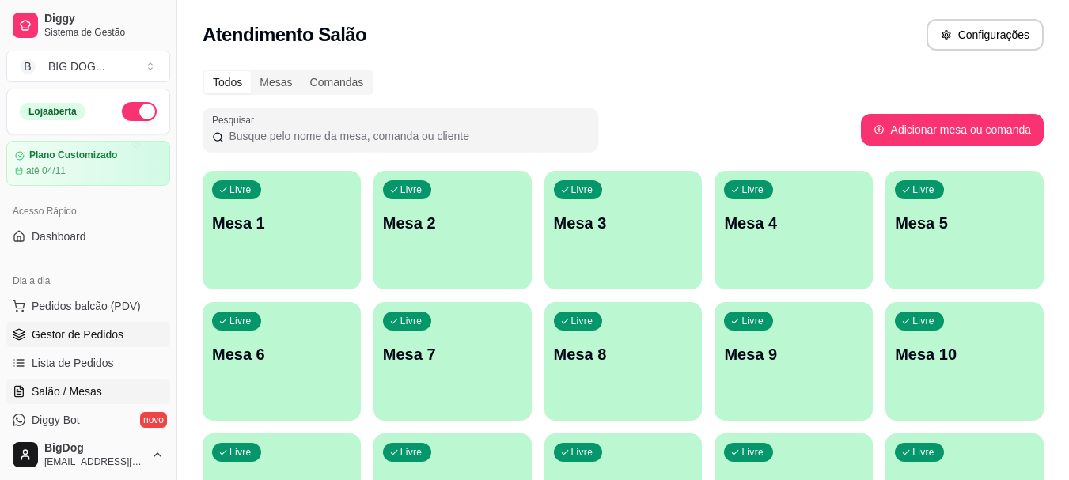
click at [127, 334] on link "Gestor de Pedidos" at bounding box center [88, 334] width 164 height 25
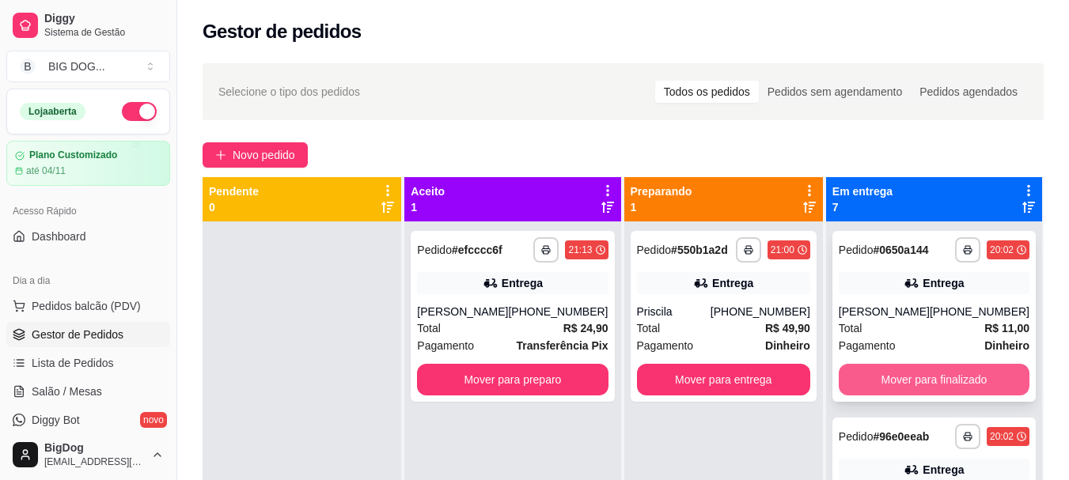
click at [978, 374] on button "Mover para finalizado" at bounding box center [933, 380] width 191 height 32
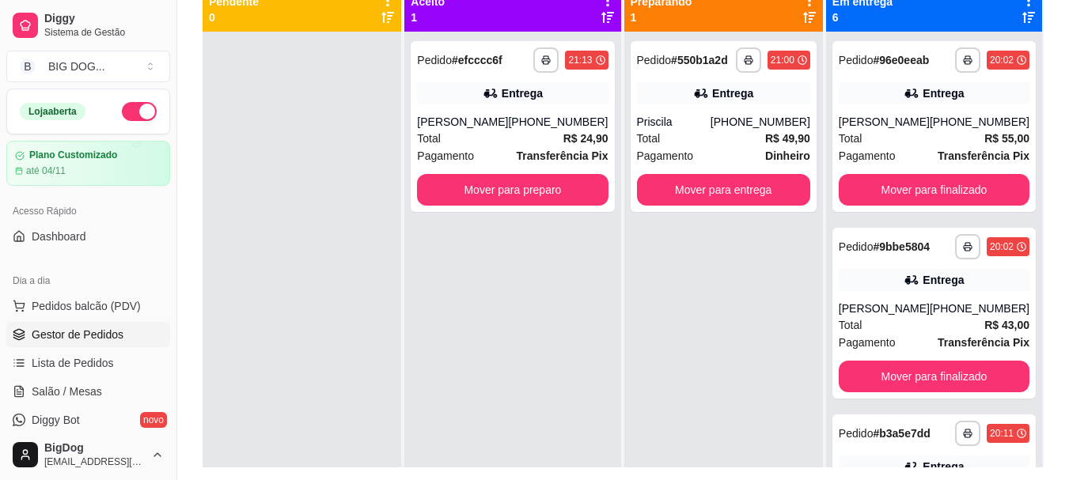
scroll to position [221, 0]
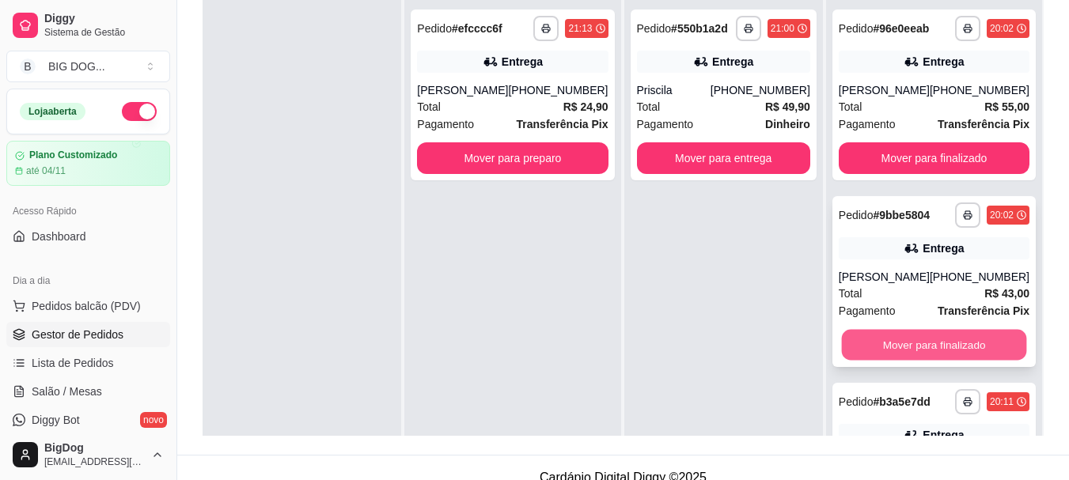
click at [966, 346] on button "Mover para finalizado" at bounding box center [933, 345] width 185 height 31
click at [966, 346] on button "Mover para finalizado" at bounding box center [933, 345] width 191 height 32
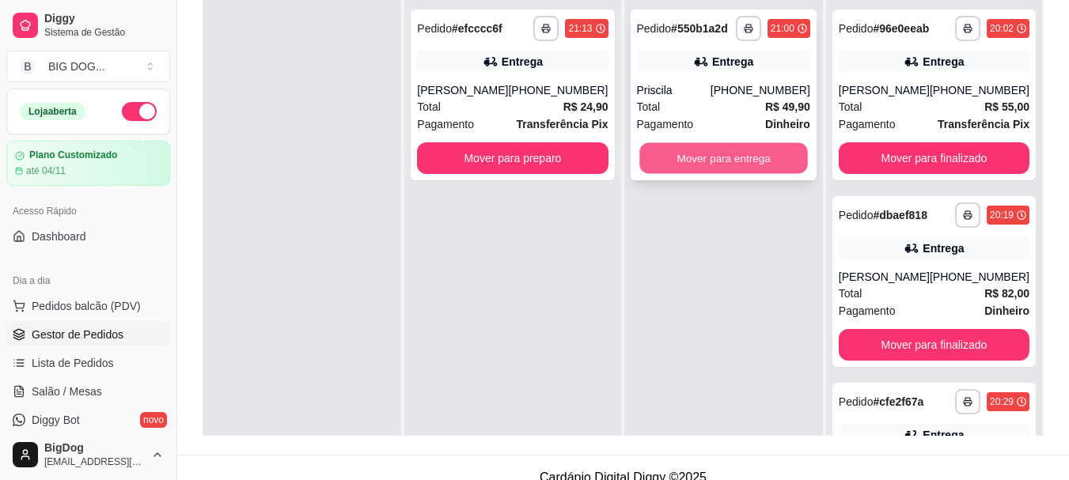
click at [770, 147] on button "Mover para entrega" at bounding box center [723, 158] width 168 height 31
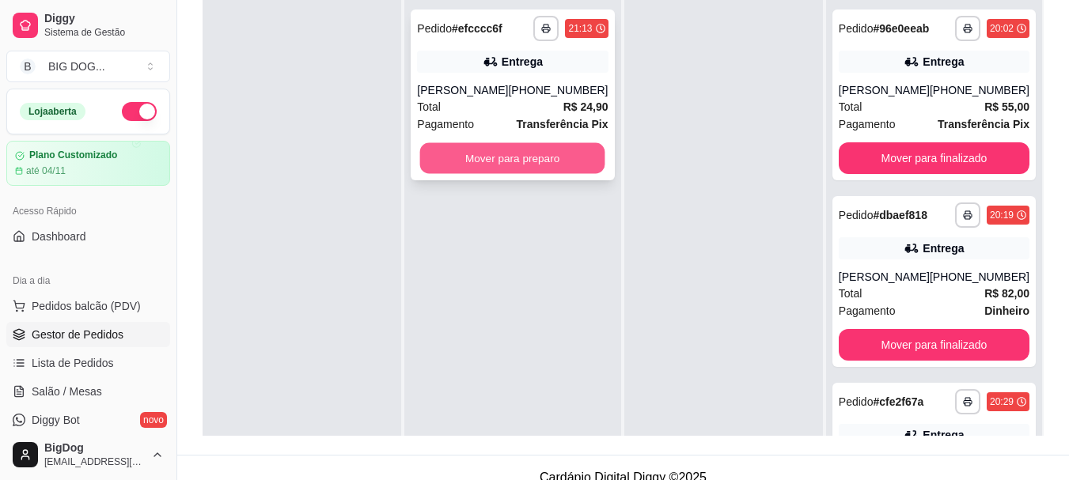
click at [592, 164] on button "Mover para preparo" at bounding box center [512, 158] width 185 height 31
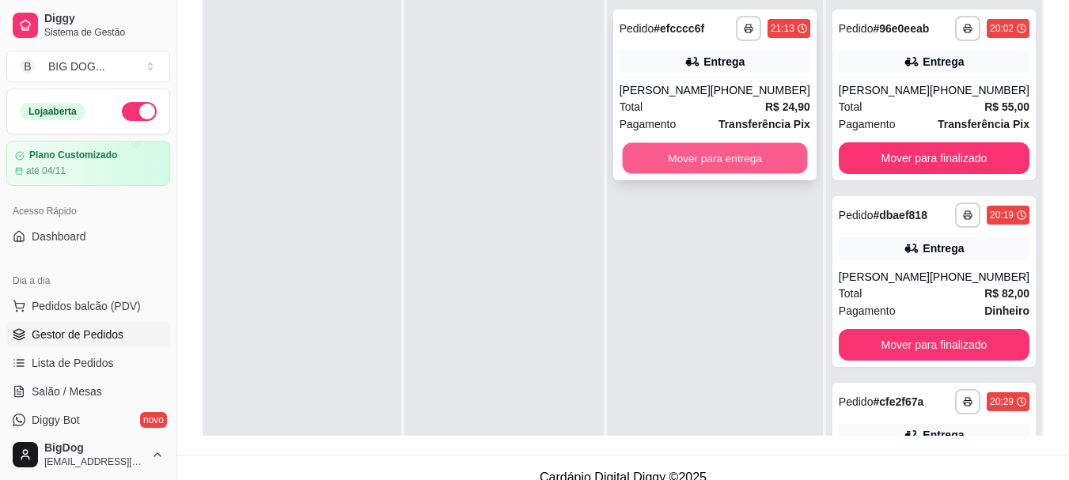
click at [796, 168] on button "Mover para entrega" at bounding box center [714, 158] width 185 height 31
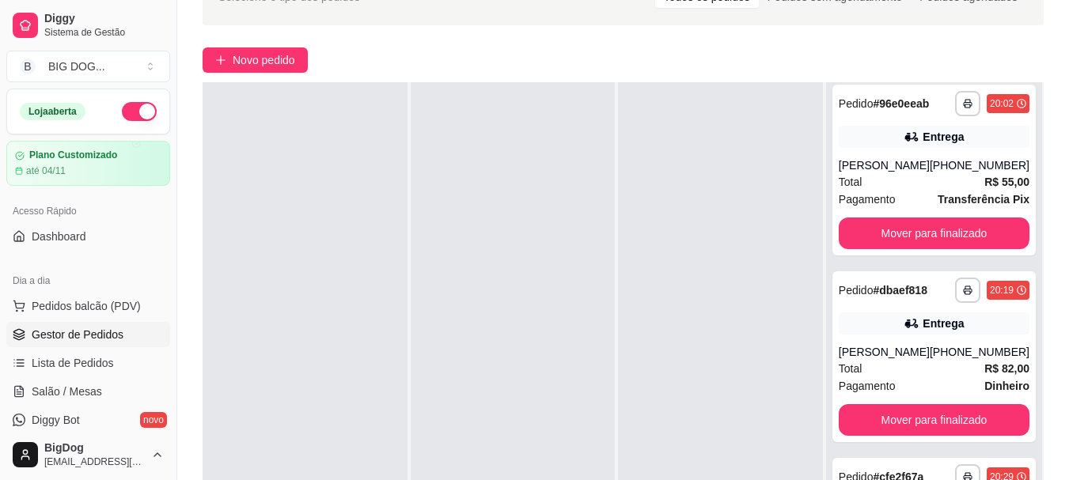
scroll to position [0, 0]
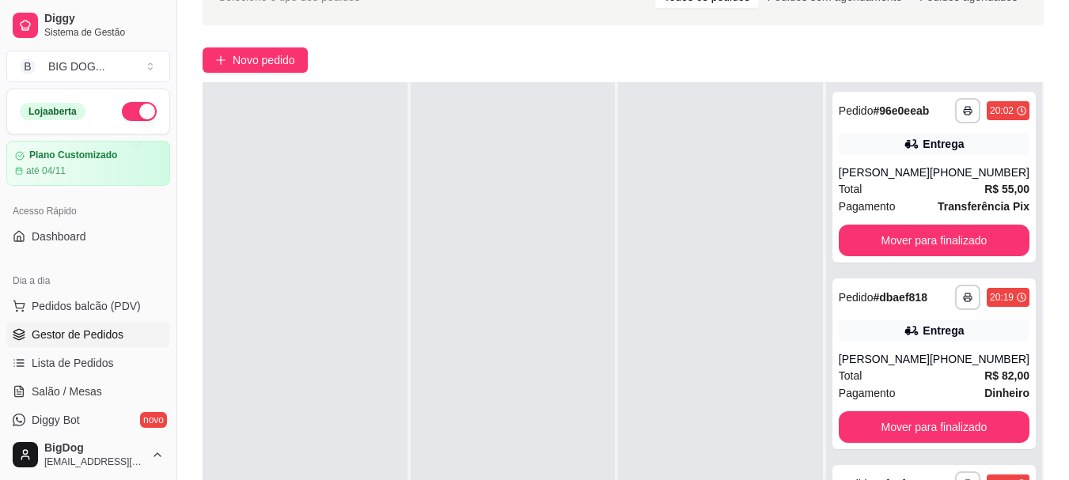
click at [717, 279] on div at bounding box center [720, 322] width 205 height 480
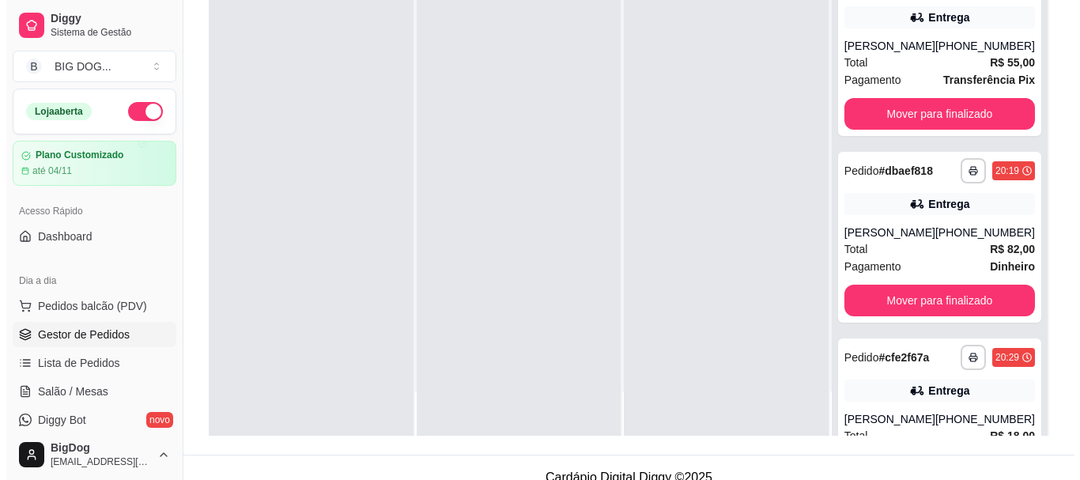
scroll to position [241, 0]
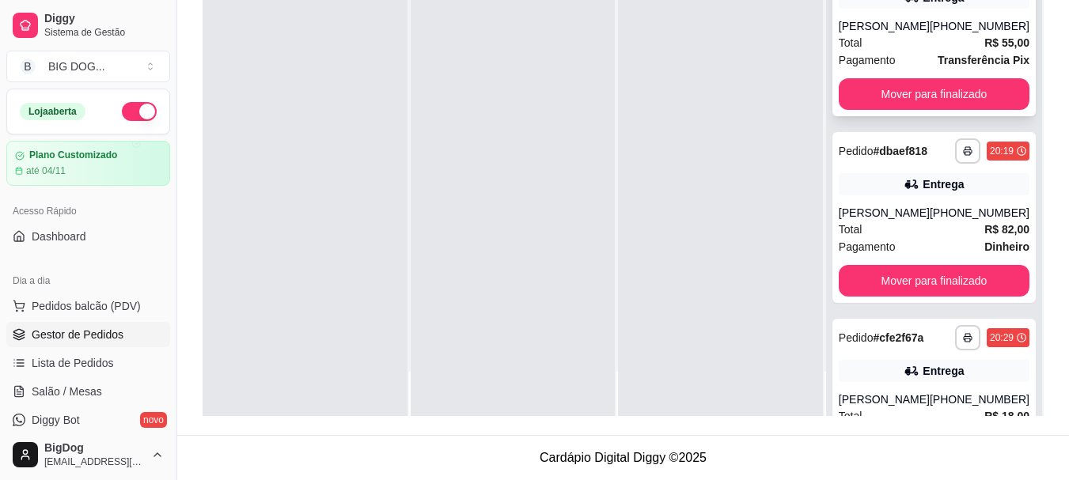
click at [867, 51] on span "Pagamento" at bounding box center [866, 59] width 57 height 17
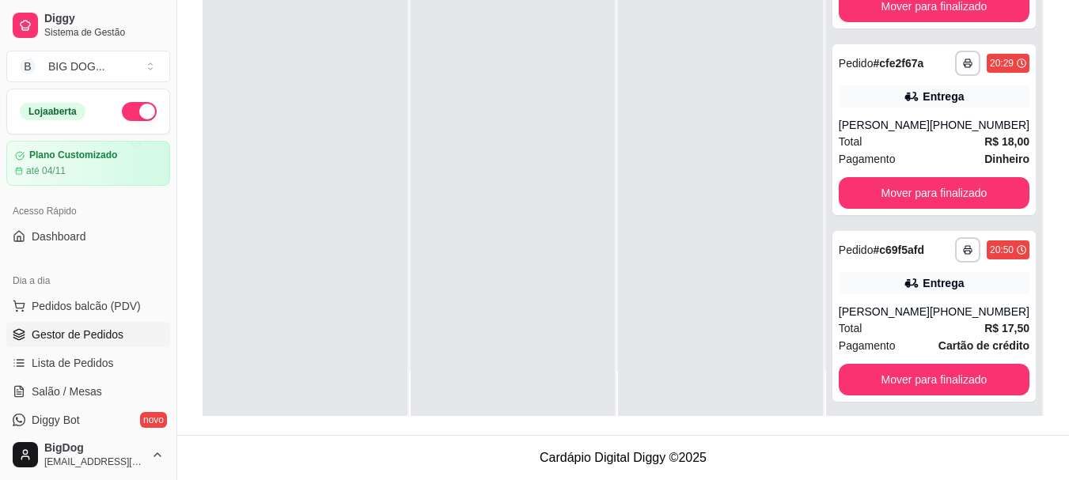
scroll to position [306, 0]
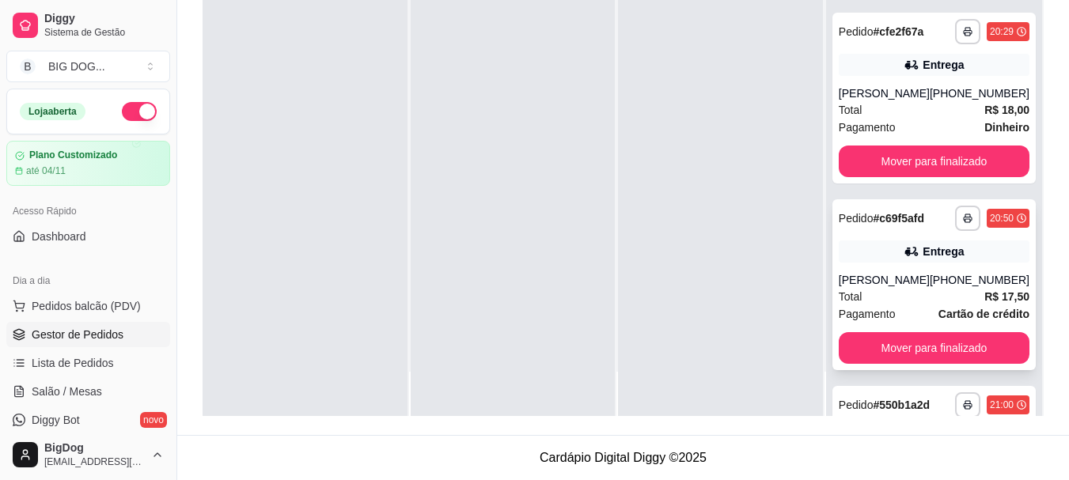
click at [847, 295] on span "Total" at bounding box center [850, 296] width 24 height 17
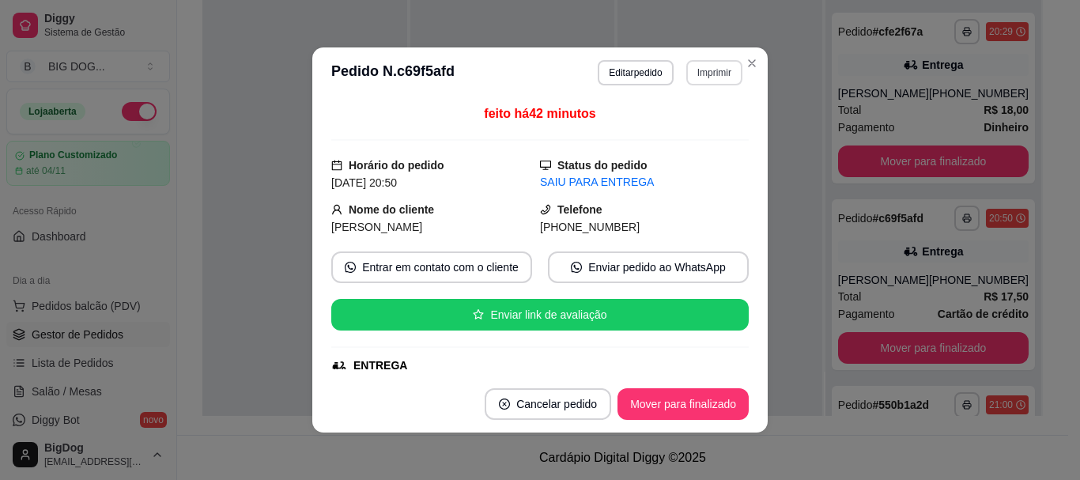
click at [707, 72] on button "Imprimir" at bounding box center [715, 72] width 56 height 25
click at [688, 127] on button "IMPRESSORA" at bounding box center [680, 127] width 115 height 25
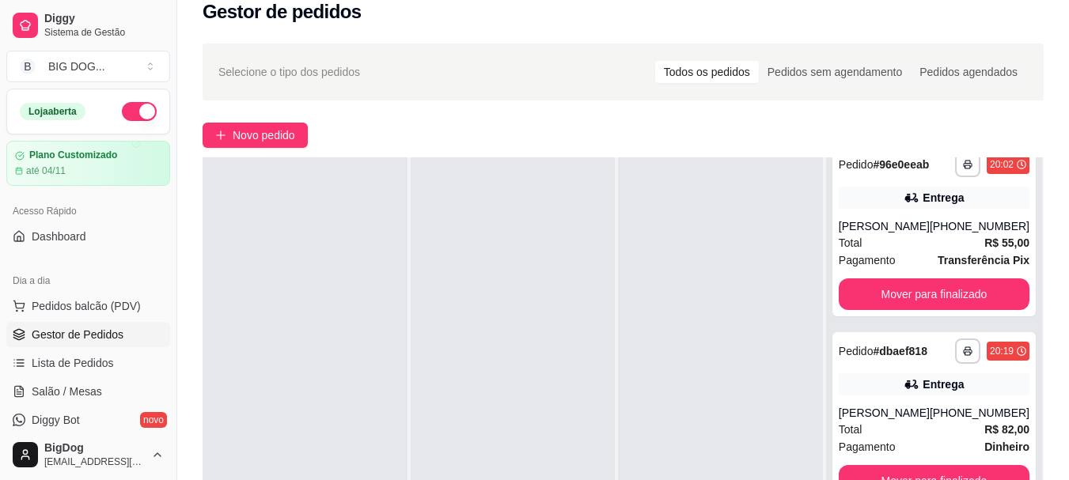
scroll to position [0, 0]
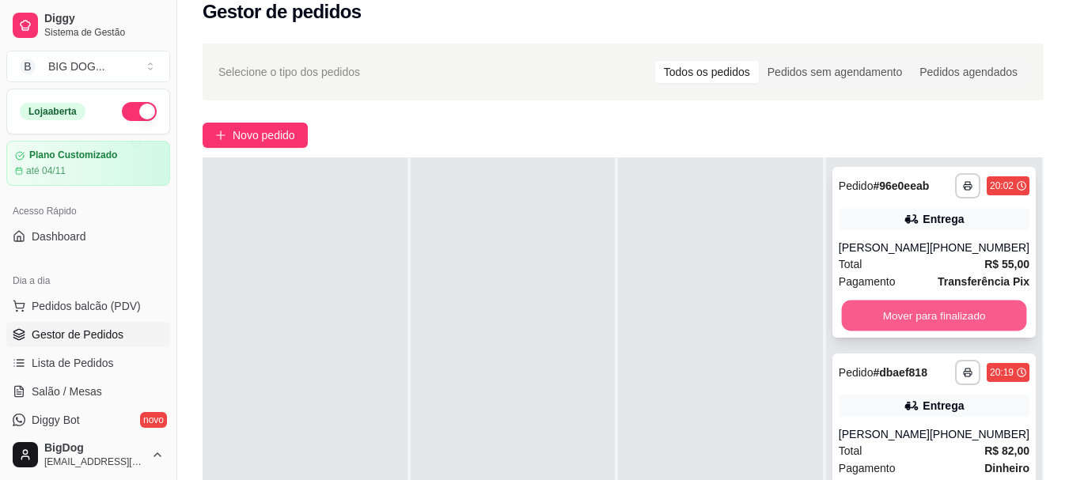
click at [915, 324] on button "Mover para finalizado" at bounding box center [933, 316] width 185 height 31
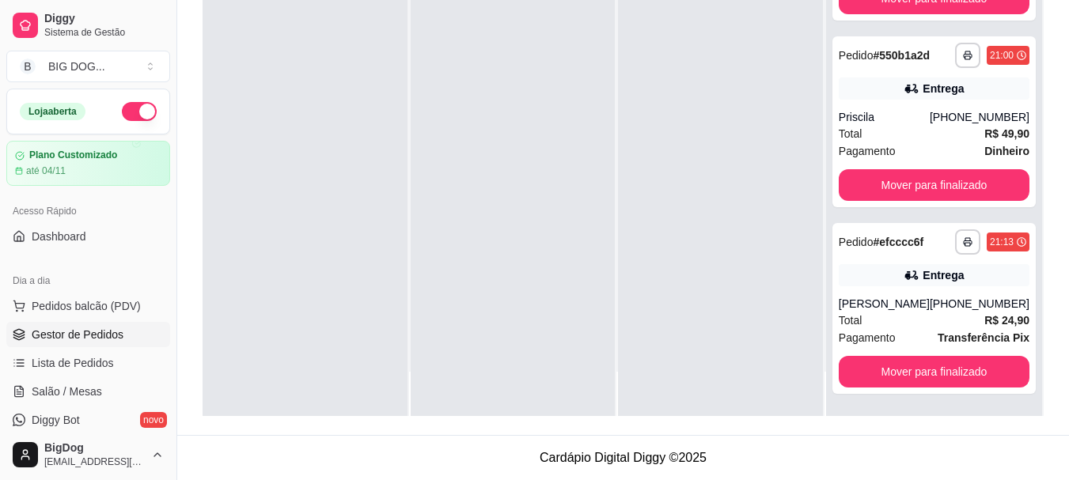
scroll to position [485, 0]
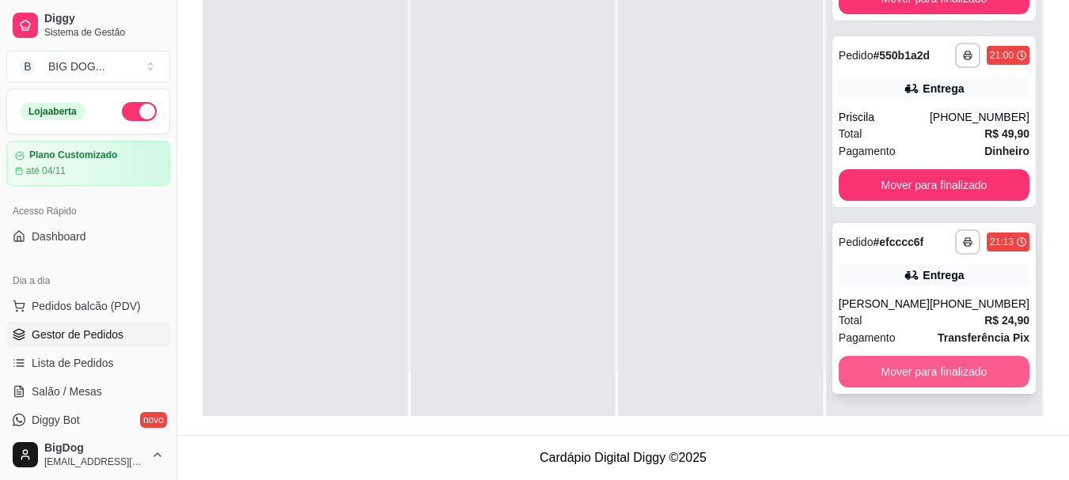
click at [918, 372] on button "Mover para finalizado" at bounding box center [933, 372] width 191 height 32
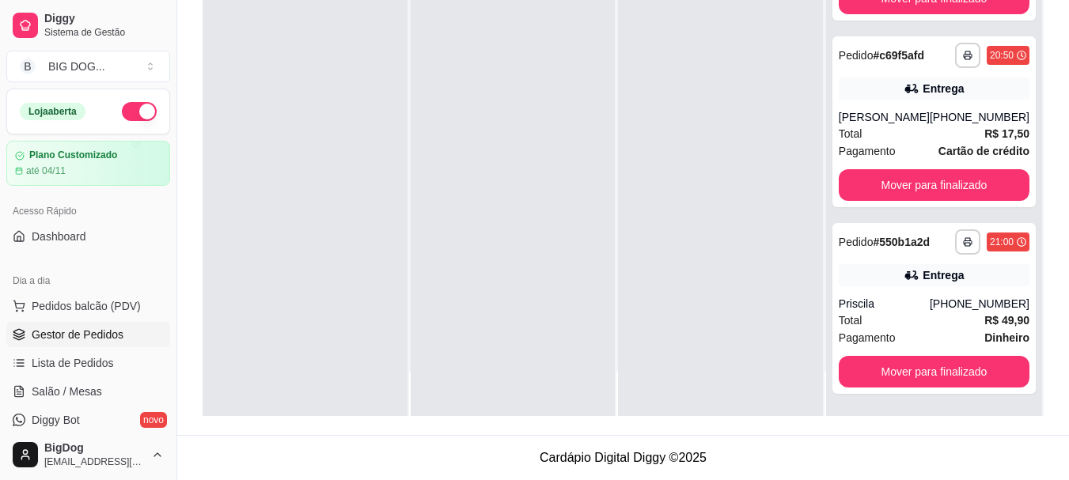
scroll to position [282, 0]
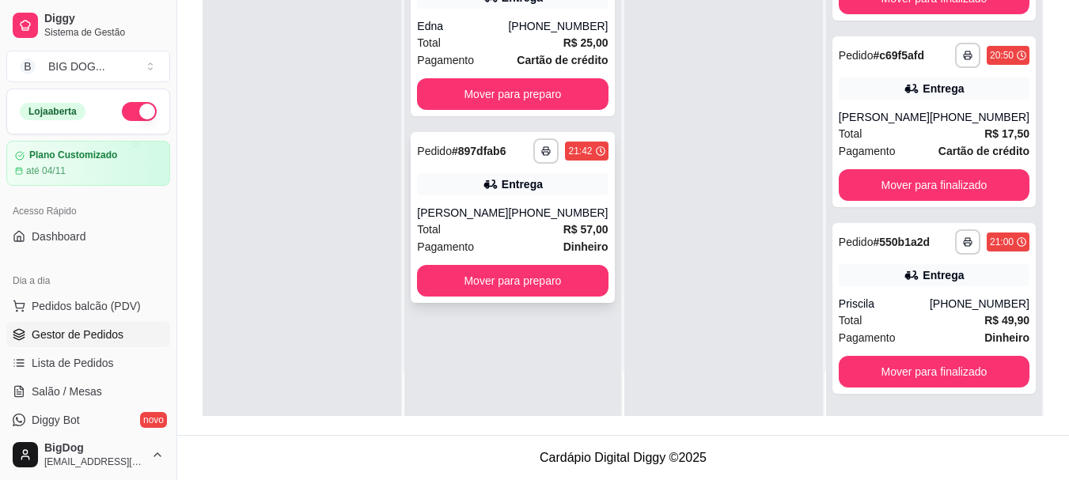
click at [512, 240] on div "Pagamento Dinheiro" at bounding box center [512, 246] width 191 height 17
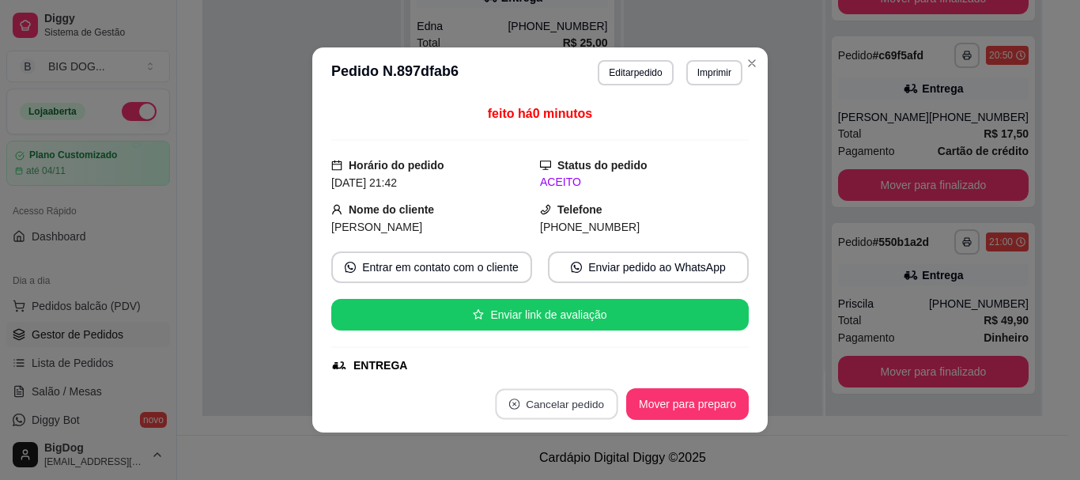
click at [549, 411] on button "Cancelar pedido" at bounding box center [556, 404] width 123 height 31
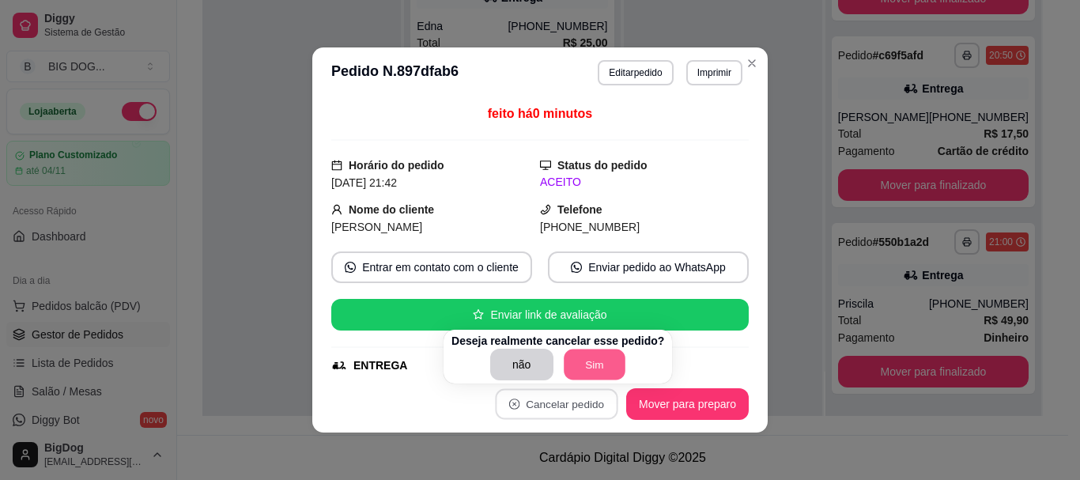
click at [596, 356] on button "Sim" at bounding box center [595, 365] width 62 height 31
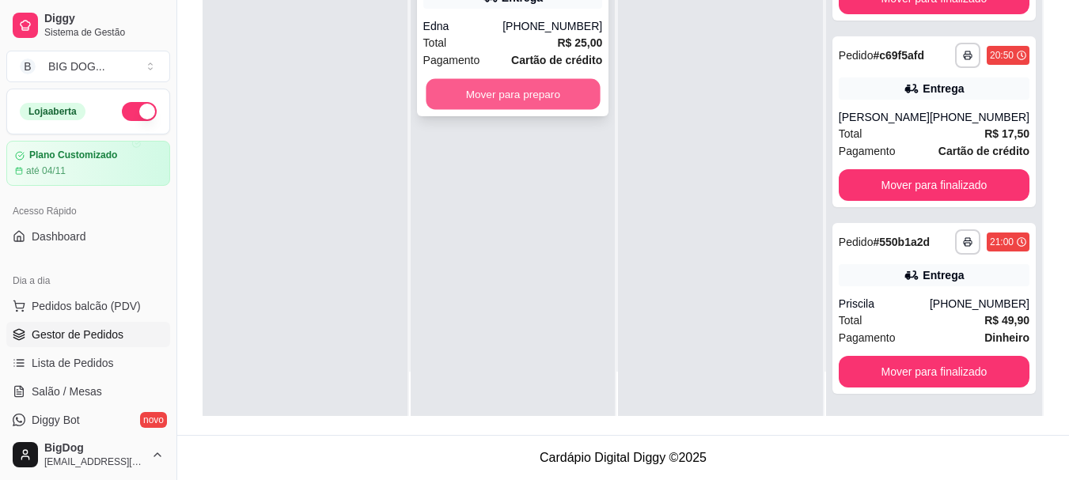
click at [520, 99] on button "Mover para preparo" at bounding box center [513, 94] width 174 height 31
